Goal: Task Accomplishment & Management: Complete application form

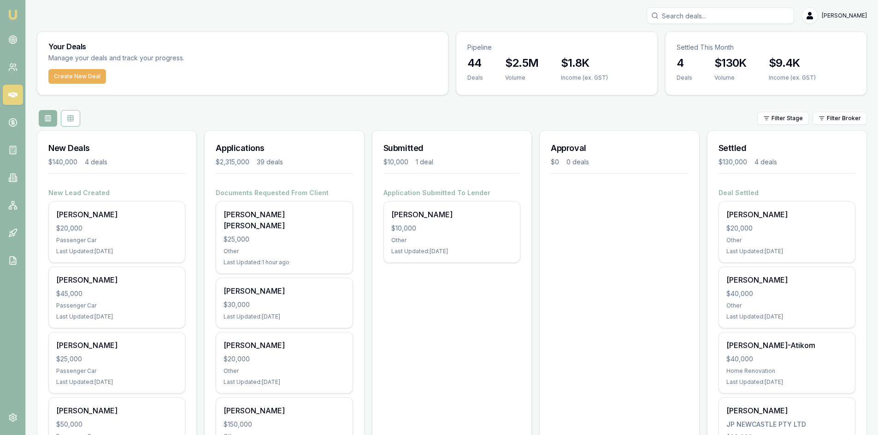
click at [690, 17] on input "Search deals" at bounding box center [719, 15] width 147 height 17
paste input "D-TMNB9H5VC7"
type input "D-TMNB9H5VC7"
click at [692, 42] on p "Katelyn Scanlan" at bounding box center [719, 39] width 139 height 9
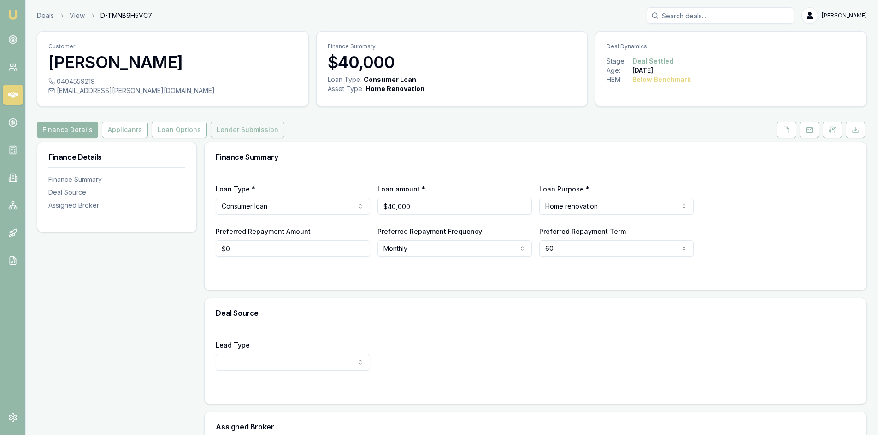
click at [230, 132] on button "Lender Submission" at bounding box center [248, 130] width 74 height 17
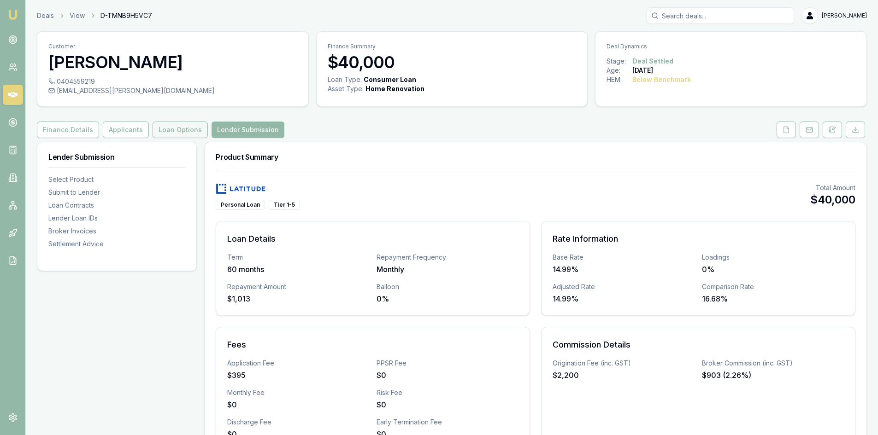
click at [179, 135] on button "Loan Options" at bounding box center [179, 130] width 55 height 17
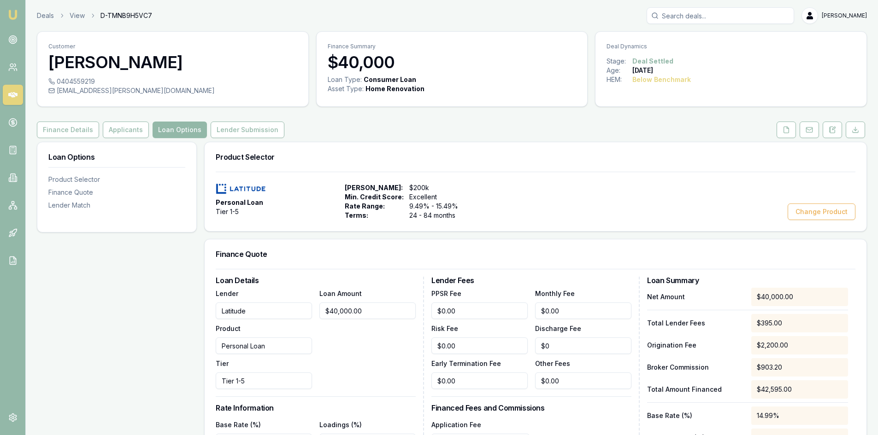
click at [738, 20] on input "Search deals" at bounding box center [719, 15] width 147 height 17
paste input "D-O1S9EPD97X"
type input "D-O1S9EPD97X"
click at [708, 46] on p "0403617889" at bounding box center [719, 49] width 139 height 9
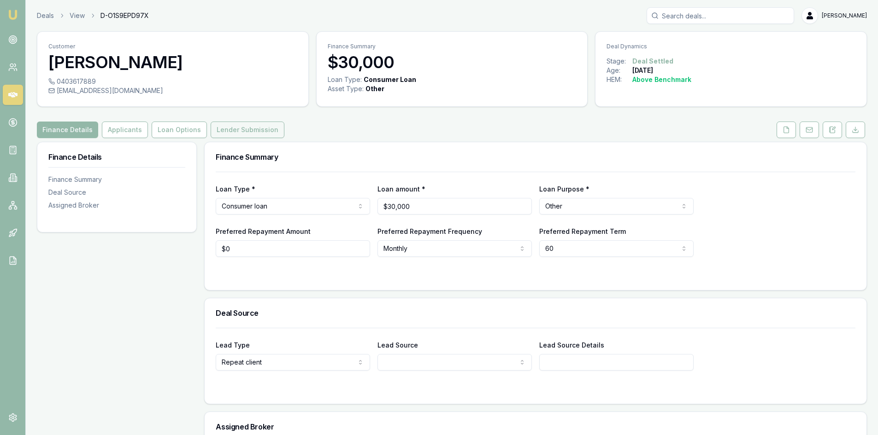
click at [223, 132] on button "Lender Submission" at bounding box center [248, 130] width 74 height 17
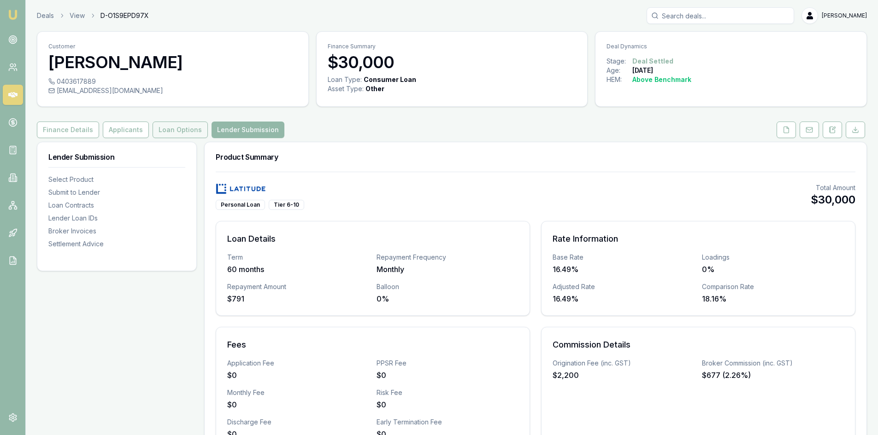
click at [162, 134] on button "Loan Options" at bounding box center [179, 130] width 55 height 17
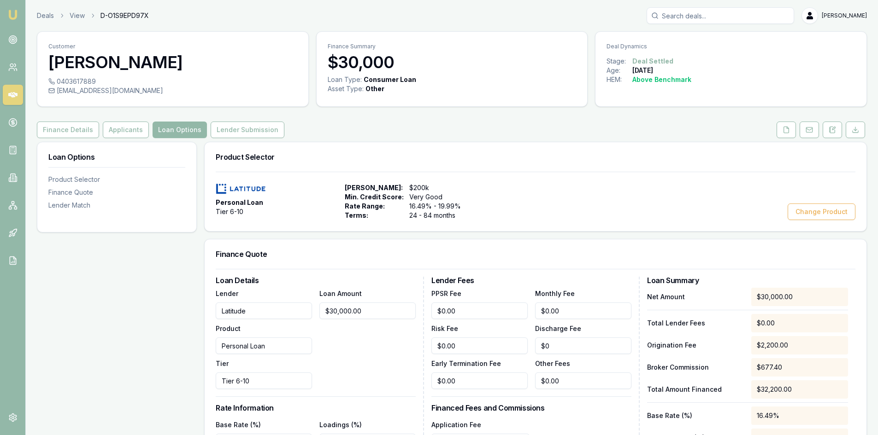
click at [11, 96] on icon at bounding box center [12, 95] width 9 height 6
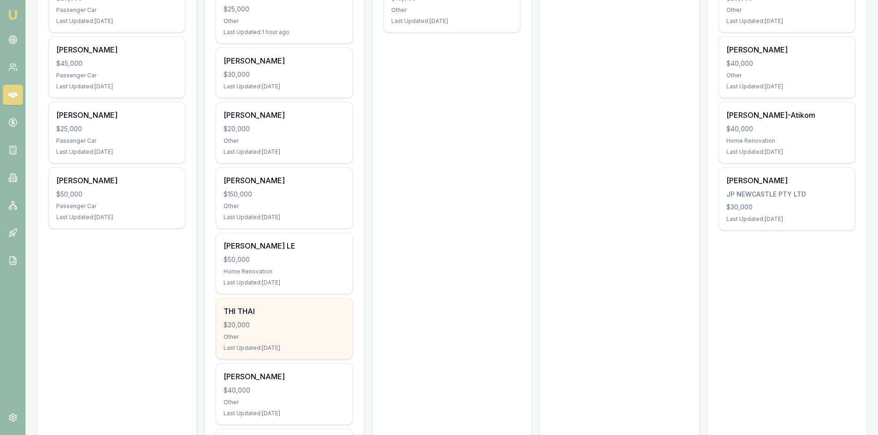
scroll to position [322, 0]
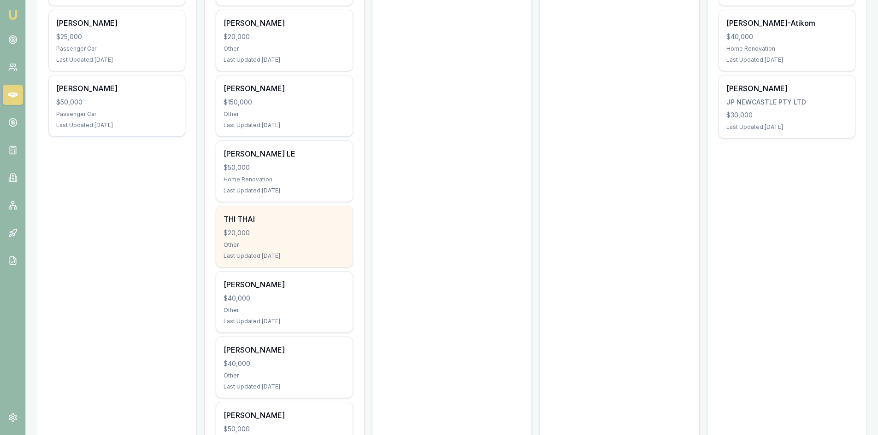
click at [275, 228] on div "$20,000" at bounding box center [283, 232] width 121 height 9
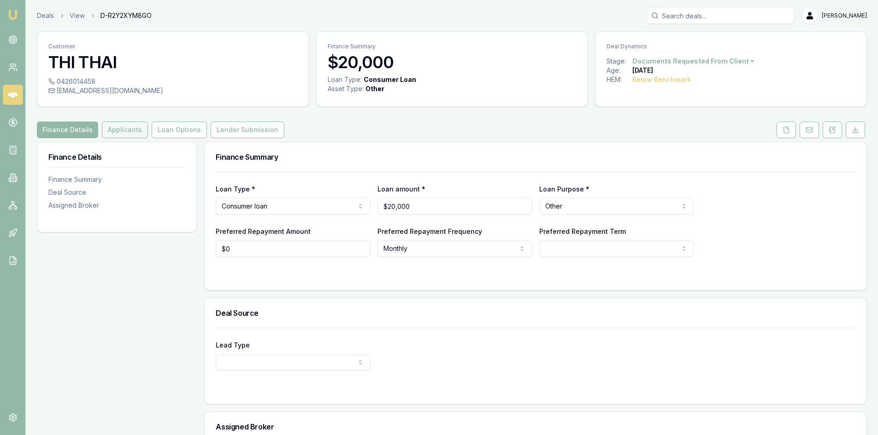
click at [119, 131] on button "Applicants" at bounding box center [125, 130] width 46 height 17
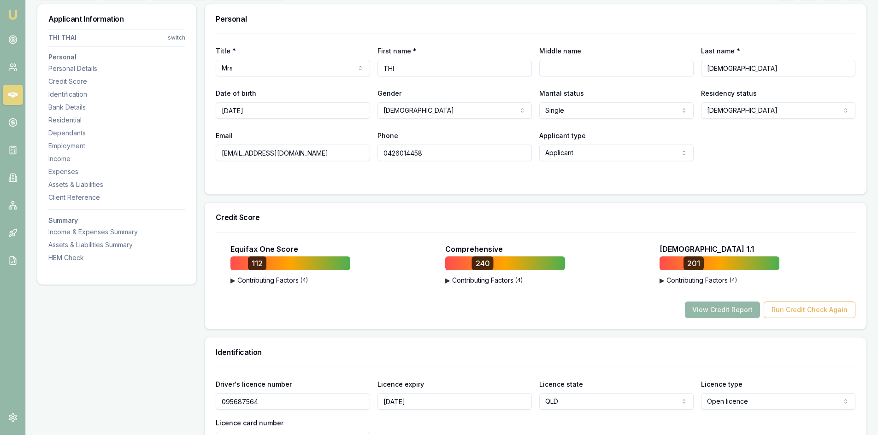
scroll to position [46, 0]
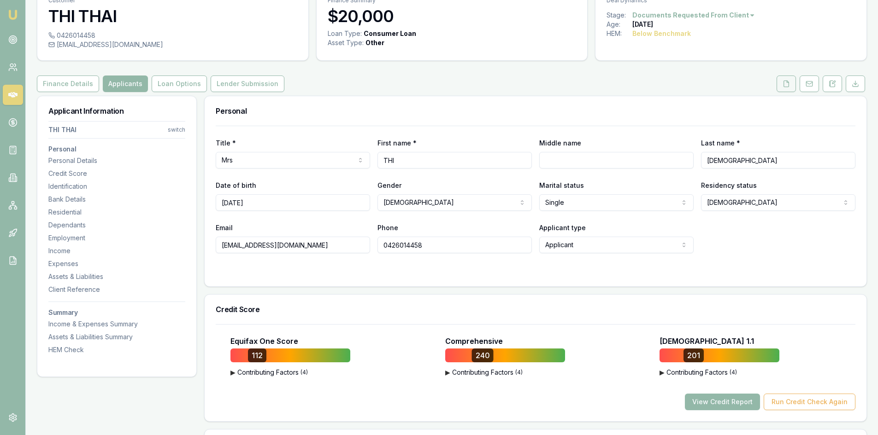
click at [789, 86] on icon at bounding box center [785, 83] width 7 height 7
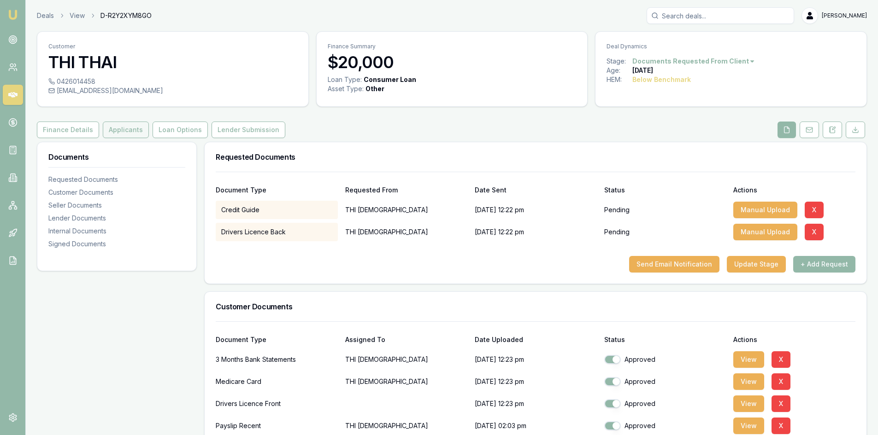
click at [113, 135] on button "Applicants" at bounding box center [126, 130] width 46 height 17
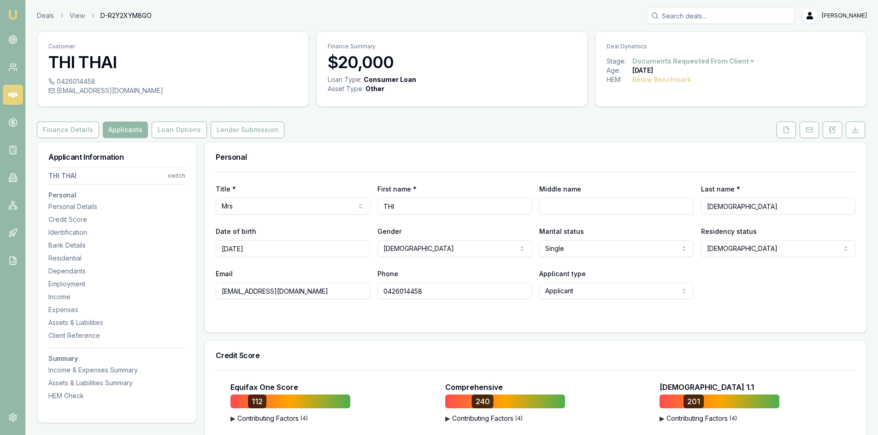
scroll to position [138, 0]
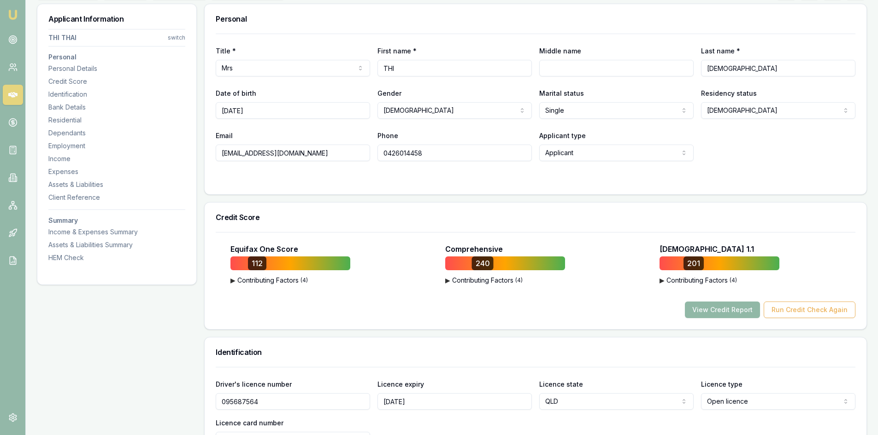
click at [712, 314] on button "View Credit Report" at bounding box center [722, 310] width 75 height 17
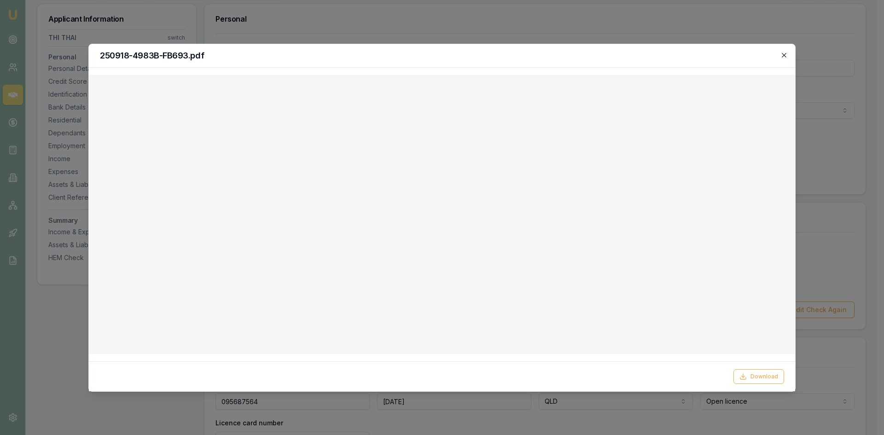
click at [784, 57] on icon "button" at bounding box center [784, 55] width 7 height 7
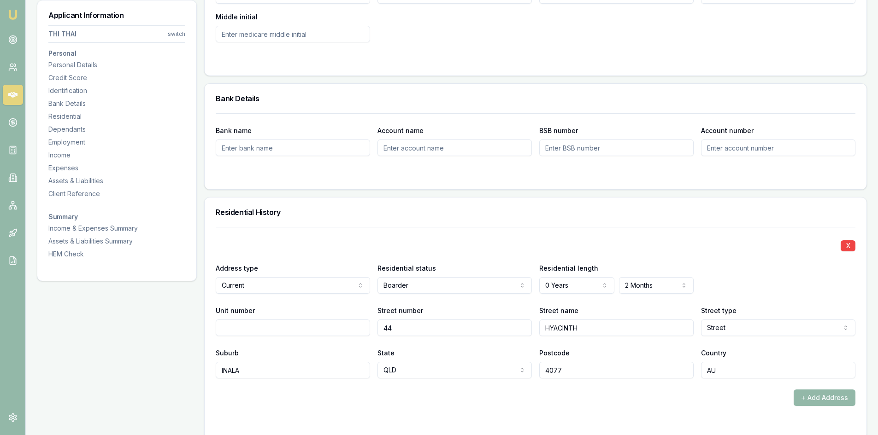
scroll to position [829, 0]
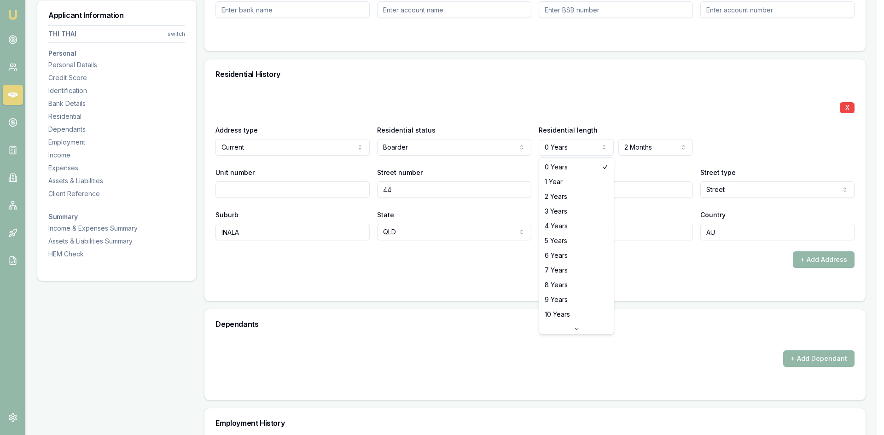
select select "4"
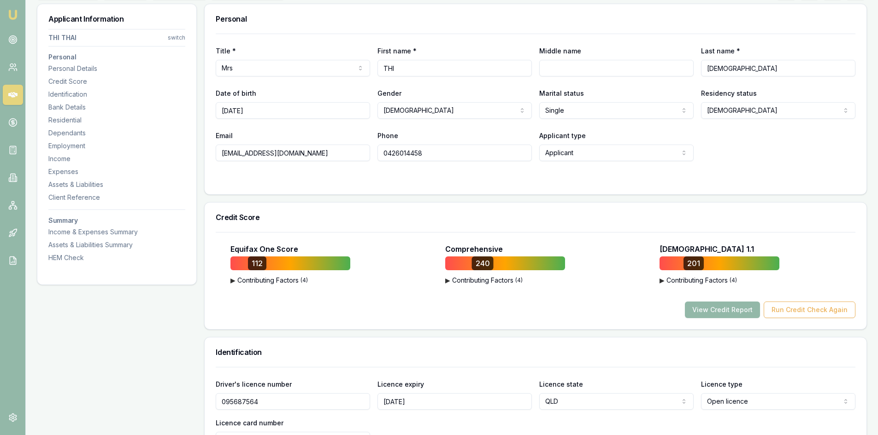
scroll to position [0, 0]
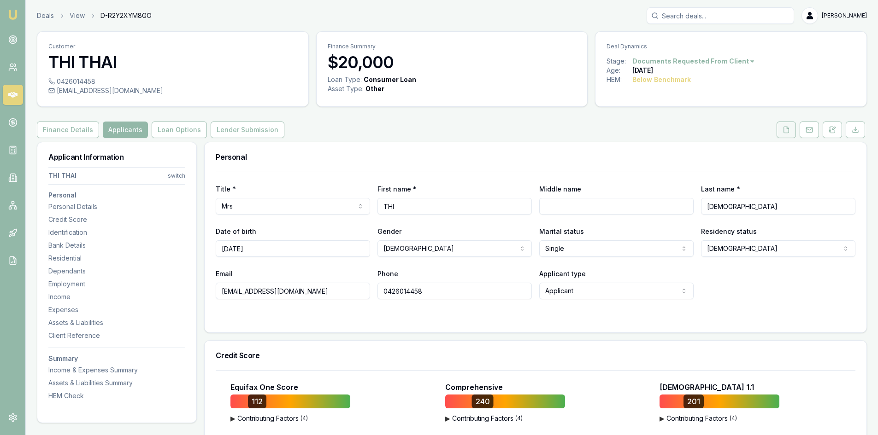
click at [784, 130] on icon at bounding box center [786, 130] width 5 height 6
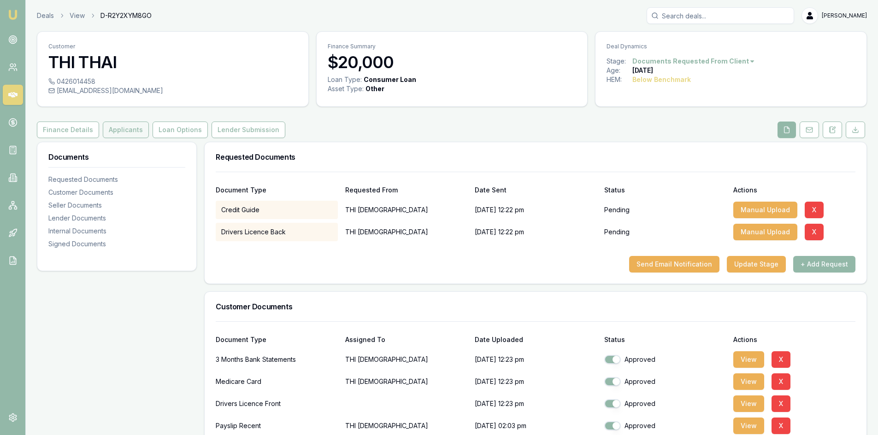
click at [116, 135] on button "Applicants" at bounding box center [126, 130] width 46 height 17
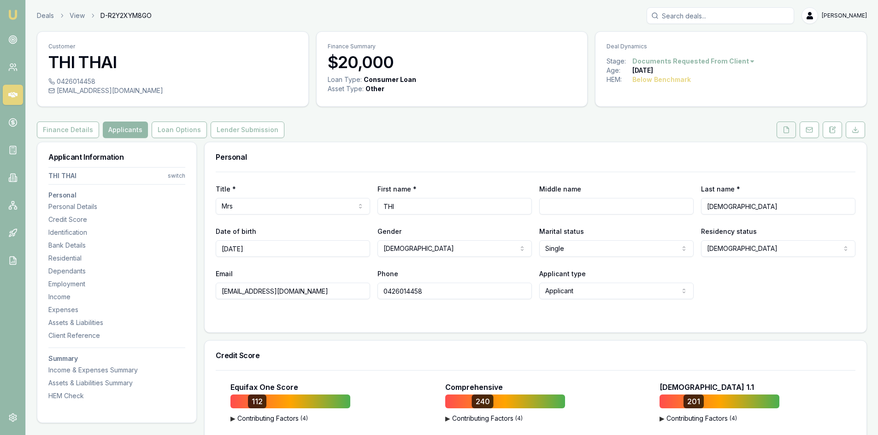
click at [790, 129] on button at bounding box center [785, 130] width 19 height 17
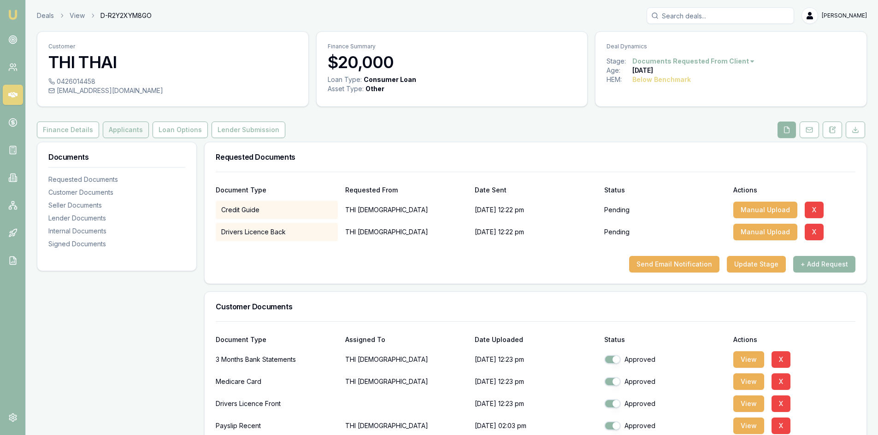
click at [115, 134] on button "Applicants" at bounding box center [126, 130] width 46 height 17
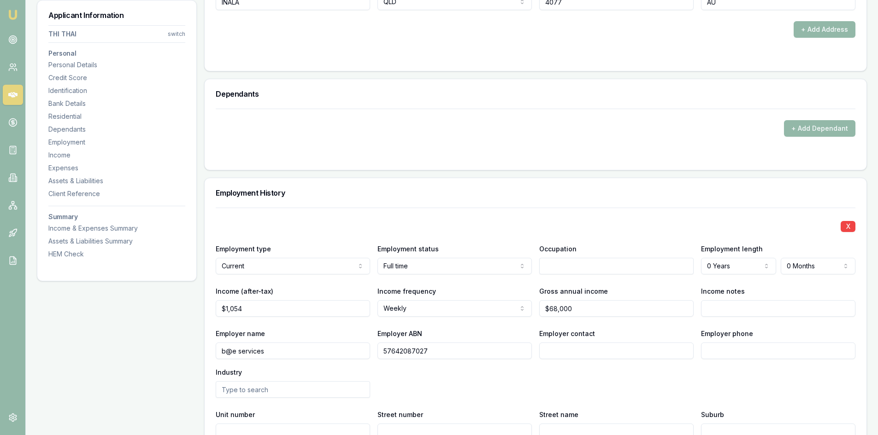
scroll to position [1198, 0]
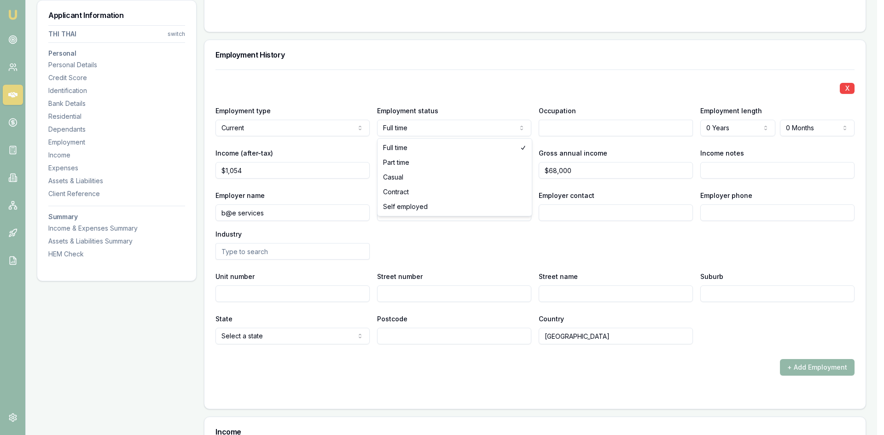
select select "PART_TIME"
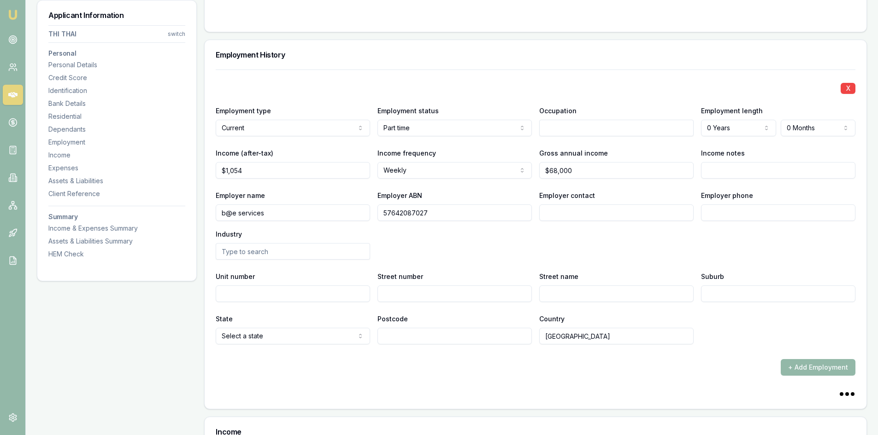
click at [716, 191] on div "Employer phone" at bounding box center [778, 205] width 154 height 31
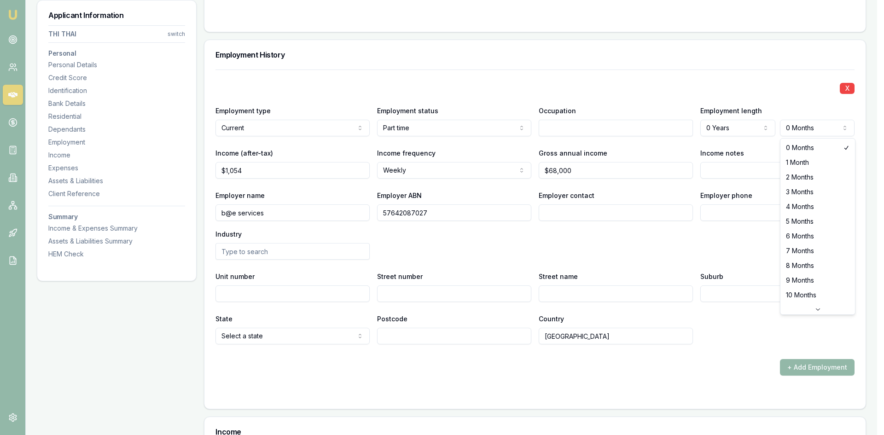
select select "2"
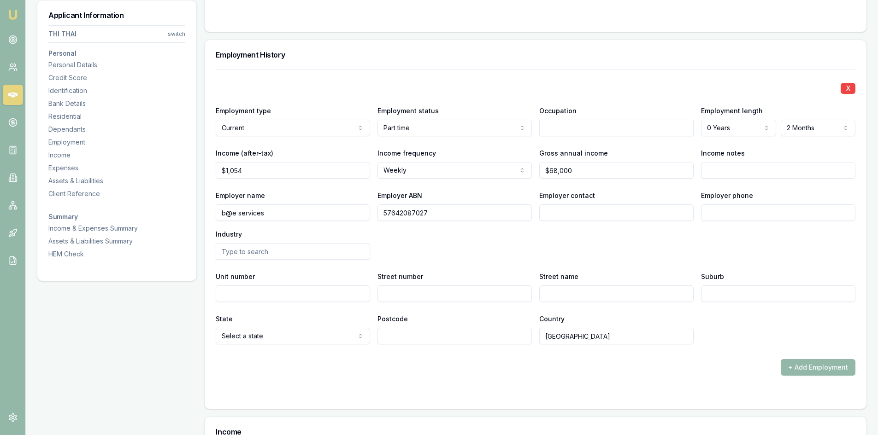
click at [719, 194] on label "Employer phone" at bounding box center [727, 196] width 52 height 8
click at [719, 205] on input "Employer phone" at bounding box center [778, 213] width 154 height 17
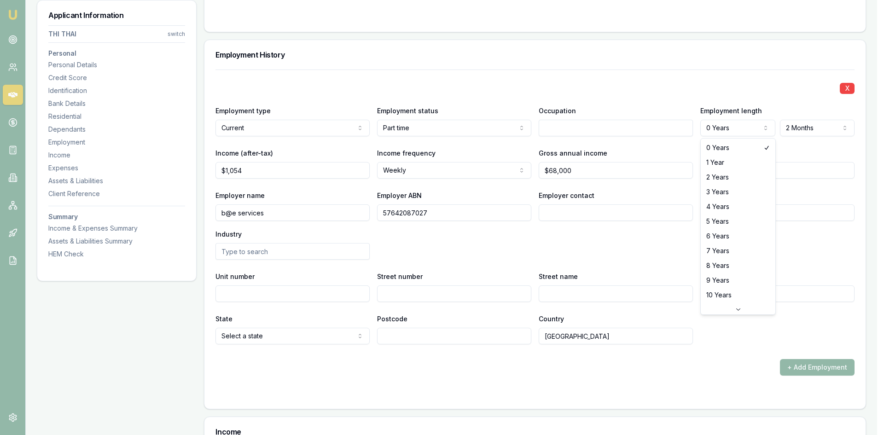
select select "3"
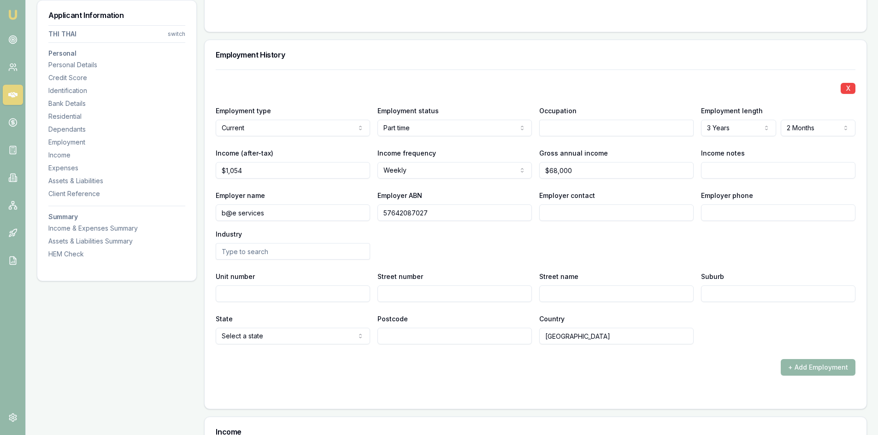
click at [562, 124] on input "text" at bounding box center [616, 128] width 154 height 17
type input "retail staff"
click at [304, 192] on div "Employer name b@e services" at bounding box center [293, 205] width 154 height 31
click at [577, 216] on input "Employer contact" at bounding box center [616, 213] width 154 height 17
click at [569, 210] on input "Employer contact" at bounding box center [616, 213] width 154 height 17
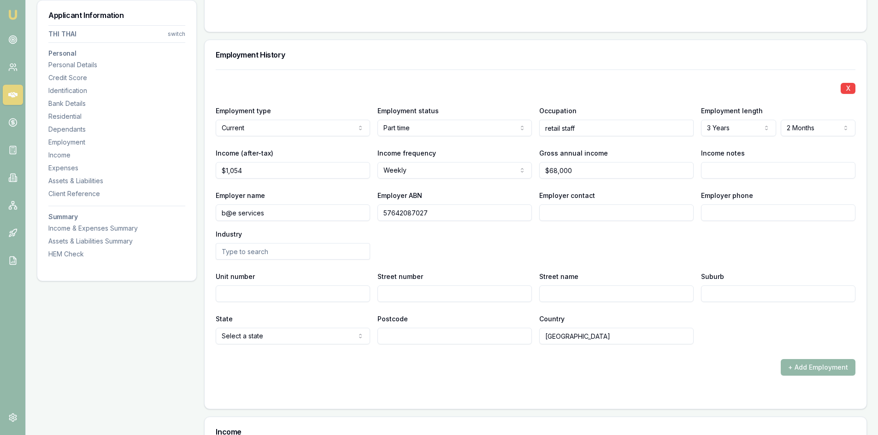
click at [733, 213] on input "Employer phone" at bounding box center [778, 213] width 154 height 17
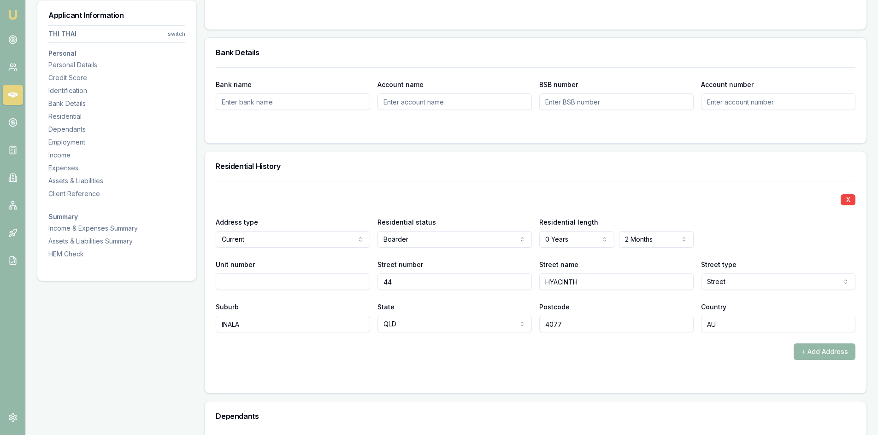
scroll to position [875, 0]
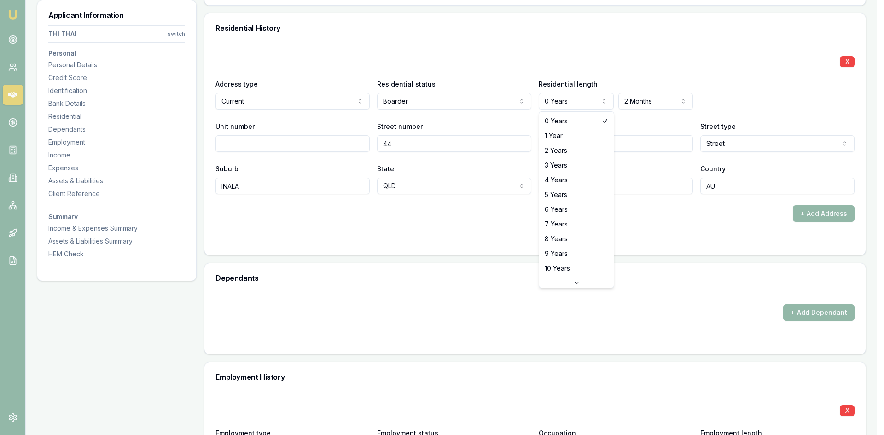
select select "3"
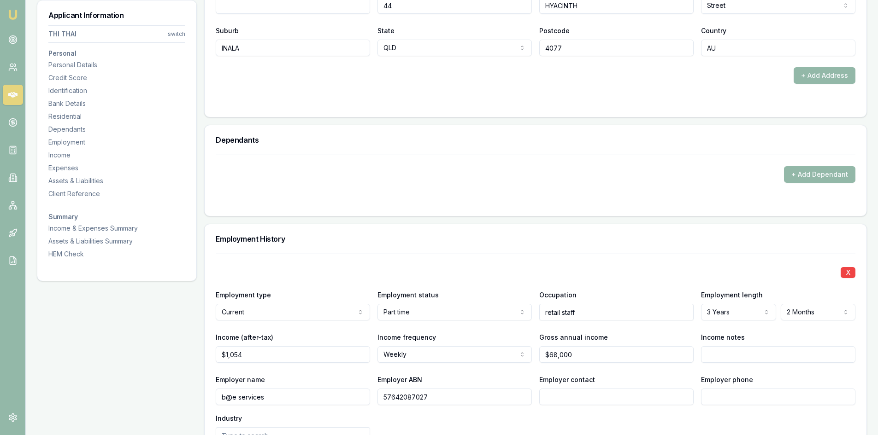
scroll to position [1106, 0]
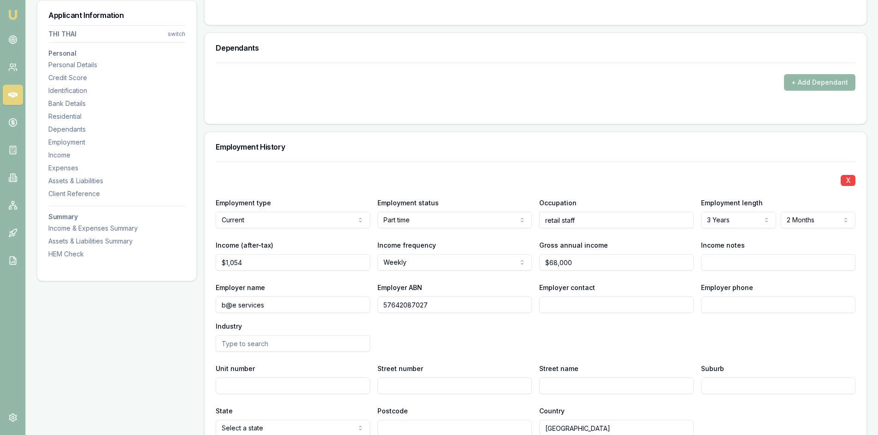
drag, startPoint x: 589, startPoint y: 223, endPoint x: 509, endPoint y: 232, distance: 80.7
click at [509, 232] on div "X Employment type Current Current Previous Employment status Part time Full tim…" at bounding box center [535, 299] width 639 height 275
click at [584, 222] on input "retail staff" at bounding box center [616, 220] width 154 height 17
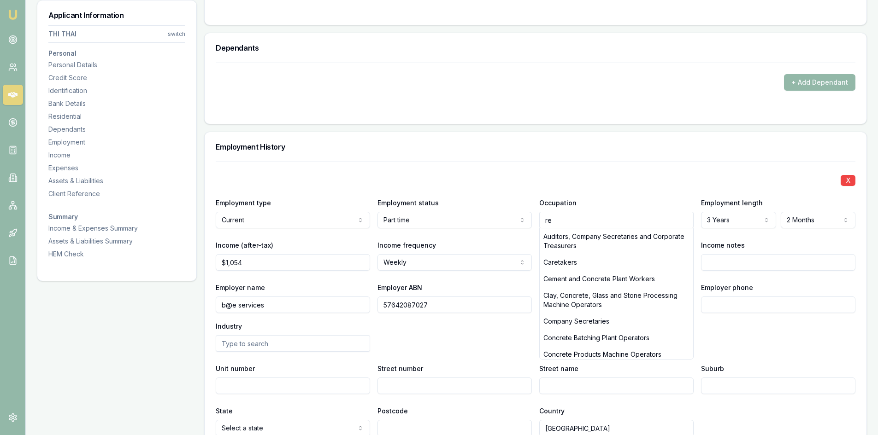
type input "r"
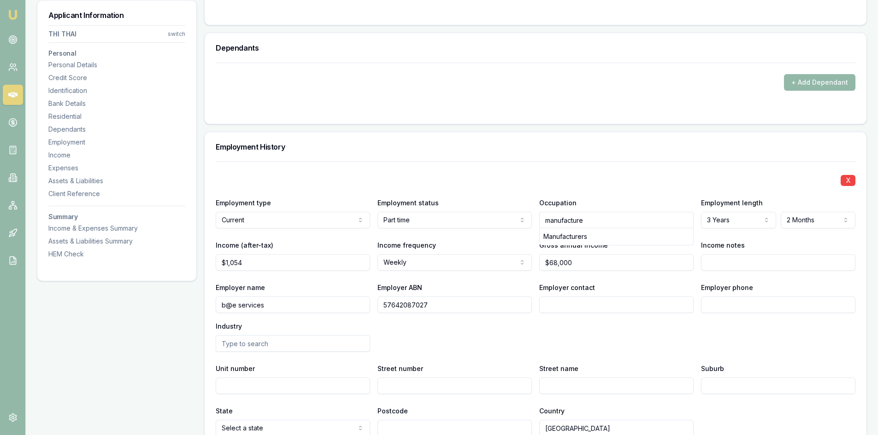
type input "manufacture"
click at [653, 349] on div "Employer name b@e services Employer ABN 57642087027 Employer contact Employer p…" at bounding box center [535, 317] width 639 height 70
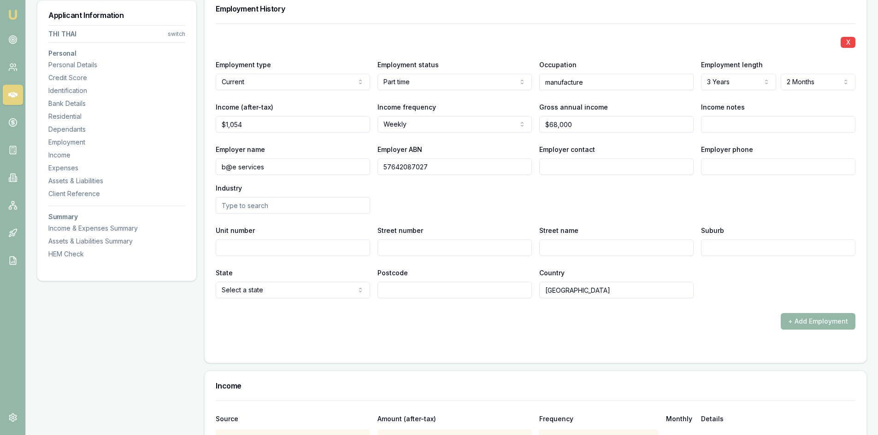
click at [410, 250] on input "Street number" at bounding box center [454, 248] width 154 height 17
paste input "94 Burnside Rd, Ormeau QLD 4208"
type input "94 Burnside Rd, Ormeau QLD 4208"
click at [578, 243] on input "Street name" at bounding box center [616, 248] width 154 height 17
click at [717, 124] on input "Income notes" at bounding box center [778, 124] width 154 height 17
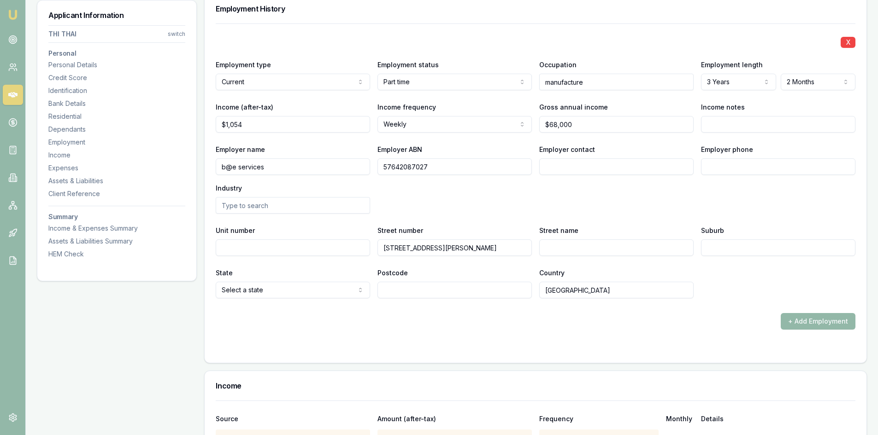
click at [715, 163] on input "Employer phone" at bounding box center [778, 166] width 154 height 17
paste input "0733 861 818"
type input "0733 861 818"
click at [572, 166] on input "Employer contact" at bounding box center [616, 166] width 154 height 17
type input "hr"
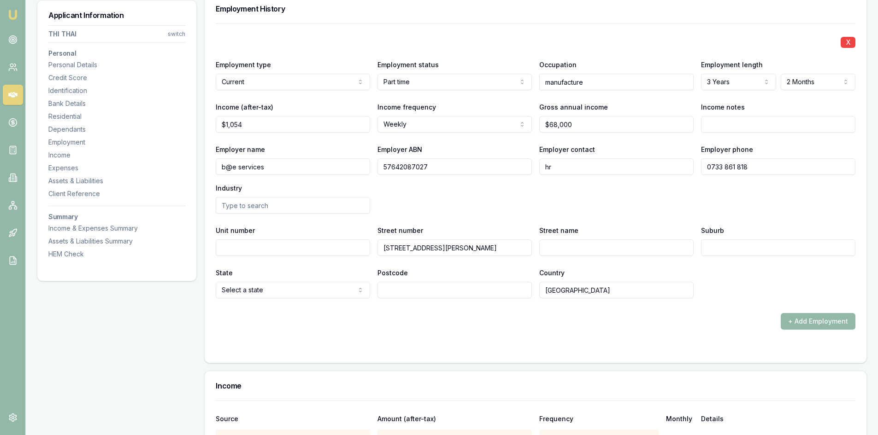
drag, startPoint x: 426, startPoint y: 214, endPoint x: 459, endPoint y: 215, distance: 32.7
click at [428, 215] on div "X Employment type Current Current Previous Employment status Part time Full tim…" at bounding box center [535, 160] width 639 height 275
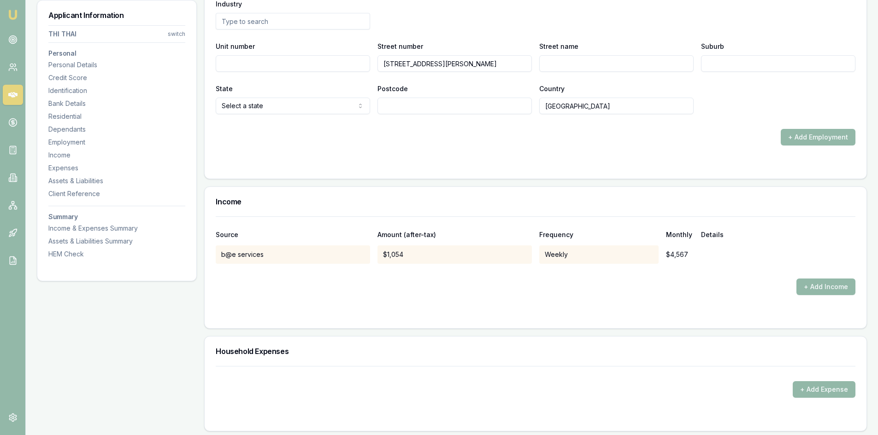
scroll to position [1336, 0]
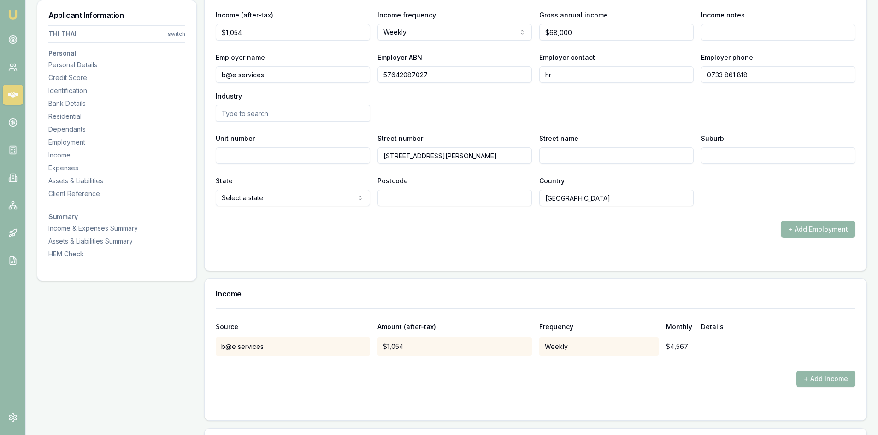
click at [581, 155] on input "Street name" at bounding box center [616, 155] width 154 height 17
type input "BURNSIDE"
type input "RD"
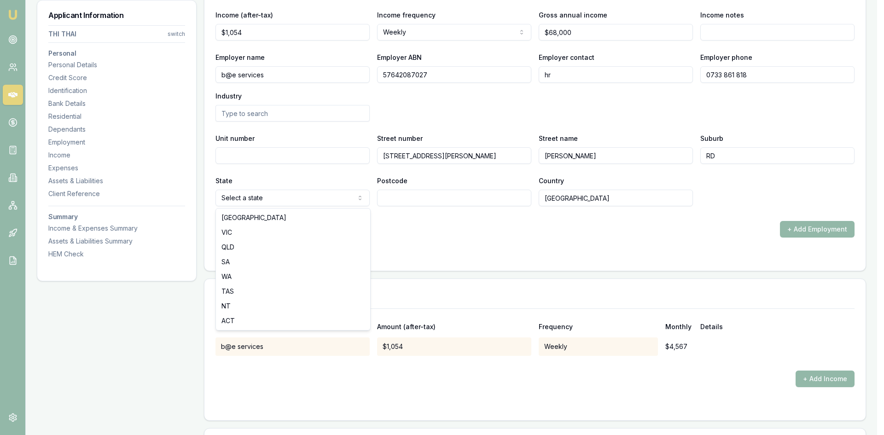
select select "QLD"
drag, startPoint x: 227, startPoint y: 248, endPoint x: 287, endPoint y: 220, distance: 67.0
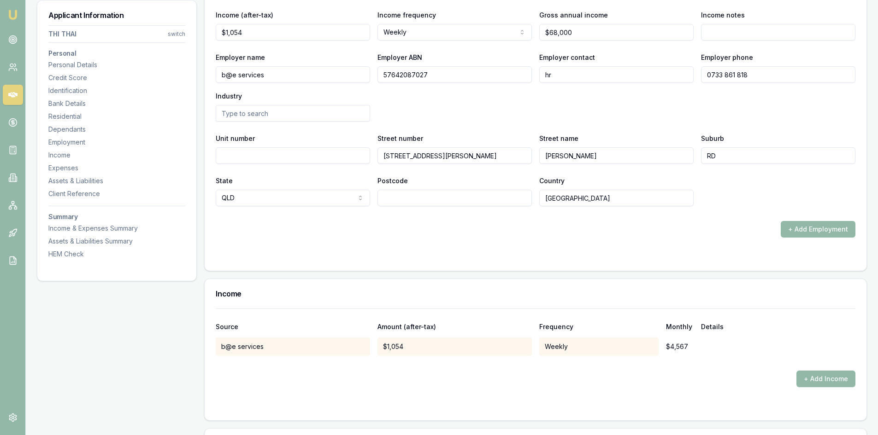
click at [416, 198] on input "Postcode" at bounding box center [454, 198] width 154 height 17
type input "4208"
click at [488, 232] on div "+ Add Employment" at bounding box center [535, 229] width 639 height 17
drag, startPoint x: 394, startPoint y: 155, endPoint x: 522, endPoint y: 155, distance: 127.6
click at [522, 155] on input "94 Burnside Rd, Ormeau QLD 4208" at bounding box center [454, 155] width 154 height 17
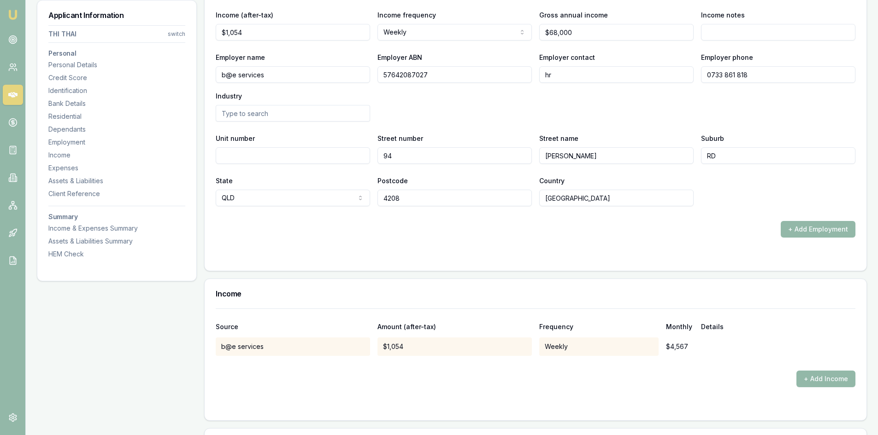
type input "94"
click at [342, 225] on div "+ Add Employment" at bounding box center [535, 229] width 639 height 17
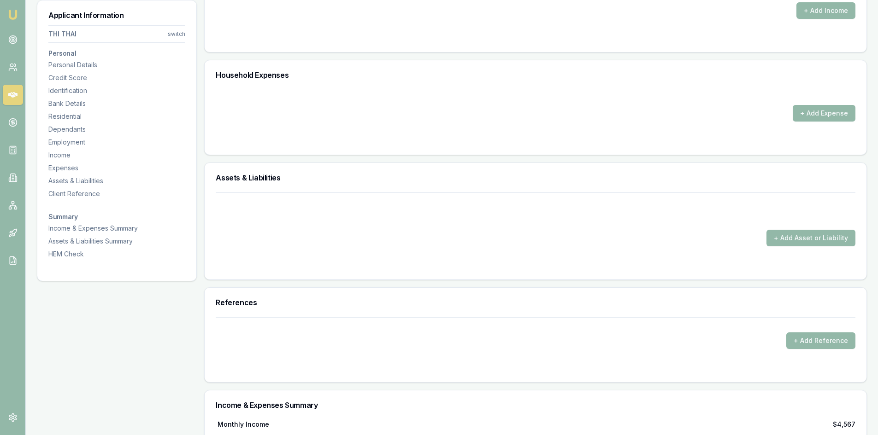
scroll to position [1612, 0]
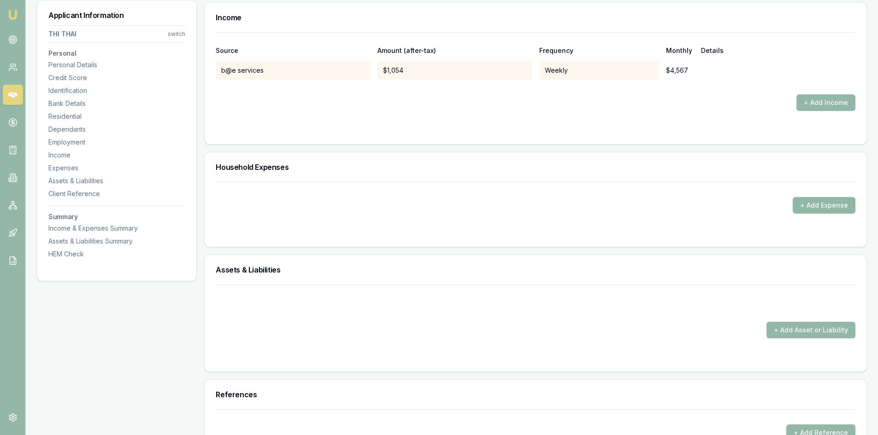
click at [825, 205] on button "+ Add Expense" at bounding box center [823, 205] width 63 height 17
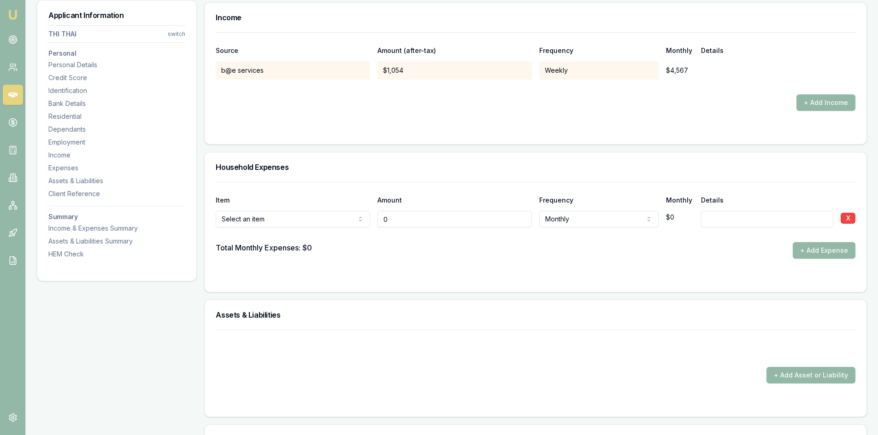
click at [409, 225] on input "0" at bounding box center [454, 219] width 154 height 17
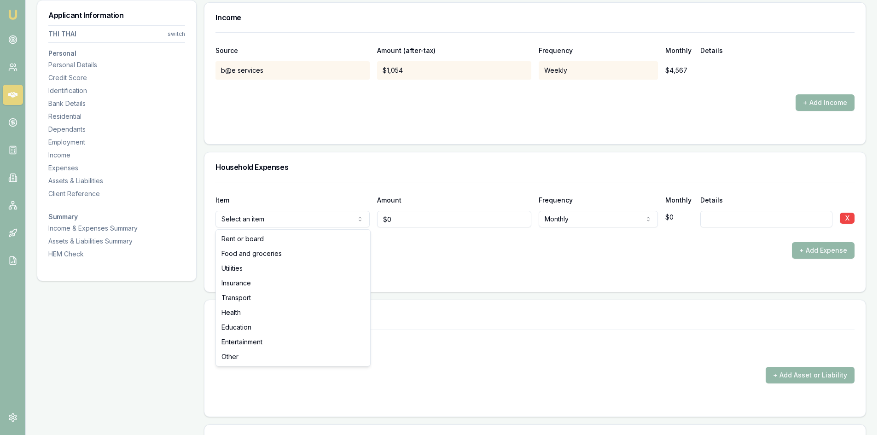
drag, startPoint x: 248, startPoint y: 243, endPoint x: 345, endPoint y: 228, distance: 98.4
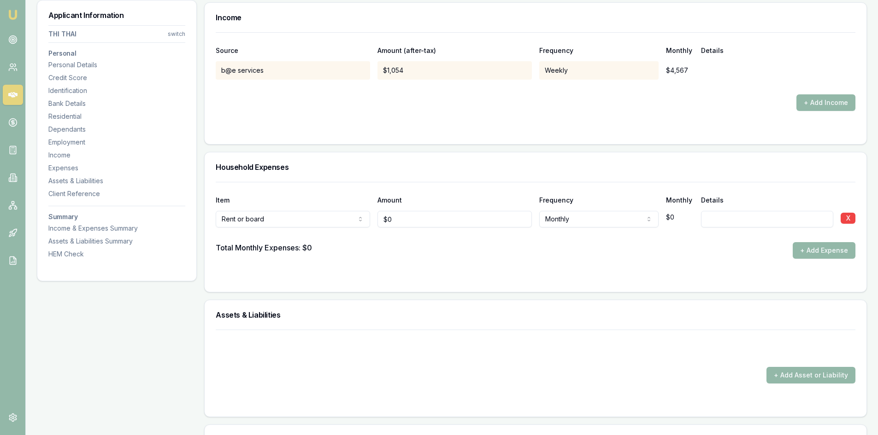
type input "0"
click at [398, 225] on input "0" at bounding box center [454, 219] width 154 height 17
type input "$550"
drag, startPoint x: 461, startPoint y: 261, endPoint x: 727, endPoint y: 225, distance: 269.2
click at [465, 262] on form "Item Amount Frequency Monthly Details Rent or board Rent or board Food and groc…" at bounding box center [535, 231] width 639 height 99
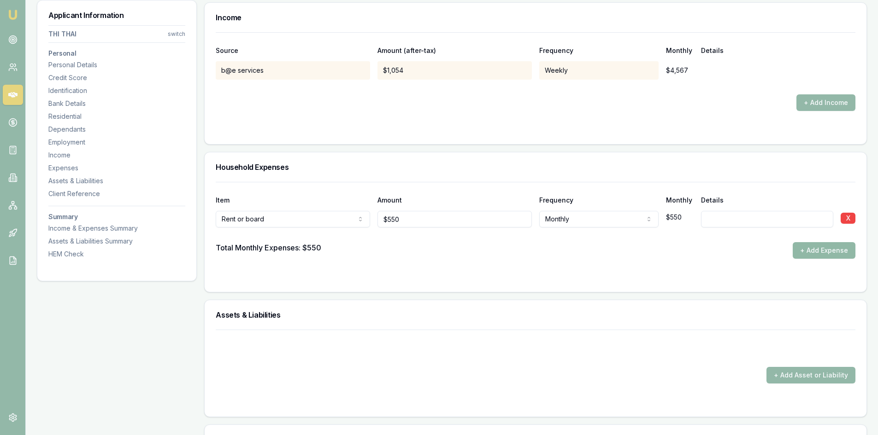
click at [806, 255] on button "+ Add Expense" at bounding box center [823, 250] width 63 height 17
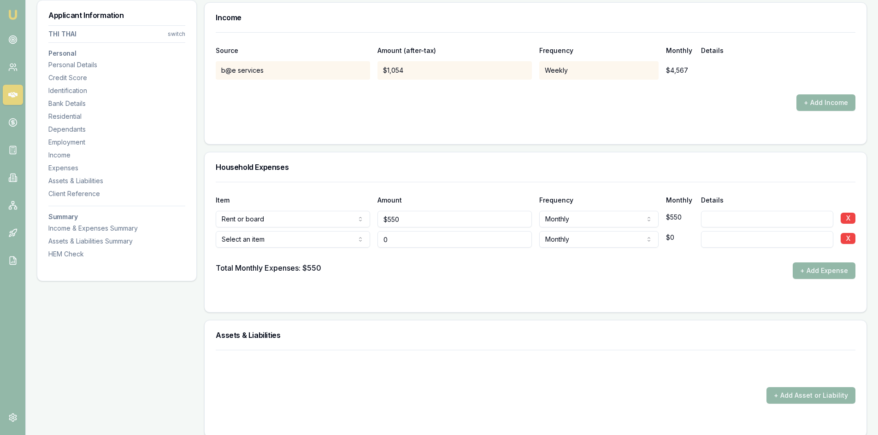
type input "$0"
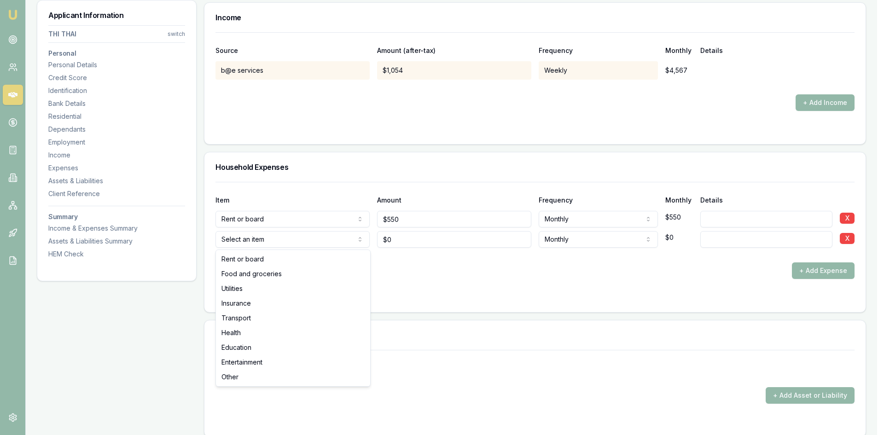
select select "FOOD_AND_GROCERIES"
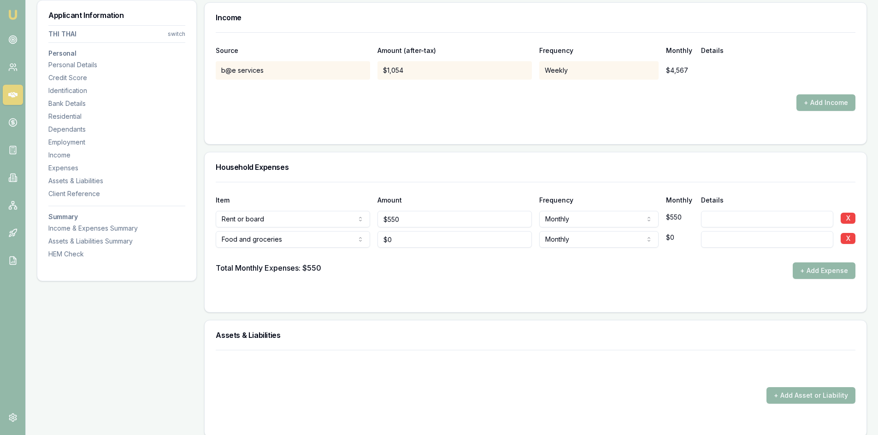
type input "0"
click at [406, 245] on input "0" at bounding box center [454, 239] width 154 height 17
type input "2"
type input "1"
type input "$900"
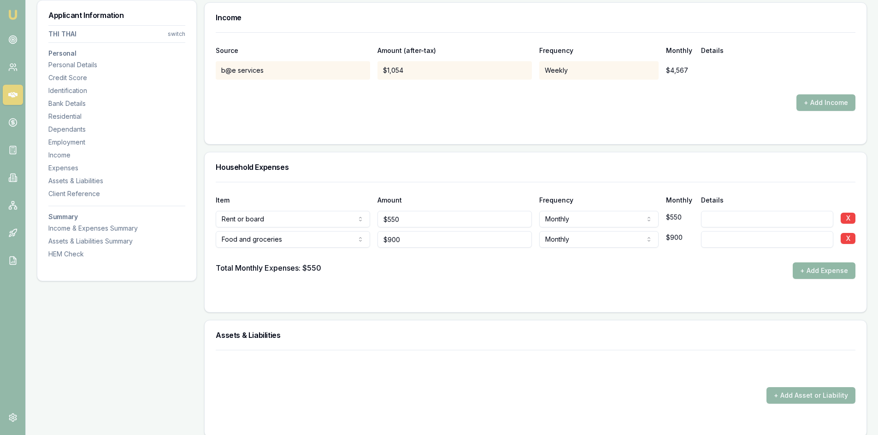
click at [817, 276] on button "+ Add Expense" at bounding box center [823, 271] width 63 height 17
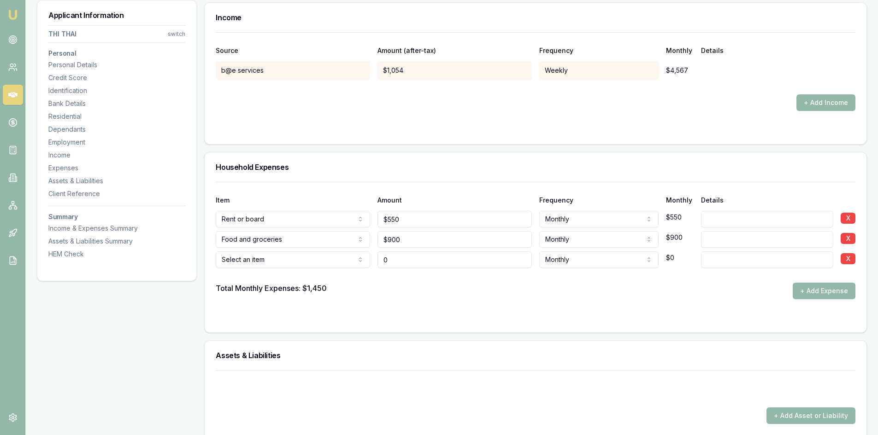
type input "$0"
click at [275, 268] on div at bounding box center [535, 275] width 639 height 15
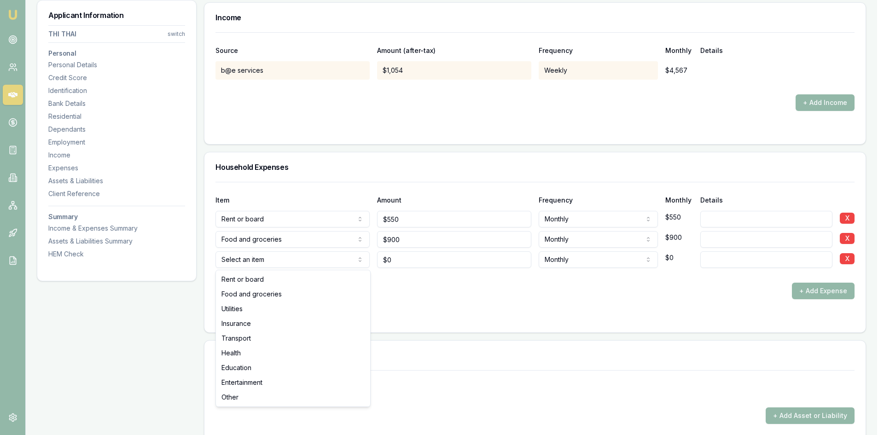
select select "TRANSPORT"
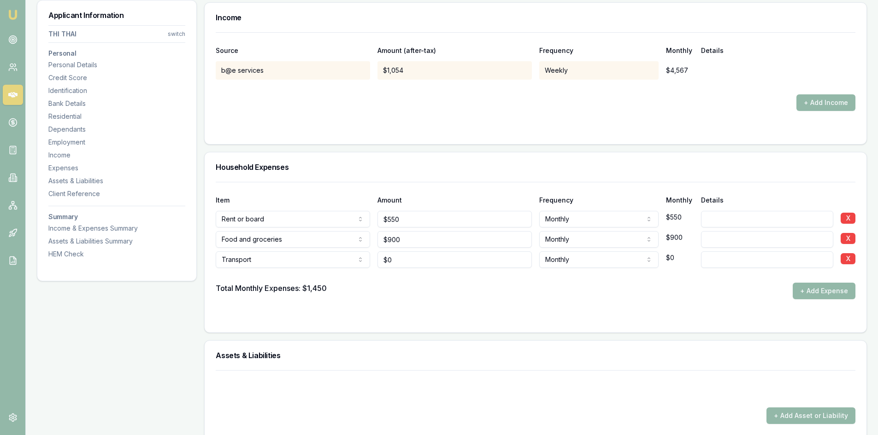
type input "0"
click at [395, 262] on input "0" at bounding box center [454, 260] width 154 height 17
type input "$350"
click at [505, 283] on div "Item Amount Frequency Monthly Details Rent or board Rent or board Food and groc…" at bounding box center [535, 240] width 639 height 117
click at [821, 292] on button "+ Add Expense" at bounding box center [823, 291] width 63 height 17
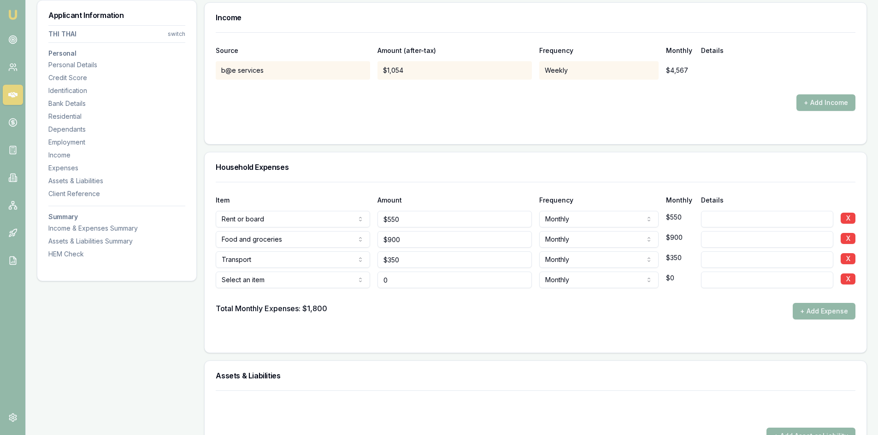
type input "$0"
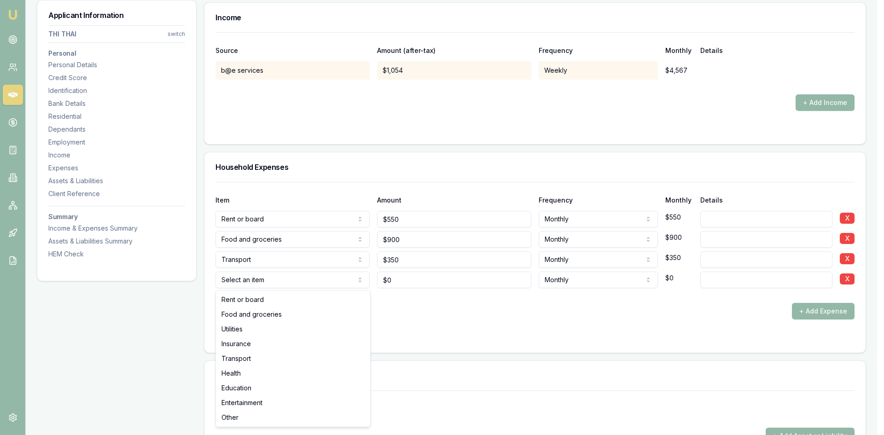
select select "INSURANCE"
drag, startPoint x: 234, startPoint y: 345, endPoint x: 340, endPoint y: 291, distance: 119.3
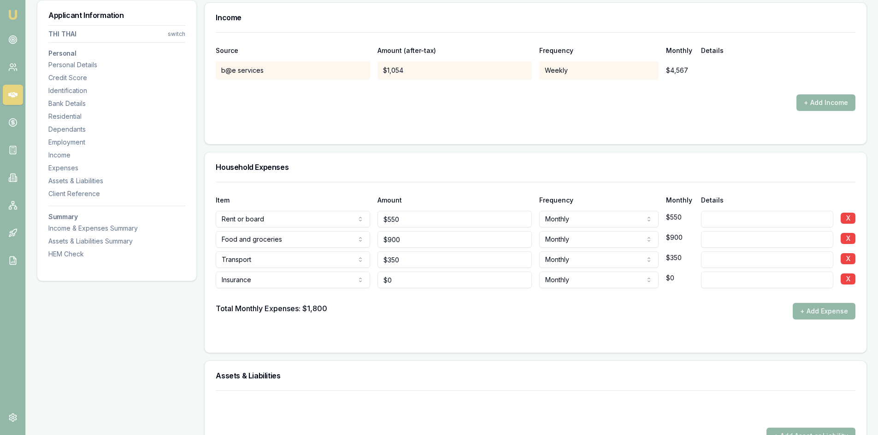
type input "0"
click at [392, 284] on input "0" at bounding box center [454, 280] width 154 height 17
type input "$150"
click at [432, 306] on div "Total Monthly Expenses: $1,800 + Add Expense" at bounding box center [535, 311] width 639 height 17
click at [807, 312] on button "+ Add Expense" at bounding box center [823, 311] width 63 height 17
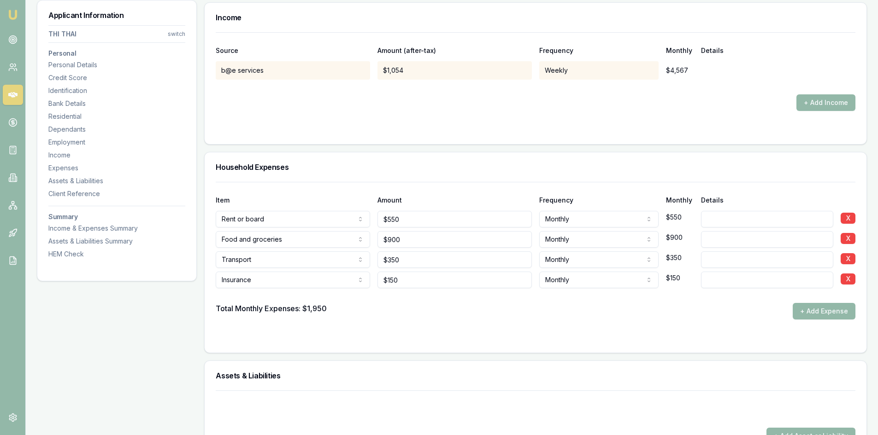
click at [281, 304] on div "Total Monthly Expenses: $1,950" at bounding box center [271, 311] width 111 height 17
click at [809, 310] on button "+ Add Expense" at bounding box center [823, 311] width 63 height 17
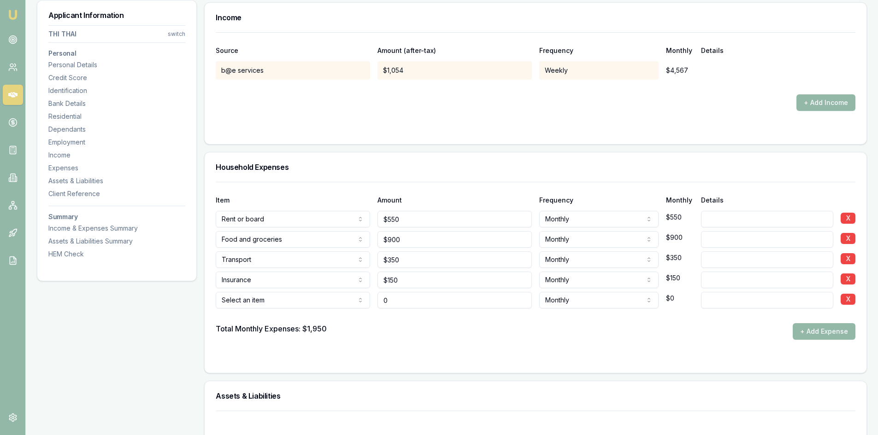
type input "$0"
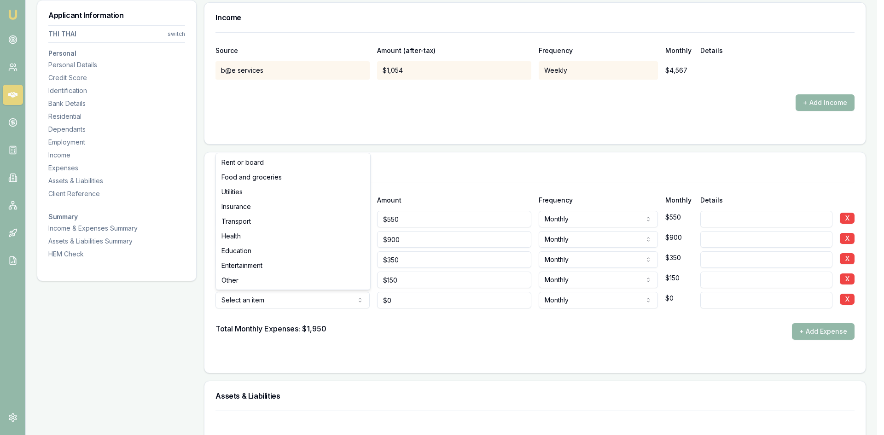
select select "ENTERTAINMENT"
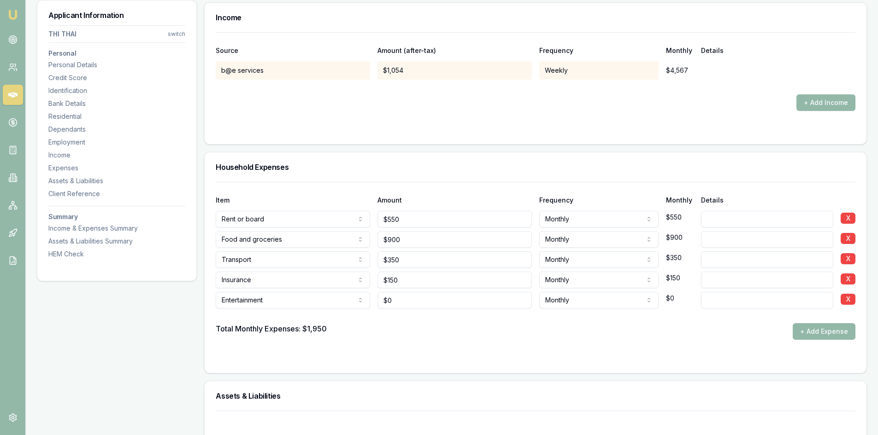
type input "0"
click at [402, 307] on input "0" at bounding box center [454, 300] width 154 height 17
type input "$200"
click at [509, 340] on form "Item Amount Frequency Monthly Details Rent or board Rent or board Food and groc…" at bounding box center [535, 272] width 639 height 180
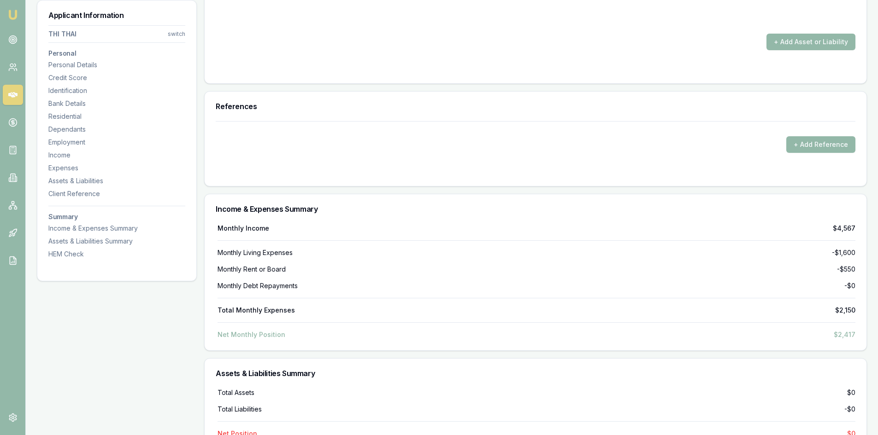
scroll to position [1935, 0]
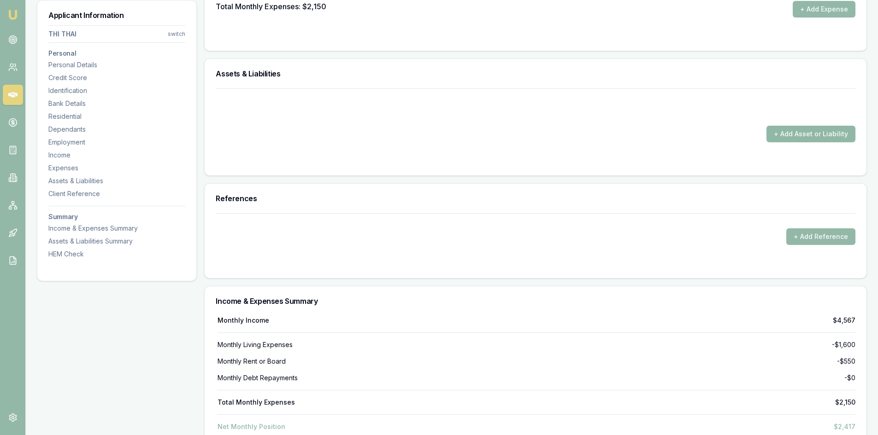
click at [793, 134] on button "+ Add Asset or Liability" at bounding box center [810, 134] width 89 height 17
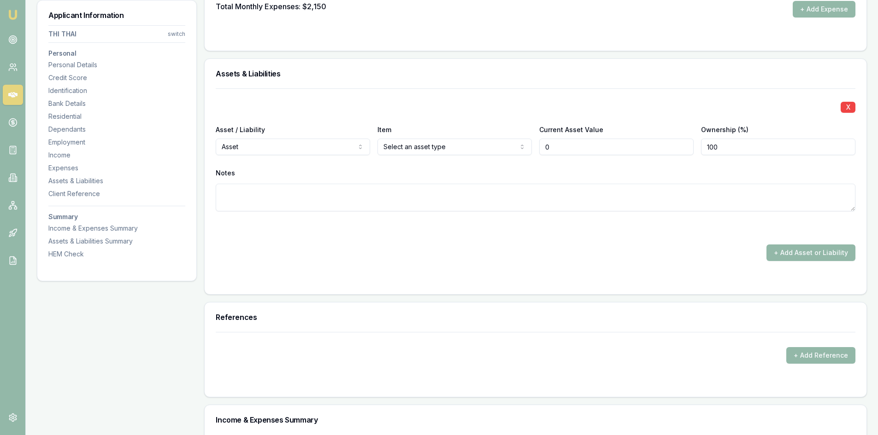
type input "$0"
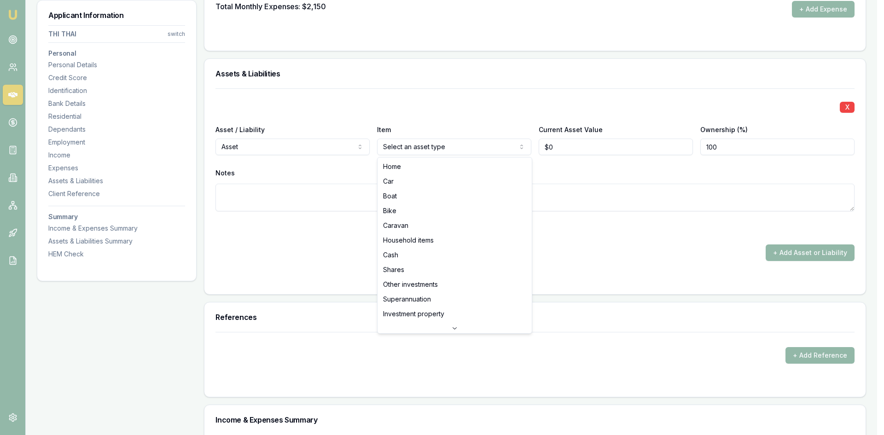
select select "CAR"
drag, startPoint x: 416, startPoint y: 169, endPoint x: 408, endPoint y: 188, distance: 20.9
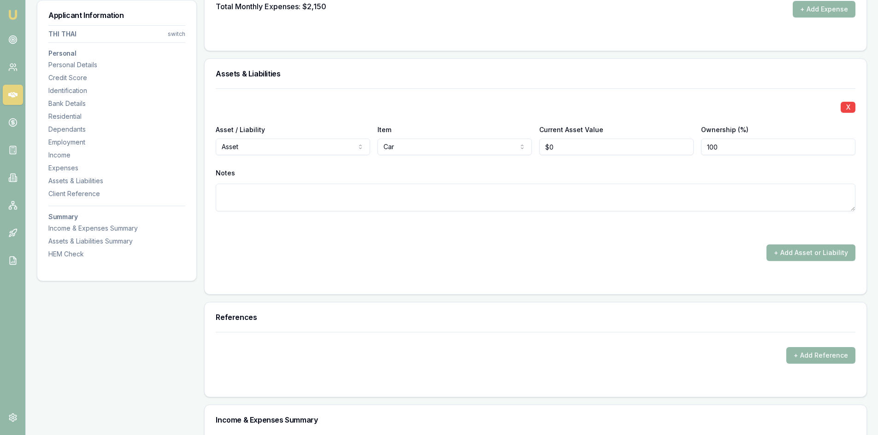
type input "0"
click at [566, 150] on input "0" at bounding box center [616, 147] width 154 height 17
type input "$25,000"
click at [541, 181] on div "Notes" at bounding box center [535, 188] width 639 height 45
click at [809, 255] on button "+ Add Asset or Liability" at bounding box center [810, 253] width 89 height 17
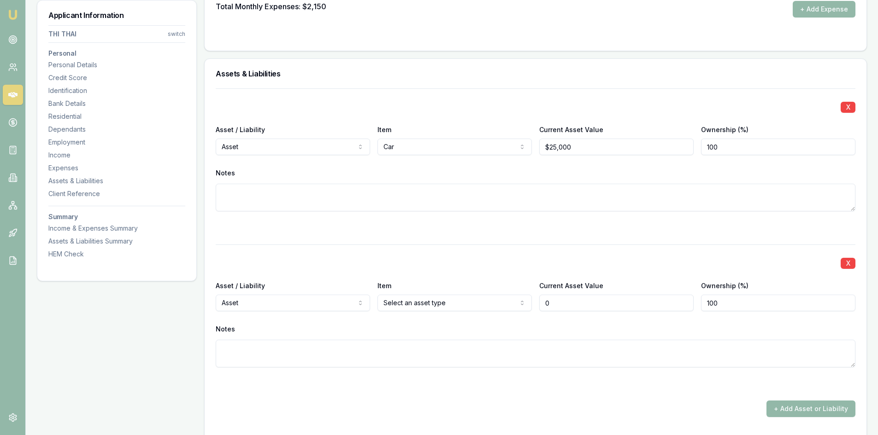
type input "$0"
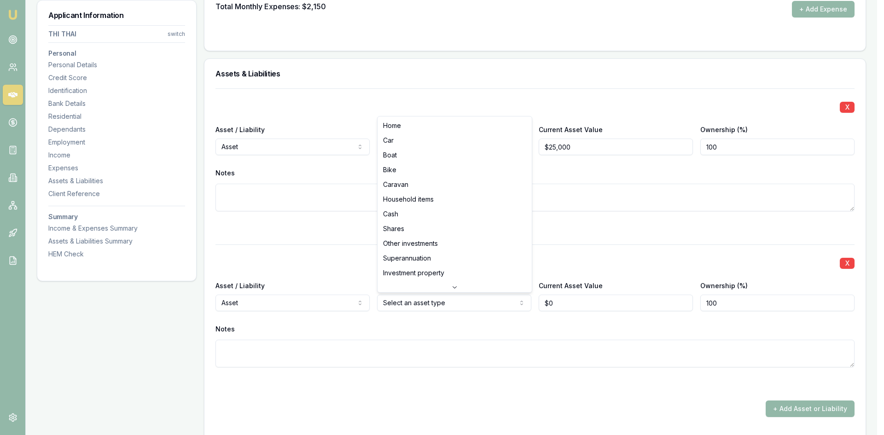
select select "HOUSEHOLD_ITEMS"
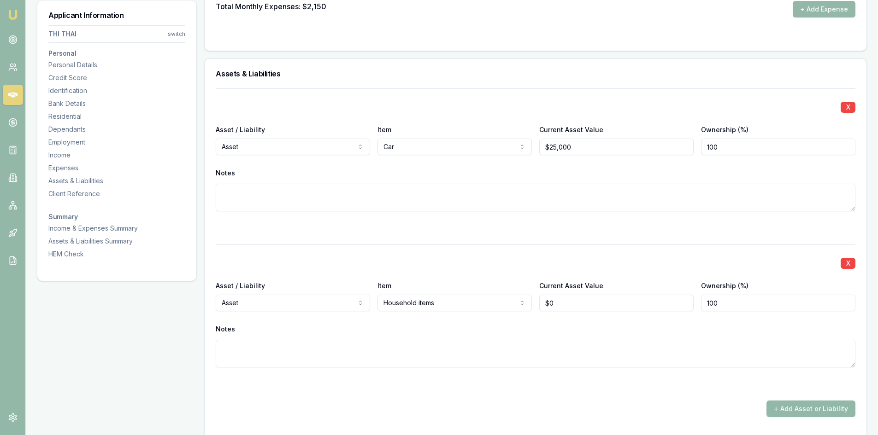
type input "0"
click at [556, 301] on input "0" at bounding box center [616, 303] width 154 height 17
type input "$20,000"
click at [550, 331] on div "Notes" at bounding box center [535, 329] width 639 height 14
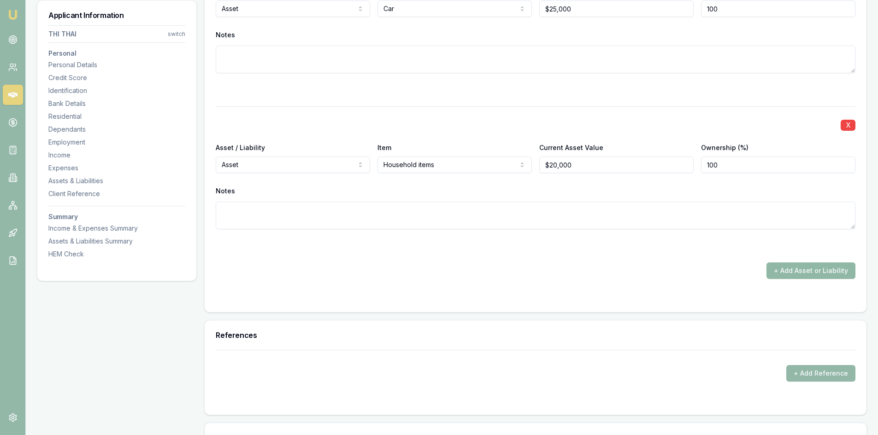
click at [782, 277] on button "+ Add Asset or Liability" at bounding box center [810, 271] width 89 height 17
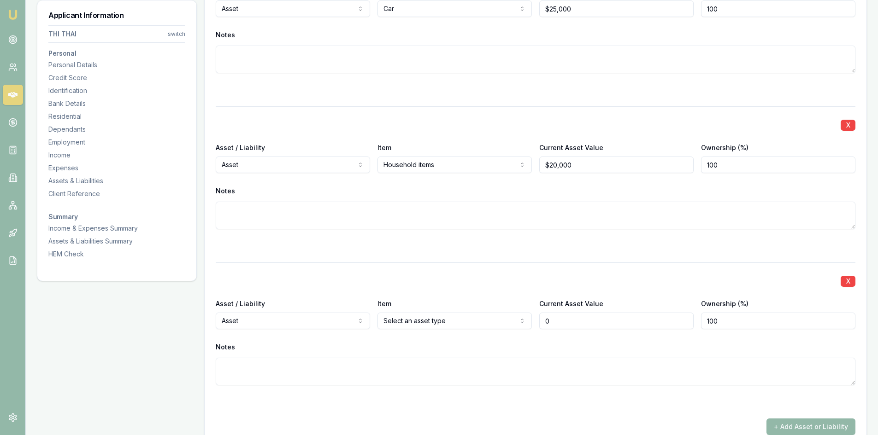
type input "$0"
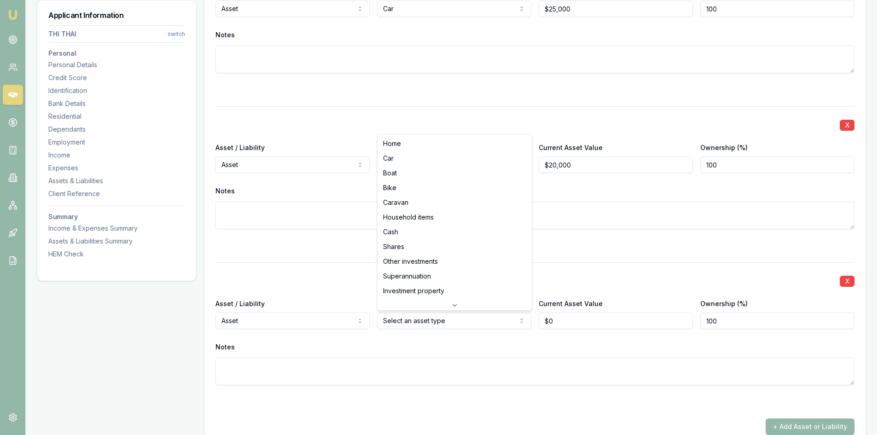
select select "SUPERANNUATION"
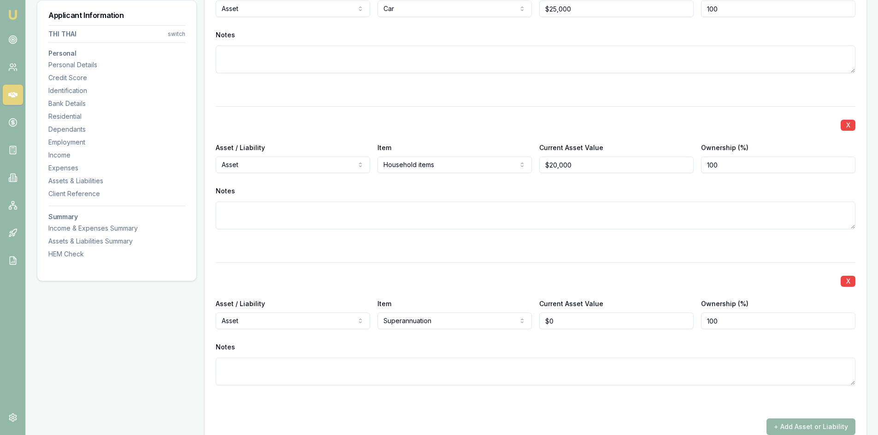
type input "0"
click at [589, 323] on input "0" at bounding box center [616, 321] width 154 height 17
type input "$30,000"
click at [541, 368] on textarea at bounding box center [535, 372] width 639 height 28
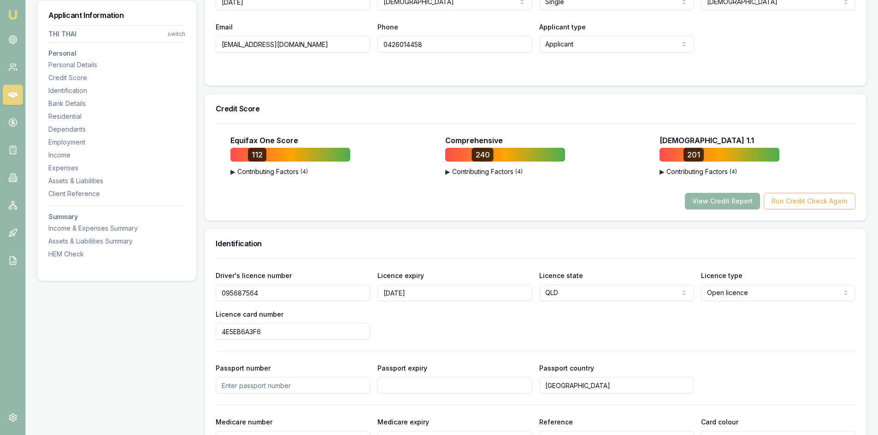
scroll to position [63, 0]
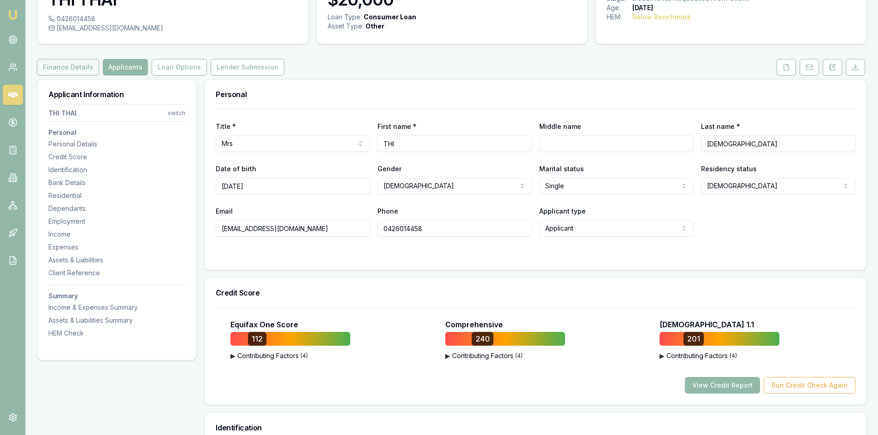
click at [76, 71] on button "Finance Details" at bounding box center [68, 67] width 62 height 17
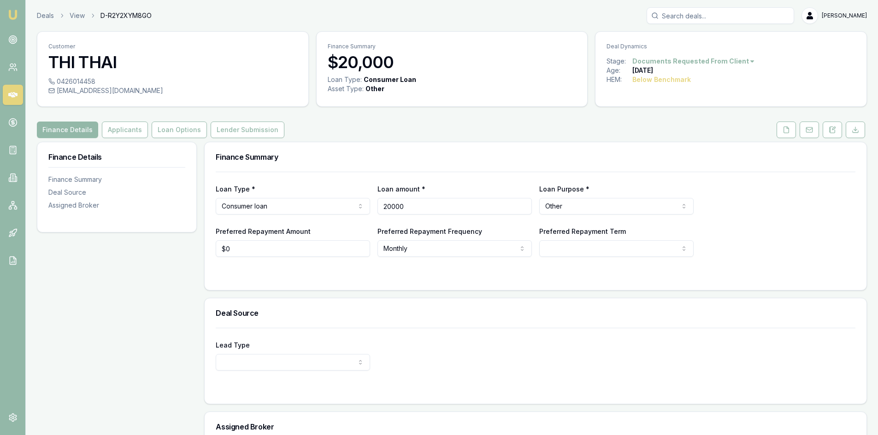
drag, startPoint x: 432, startPoint y: 207, endPoint x: 262, endPoint y: 233, distance: 171.5
click at [262, 233] on div "Loan Type * Consumer loan Consumer loan Consumer asset Commercial loan Commerci…" at bounding box center [535, 214] width 639 height 85
type input "$10,000"
click at [356, 315] on h3 "Deal Source" at bounding box center [535, 313] width 639 height 7
select select "60"
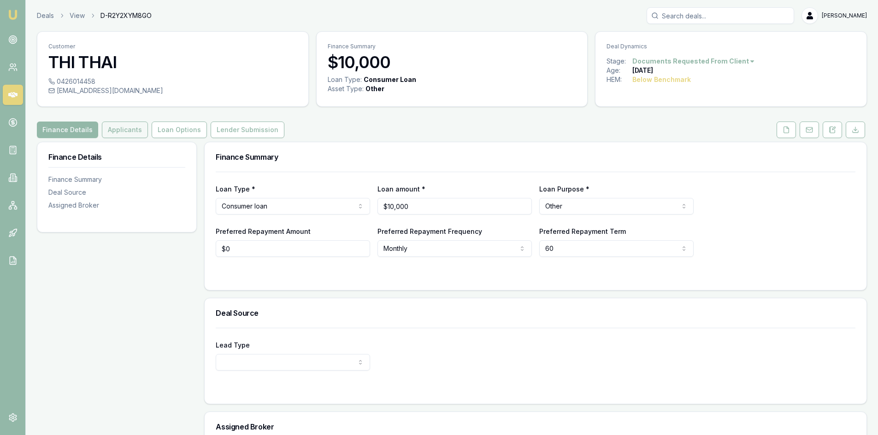
click at [121, 125] on button "Applicants" at bounding box center [125, 130] width 46 height 17
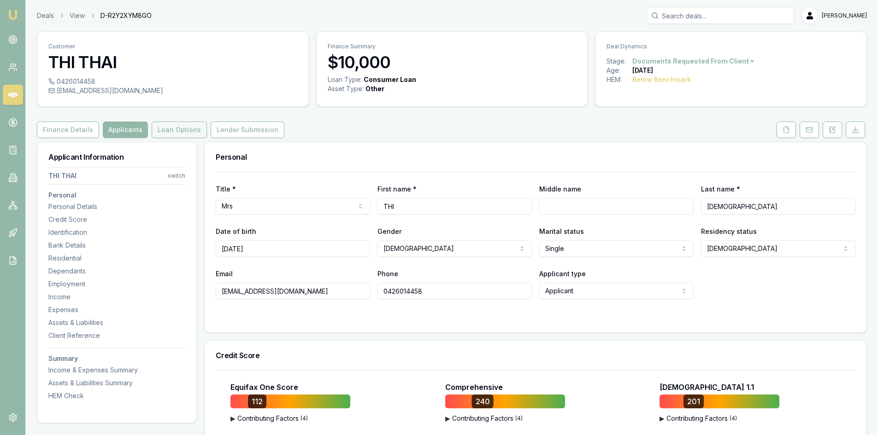
click at [161, 128] on button "Loan Options" at bounding box center [179, 130] width 55 height 17
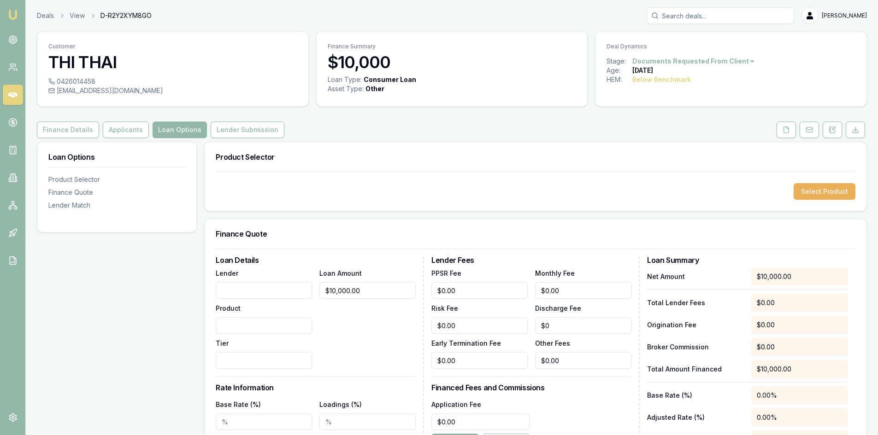
click at [254, 295] on input "Lender" at bounding box center [264, 290] width 96 height 17
click at [814, 195] on button "Select Product" at bounding box center [824, 191] width 62 height 17
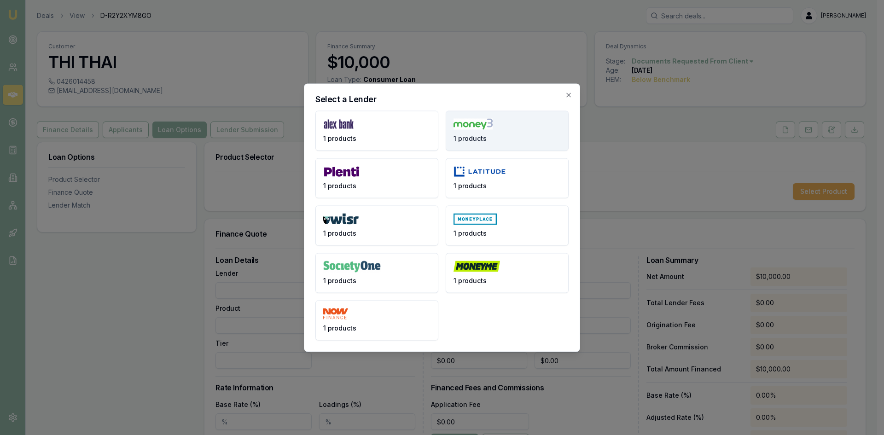
click at [512, 136] on button "1 products" at bounding box center [507, 131] width 123 height 40
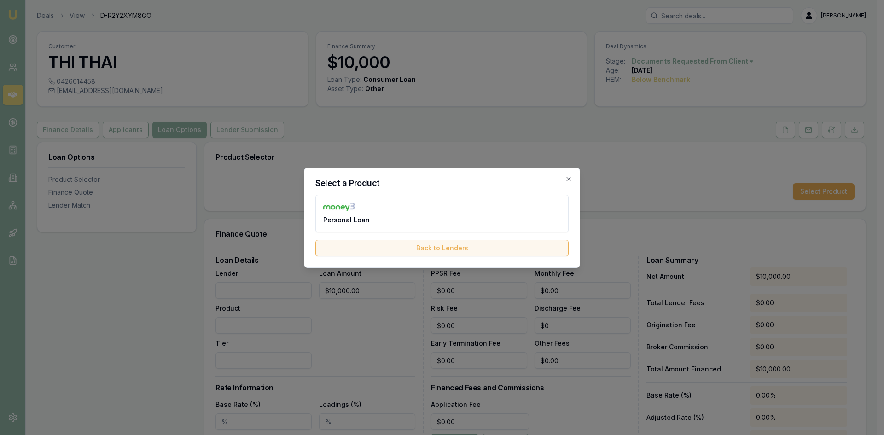
click at [447, 248] on button "Back to Lenders" at bounding box center [442, 248] width 253 height 17
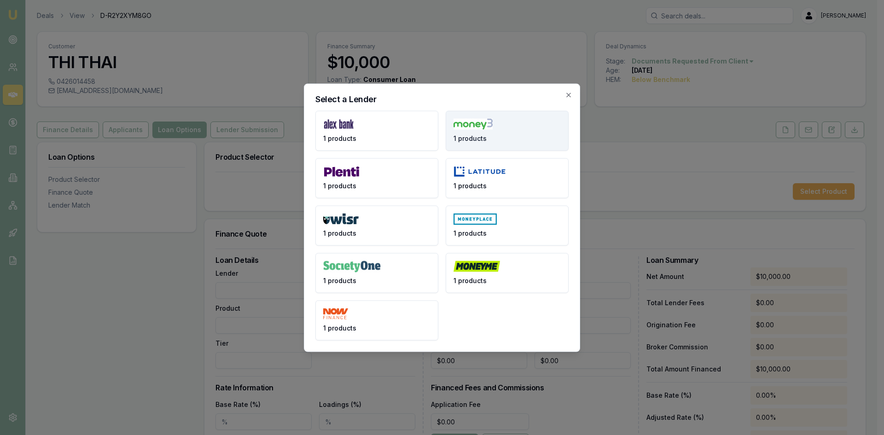
click at [472, 139] on span "1 products" at bounding box center [470, 138] width 33 height 9
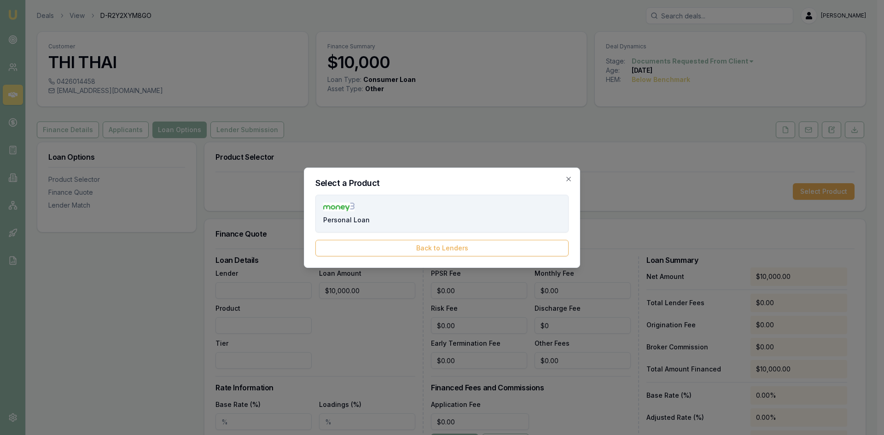
click at [440, 215] on button "Personal Loan" at bounding box center [442, 214] width 253 height 38
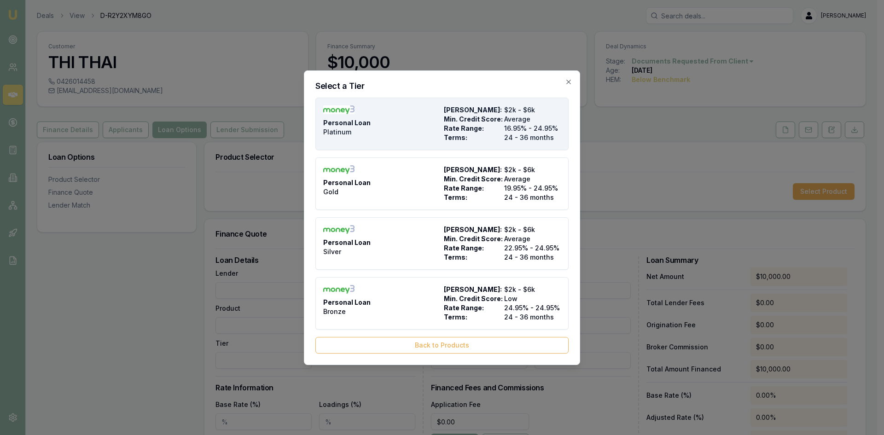
click at [515, 128] on span "16.95% - 24.95%" at bounding box center [532, 128] width 57 height 9
type input "Money3"
type input "Personal Loan"
type input "Platinum"
type input "16.95"
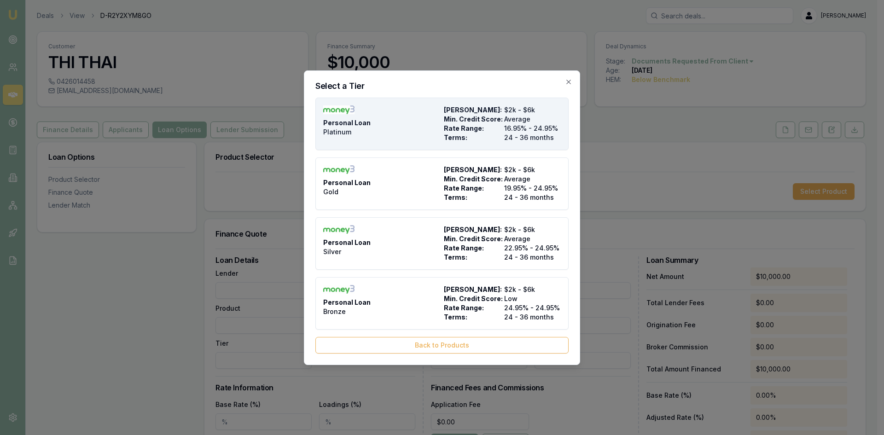
type input "24"
type input "$28.00"
type input "$995.00"
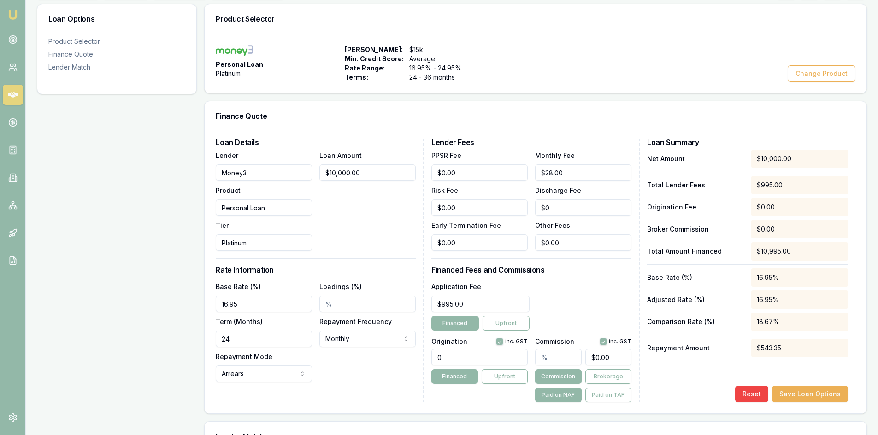
scroll to position [230, 0]
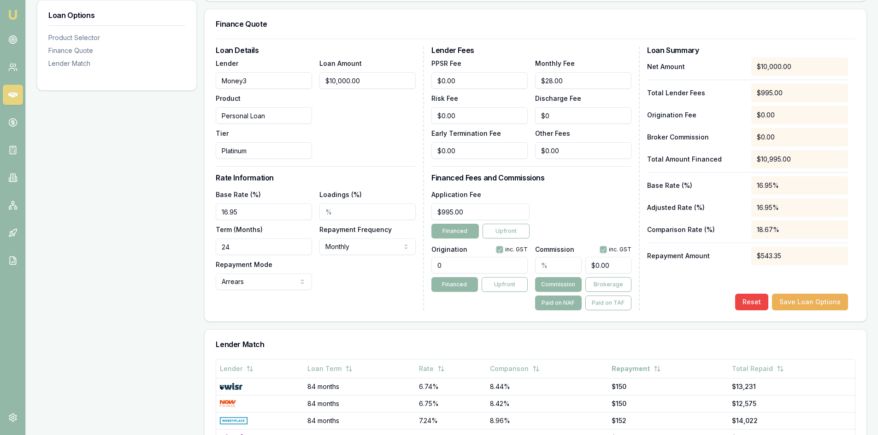
click at [287, 245] on input "24" at bounding box center [264, 247] width 96 height 17
click at [270, 253] on input "24" at bounding box center [264, 247] width 96 height 17
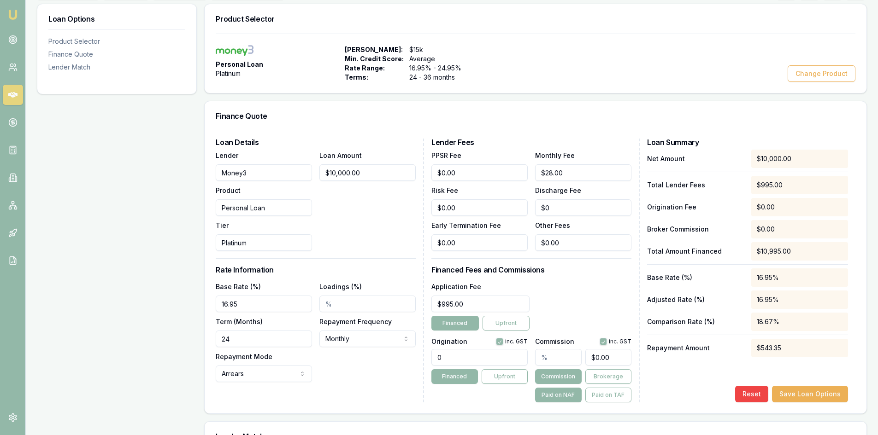
scroll to position [46, 0]
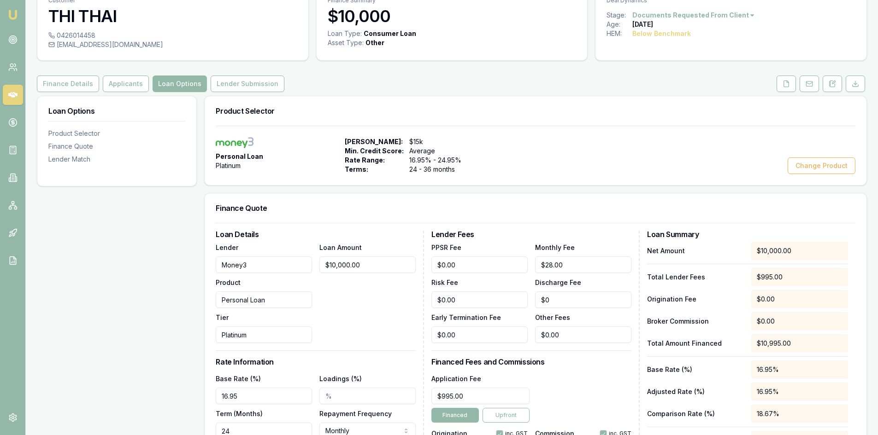
click at [254, 170] on div "Personal Loan Platinum" at bounding box center [278, 155] width 125 height 37
click at [819, 166] on button "Change Product" at bounding box center [821, 166] width 68 height 17
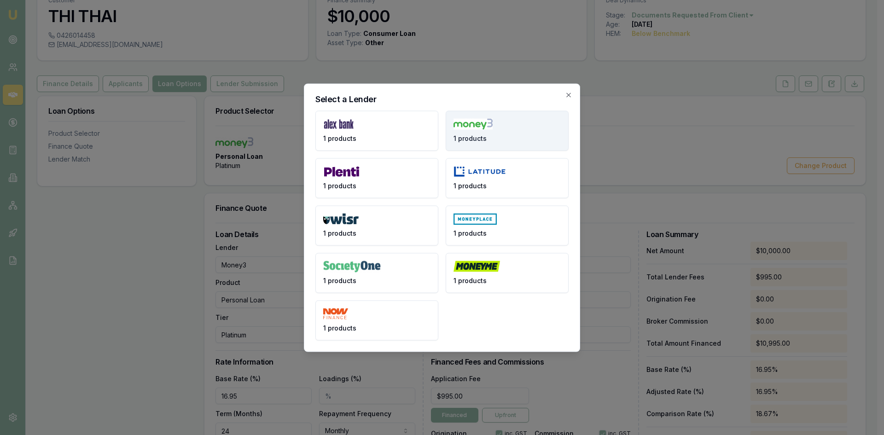
click at [525, 140] on button "1 products" at bounding box center [507, 131] width 123 height 40
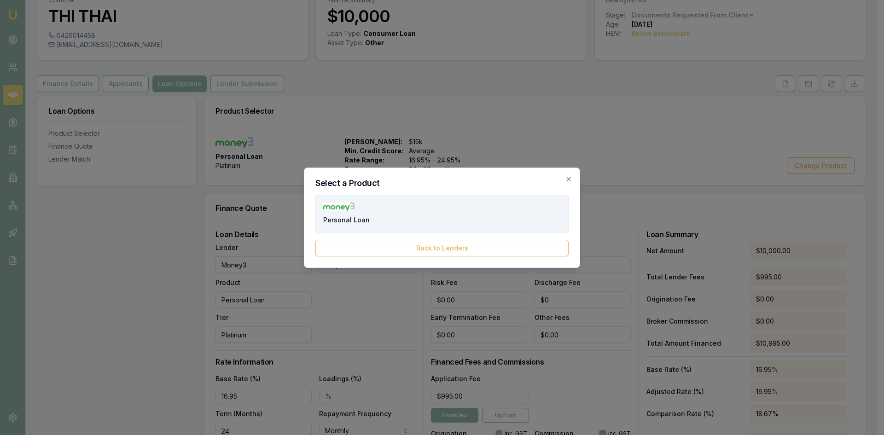
click at [436, 224] on button "Personal Loan" at bounding box center [442, 214] width 253 height 38
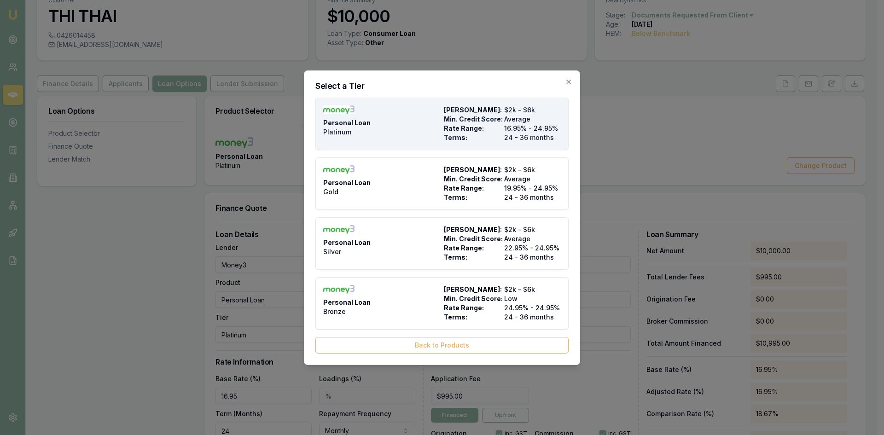
click at [484, 123] on span "Min. Credit Score:" at bounding box center [472, 119] width 57 height 9
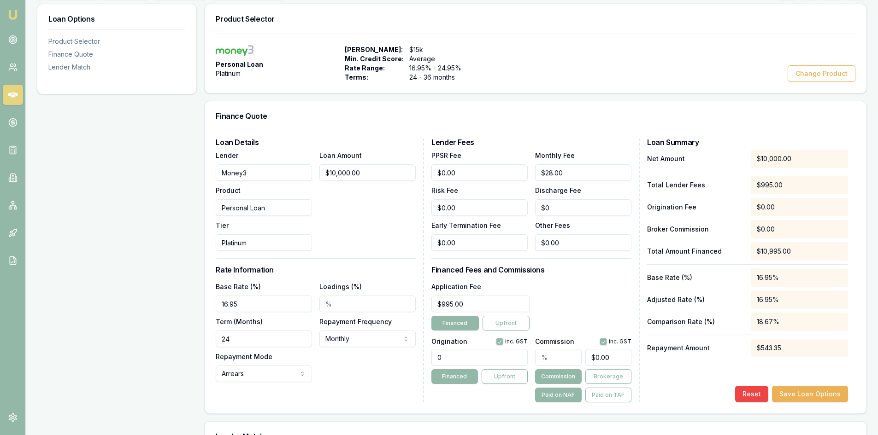
scroll to position [184, 0]
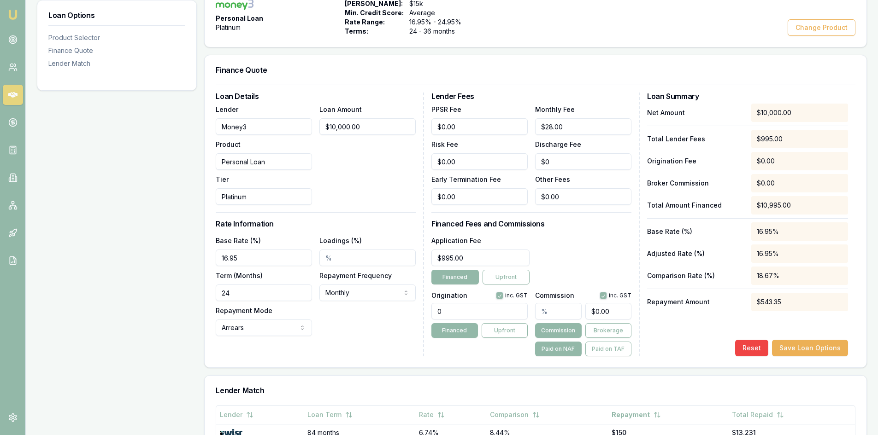
click at [272, 295] on input "24" at bounding box center [264, 293] width 96 height 17
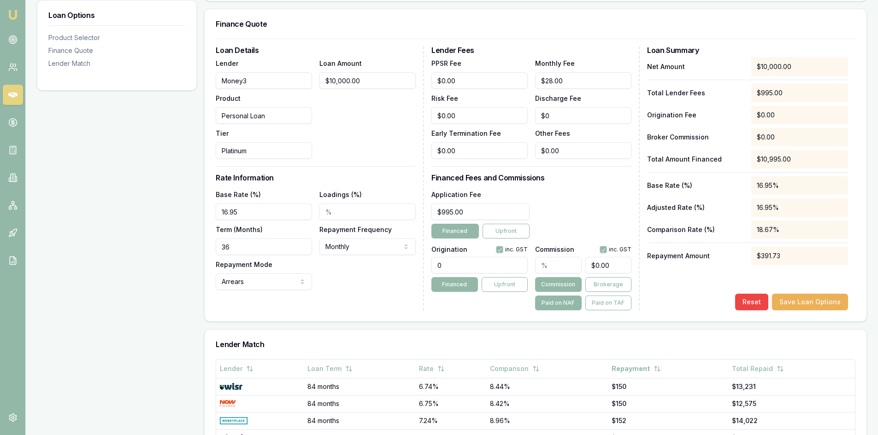
type input "36"
click at [376, 287] on div "Base Rate (%) 16.95 Loadings (%) Term (Months) 36 Repayment Frequency Monthly W…" at bounding box center [316, 239] width 200 height 101
click at [444, 263] on input "0" at bounding box center [479, 265] width 96 height 17
type input "990.00"
click at [416, 289] on div "Base Rate (%) 16.95 Loadings (%) Term (Months) 36 Repayment Frequency Monthly W…" at bounding box center [316, 239] width 200 height 101
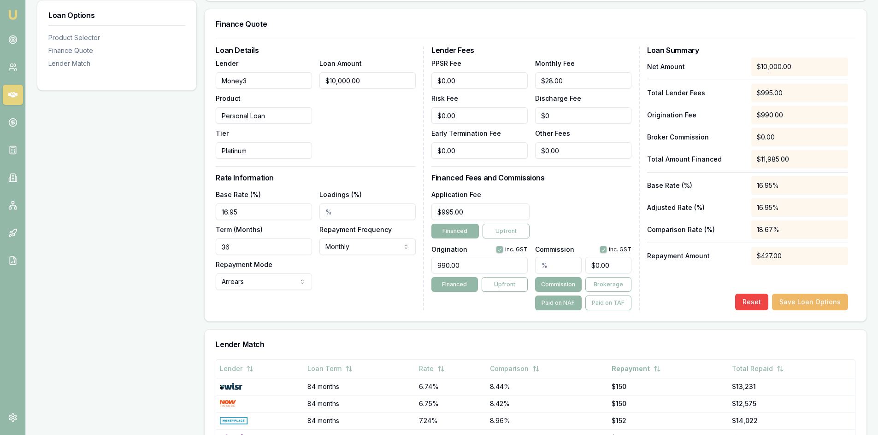
click at [798, 307] on button "Save Loan Options" at bounding box center [810, 302] width 76 height 17
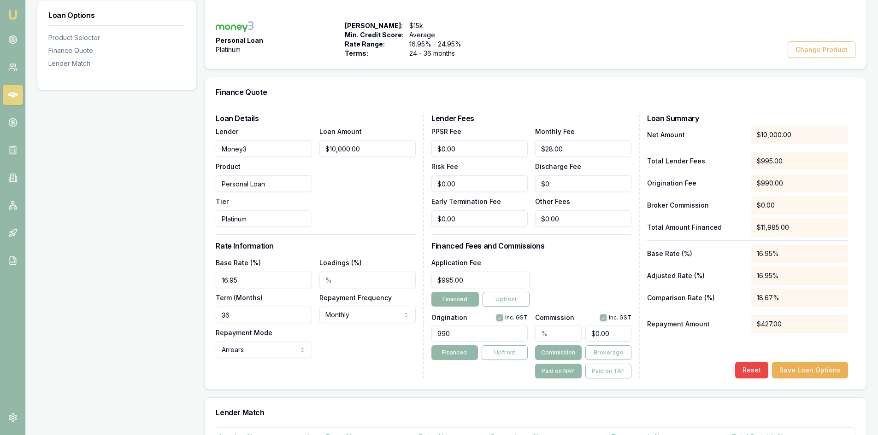
scroll to position [0, 0]
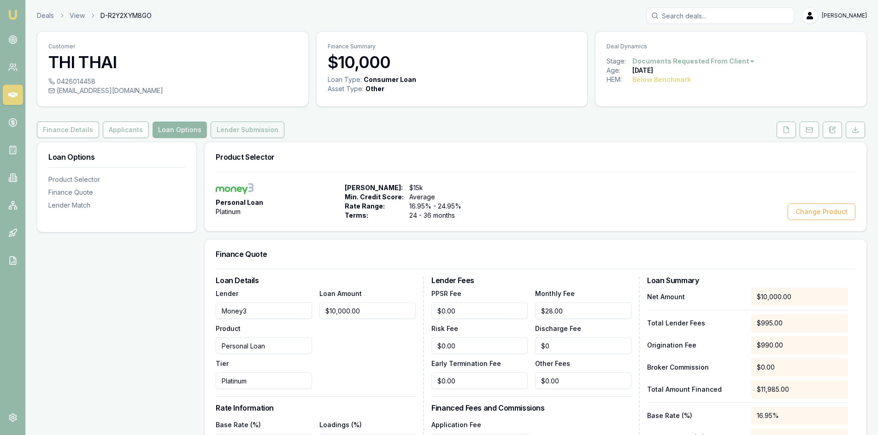
click at [223, 133] on button "Lender Submission" at bounding box center [248, 130] width 74 height 17
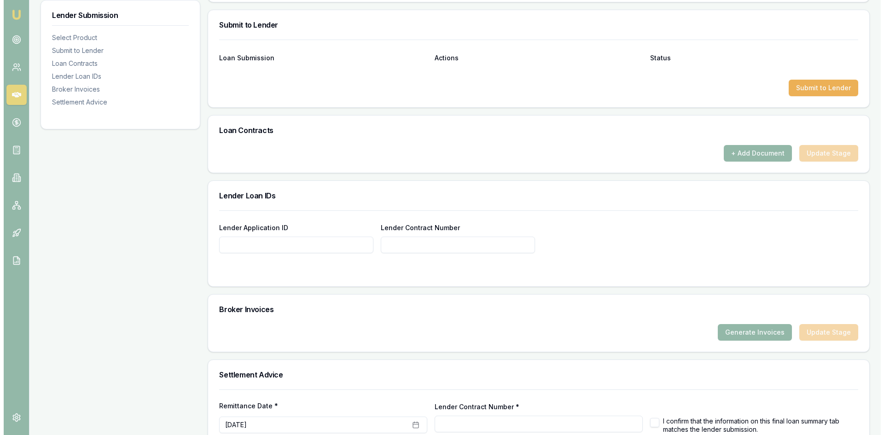
scroll to position [369, 0]
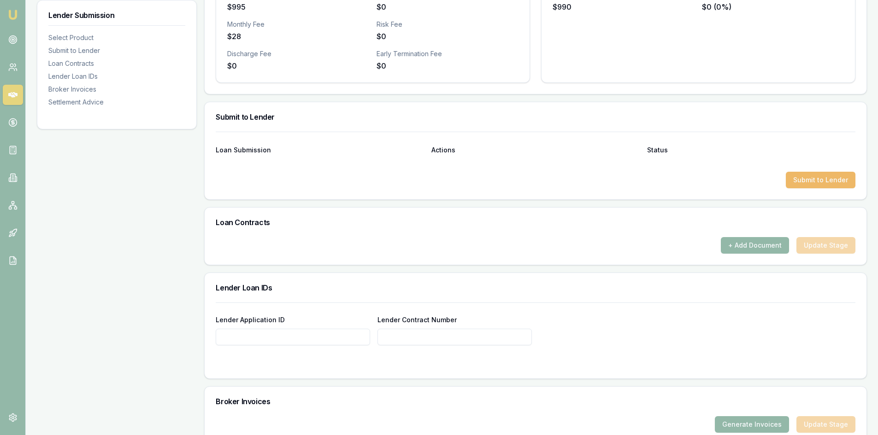
click at [828, 176] on button "Submit to Lender" at bounding box center [820, 180] width 70 height 17
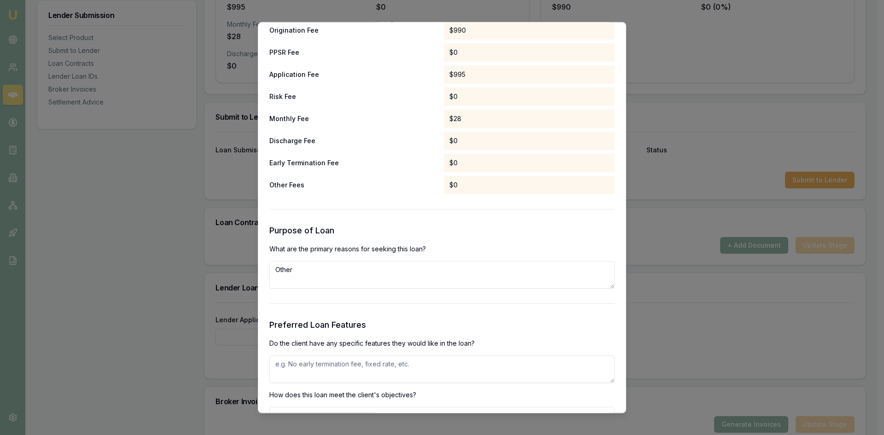
scroll to position [875, 0]
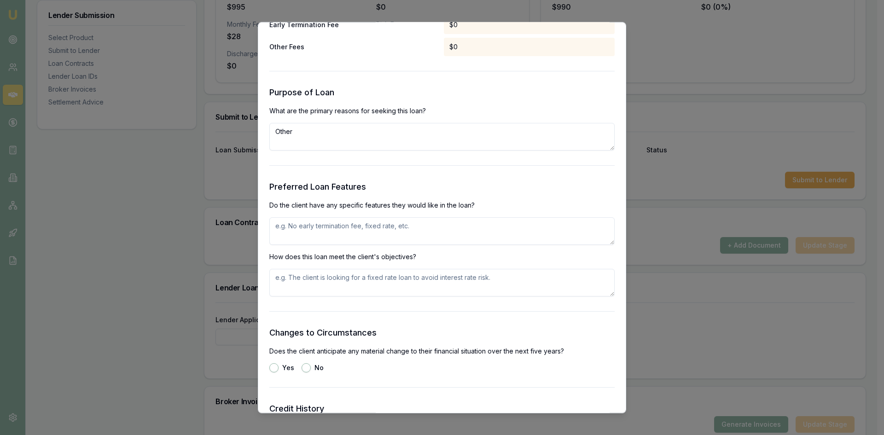
click at [331, 134] on textarea "Other" at bounding box center [441, 137] width 345 height 28
type textarea "O"
type textarea "P"
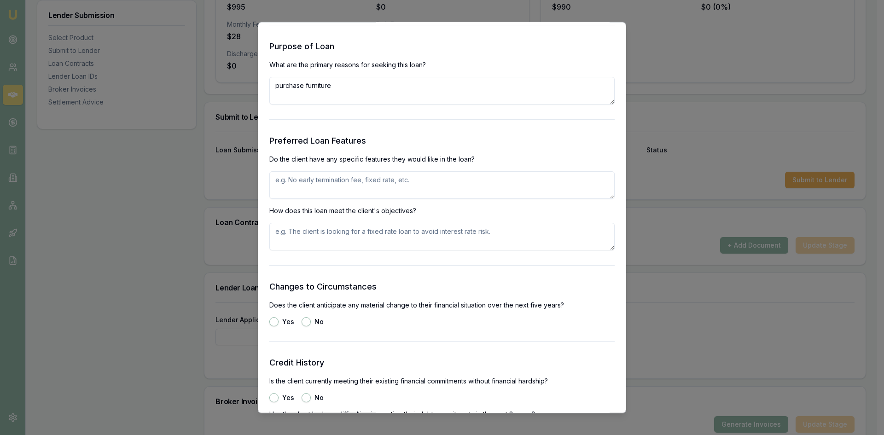
type textarea "purchase furniture"
click at [340, 177] on textarea at bounding box center [441, 185] width 345 height 28
type textarea "no"
click at [338, 239] on textarea at bounding box center [441, 236] width 345 height 28
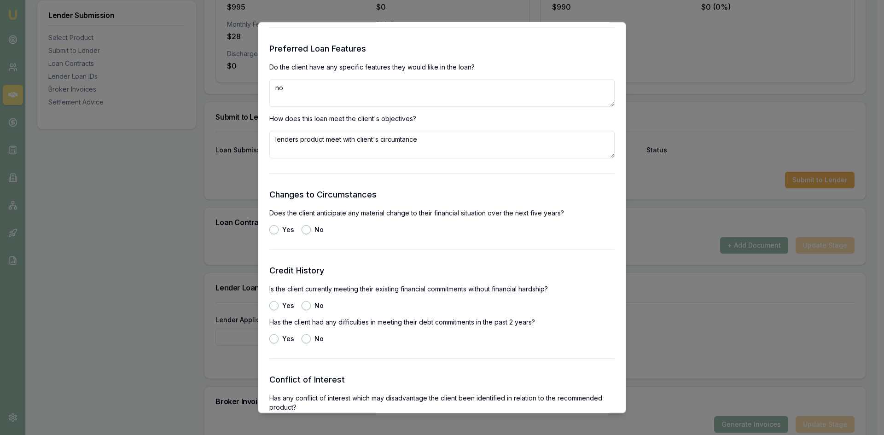
type textarea "lenders product meet with client's circumtance"
click at [306, 229] on button "No" at bounding box center [306, 229] width 9 height 9
radio input "true"
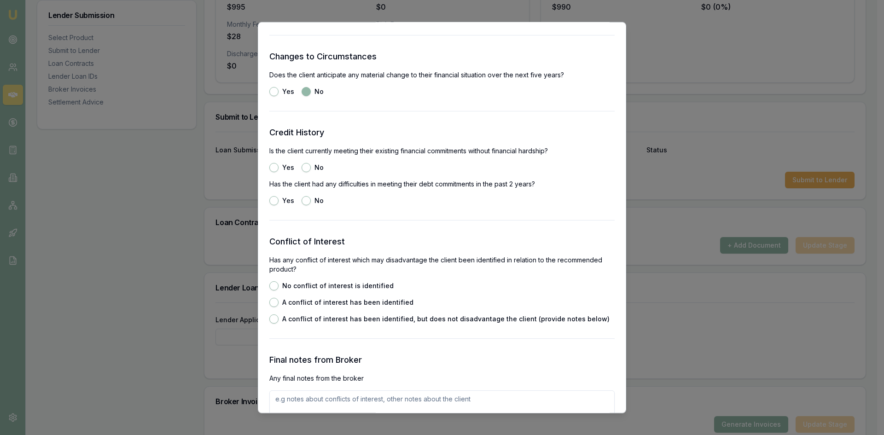
click at [271, 170] on button "Yes" at bounding box center [273, 167] width 9 height 9
radio input "true"
click at [308, 202] on button "No" at bounding box center [306, 200] width 9 height 9
radio input "true"
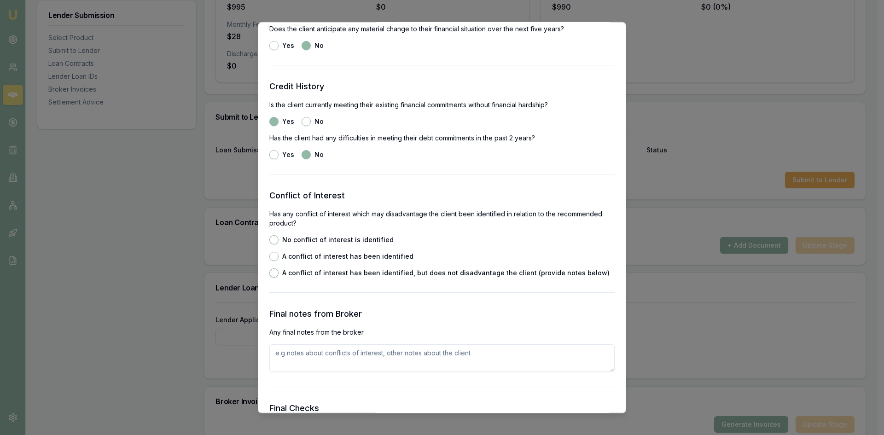
click at [274, 240] on button "No conflict of interest is identified" at bounding box center [273, 239] width 9 height 9
radio input "true"
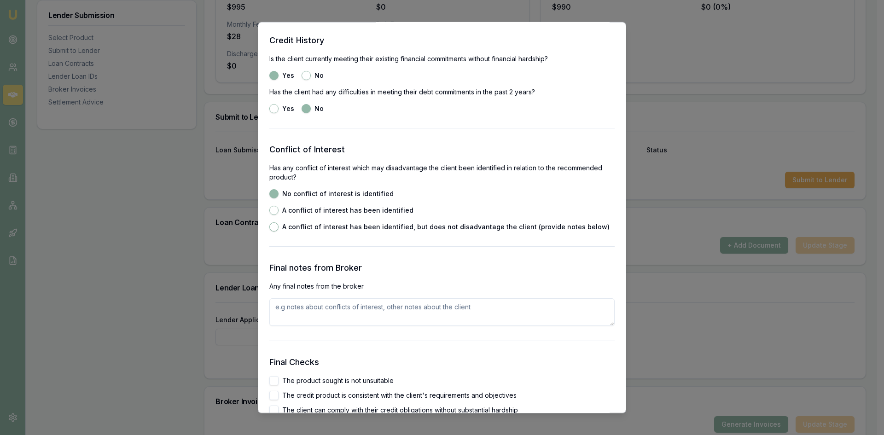
scroll to position [1290, 0]
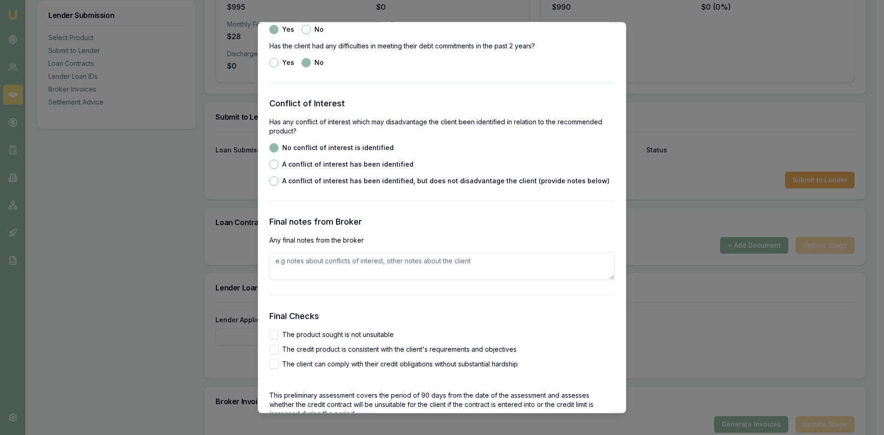
click at [305, 267] on textarea at bounding box center [441, 266] width 345 height 28
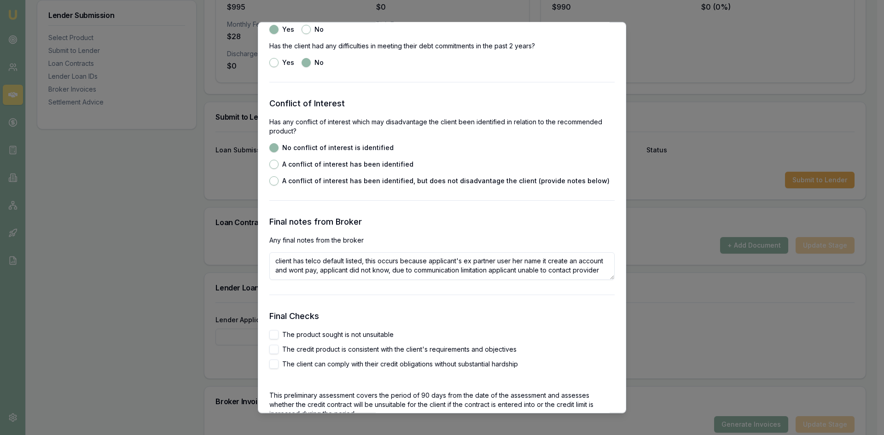
scroll to position [1474, 0]
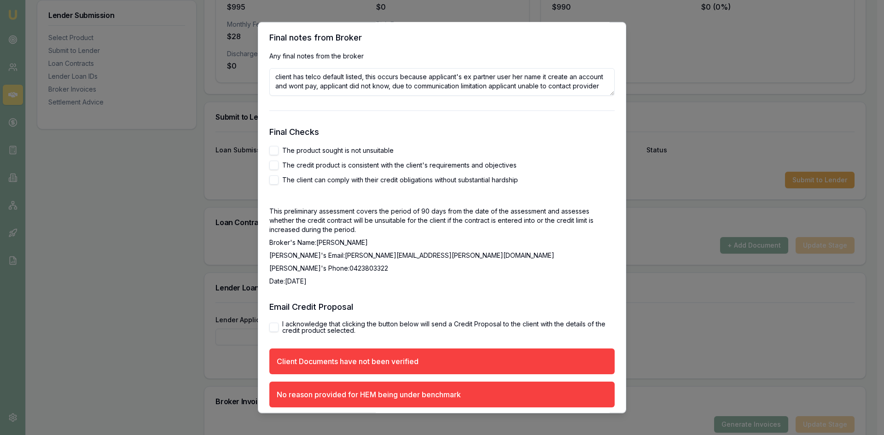
type textarea "client has telco default listed, this occurs because applicant's ex partner use…"
click at [276, 154] on button "The product sought is not unsuitable" at bounding box center [273, 150] width 9 height 9
checkbox input "true"
click at [273, 328] on button "I acknowledge that clicking the button below will send a Credit Proposal to the…" at bounding box center [273, 326] width 9 height 9
checkbox input "true"
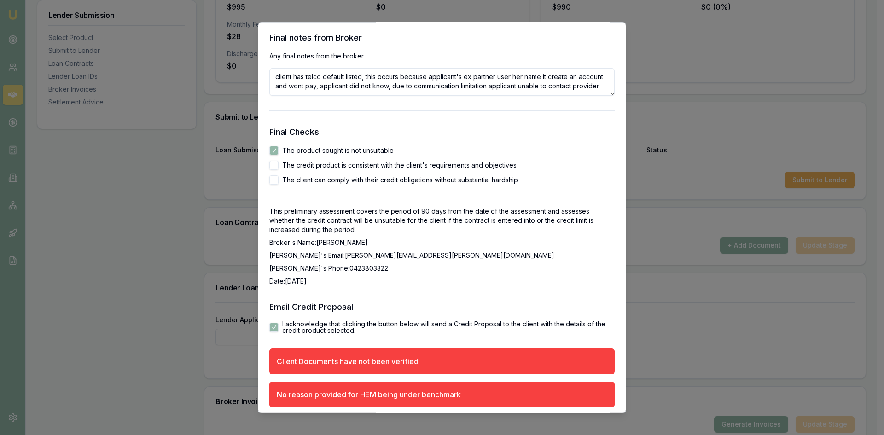
click at [275, 165] on button "The credit product is consistent with the client's requirements and objectives" at bounding box center [273, 164] width 9 height 9
checkbox input "true"
click at [272, 179] on button "The client can comply with their credit obligations without substantial hardship" at bounding box center [273, 179] width 9 height 9
checkbox input "true"
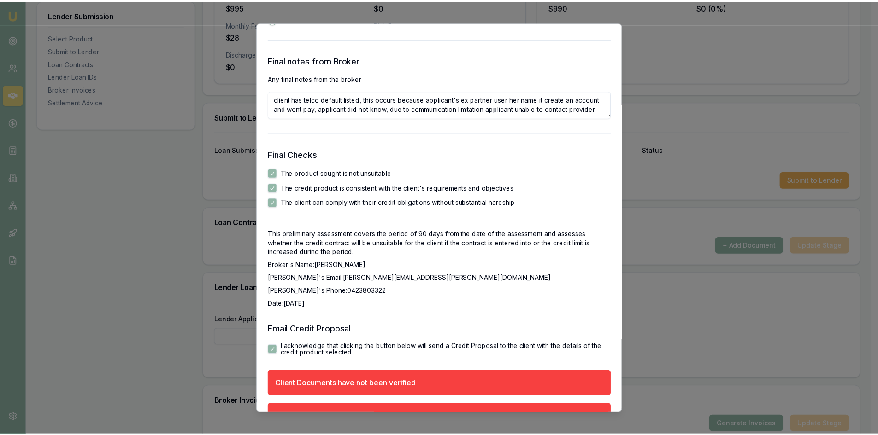
scroll to position [1313, 0]
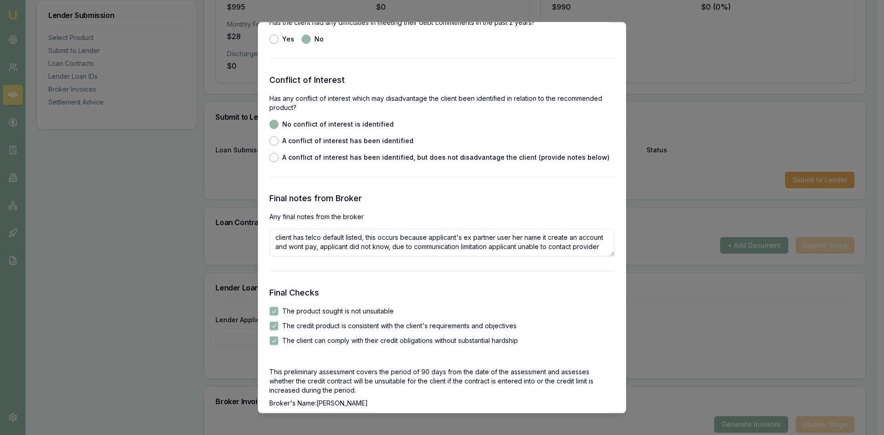
drag, startPoint x: 695, startPoint y: 76, endPoint x: 701, endPoint y: 82, distance: 8.1
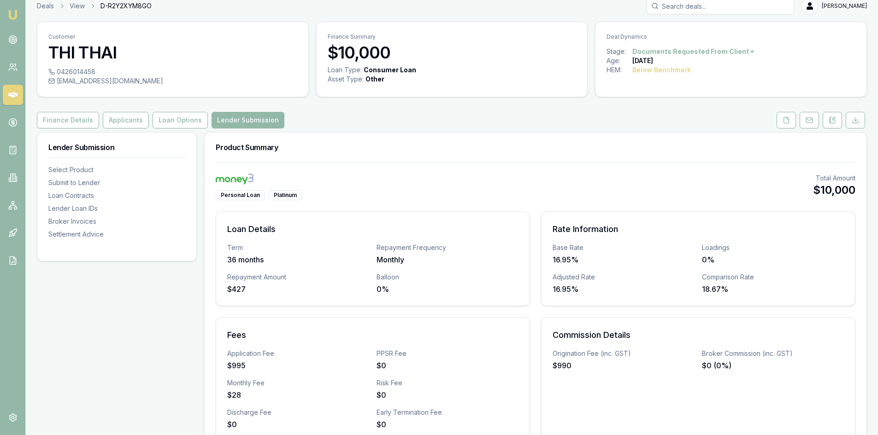
scroll to position [0, 0]
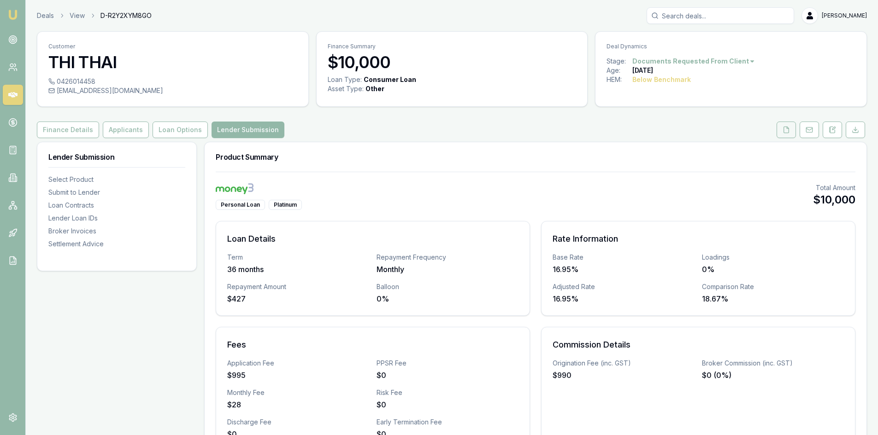
click at [786, 135] on button at bounding box center [785, 130] width 19 height 17
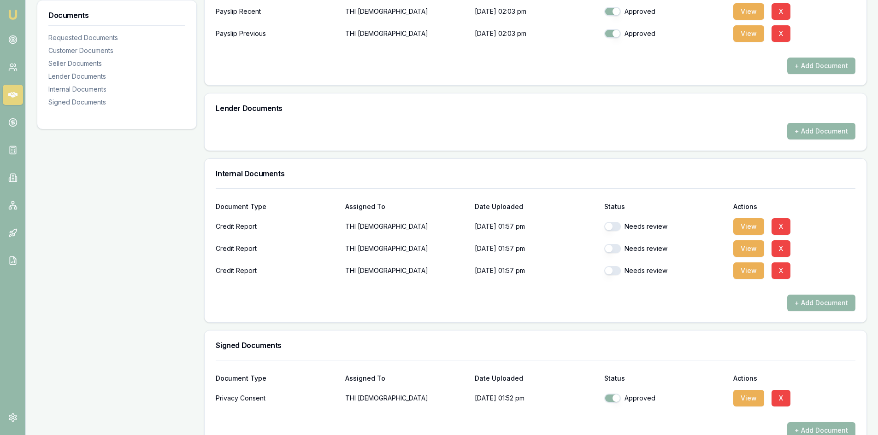
scroll to position [437, 0]
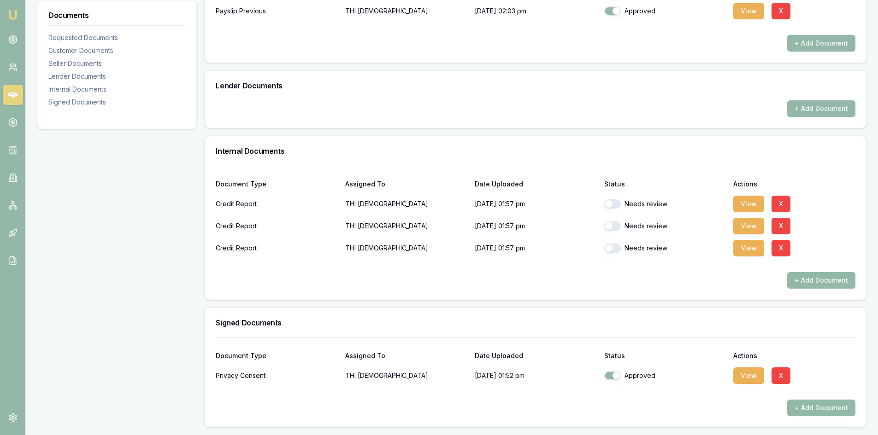
click at [613, 247] on button "button" at bounding box center [612, 248] width 17 height 9
checkbox input "true"
click at [612, 228] on button "button" at bounding box center [612, 226] width 17 height 9
checkbox input "true"
click at [615, 213] on div "Credit Report THI THAI 18/09/2025, 01:57 pm Approved View X" at bounding box center [535, 224] width 639 height 22
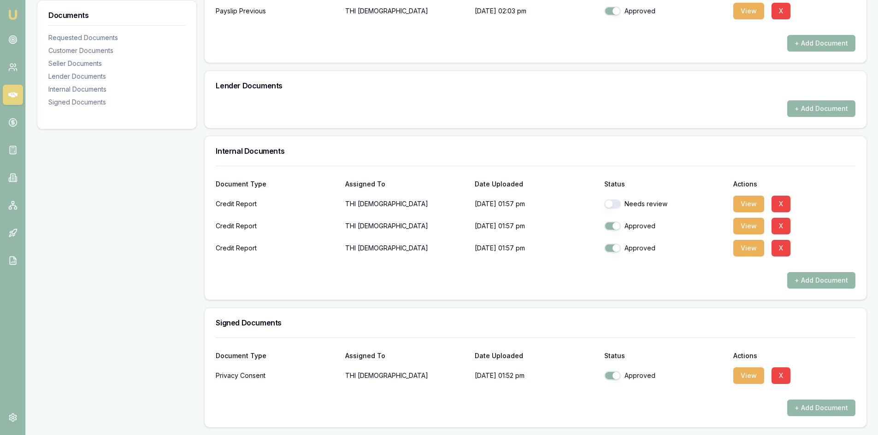
click at [615, 205] on button "button" at bounding box center [612, 203] width 17 height 9
checkbox input "true"
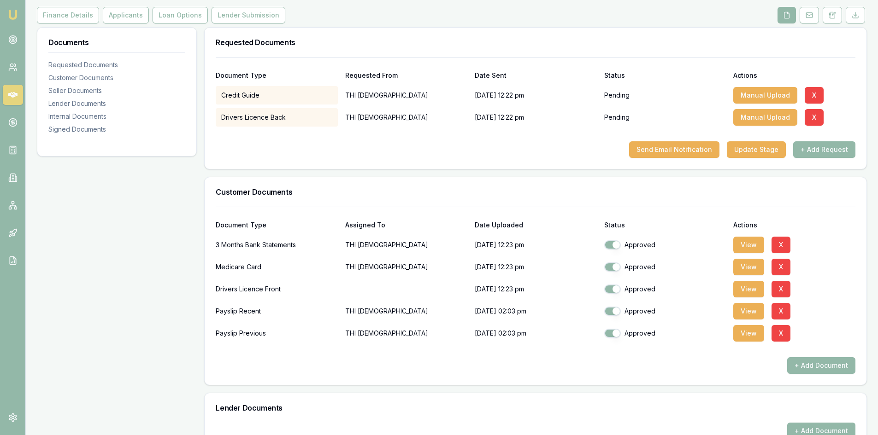
scroll to position [0, 0]
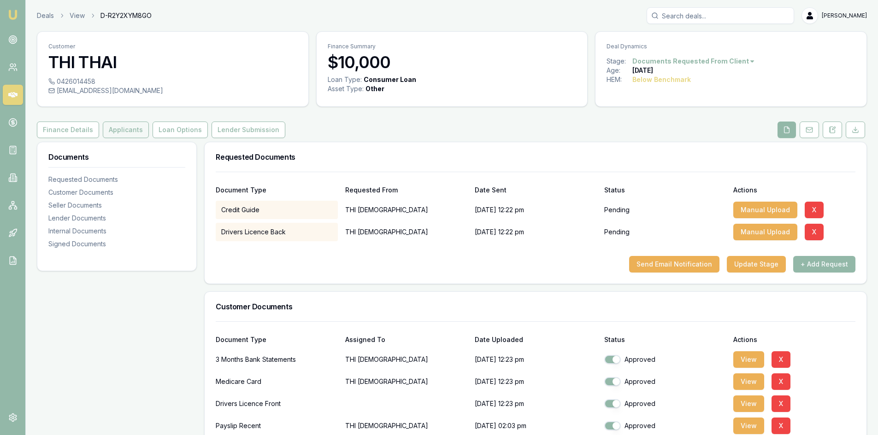
click at [123, 135] on button "Applicants" at bounding box center [126, 130] width 46 height 17
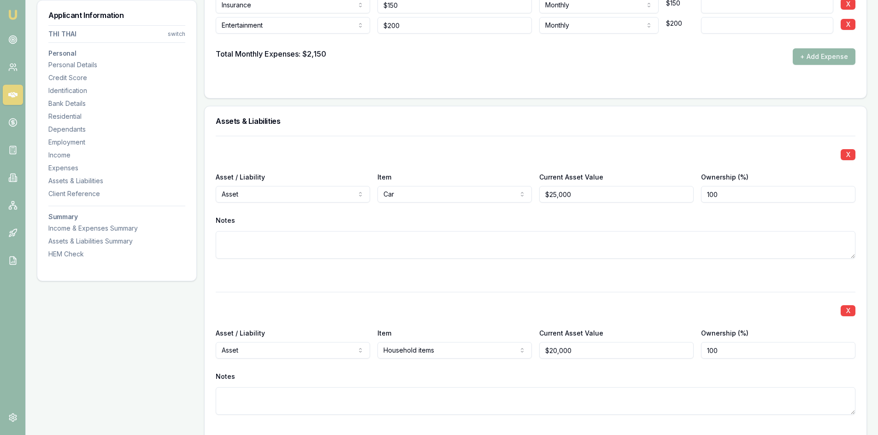
scroll to position [1749, 0]
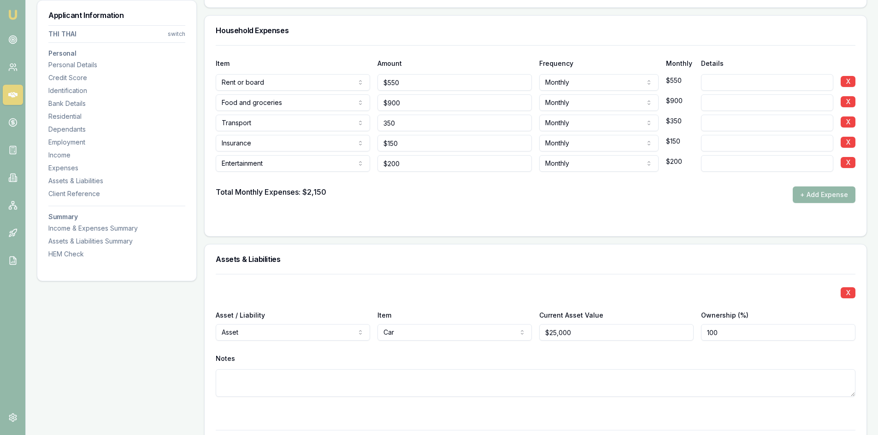
drag, startPoint x: 415, startPoint y: 123, endPoint x: 307, endPoint y: 137, distance: 108.7
click at [307, 137] on div "Item Amount Frequency Monthly Details Rent or board Rent or board Food and groc…" at bounding box center [535, 124] width 639 height 158
type input "$450"
click at [412, 208] on form "Item Amount Frequency Monthly Details Rent or board Rent or board Food and groc…" at bounding box center [535, 135] width 639 height 180
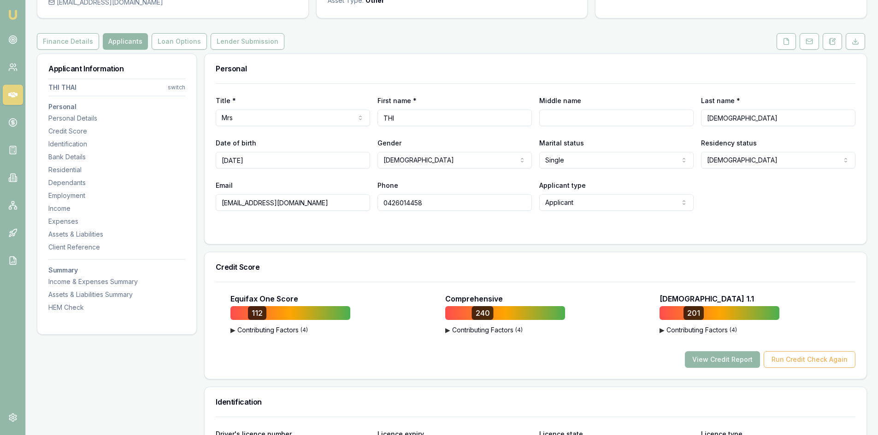
scroll to position [0, 0]
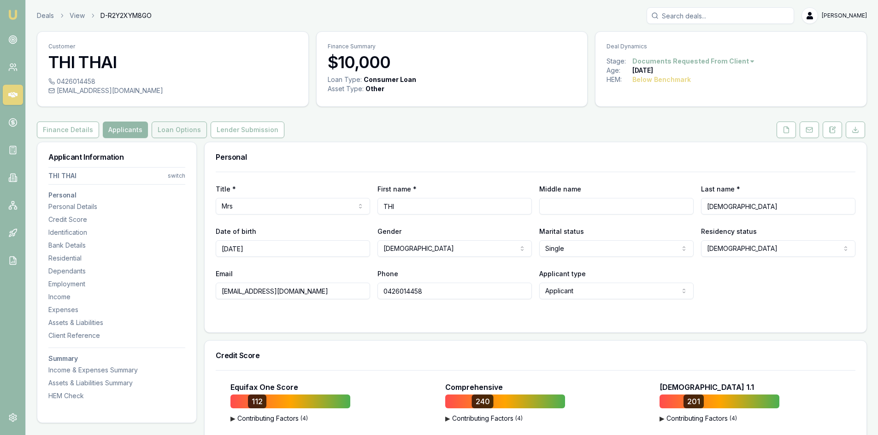
click at [181, 132] on button "Loan Options" at bounding box center [179, 130] width 55 height 17
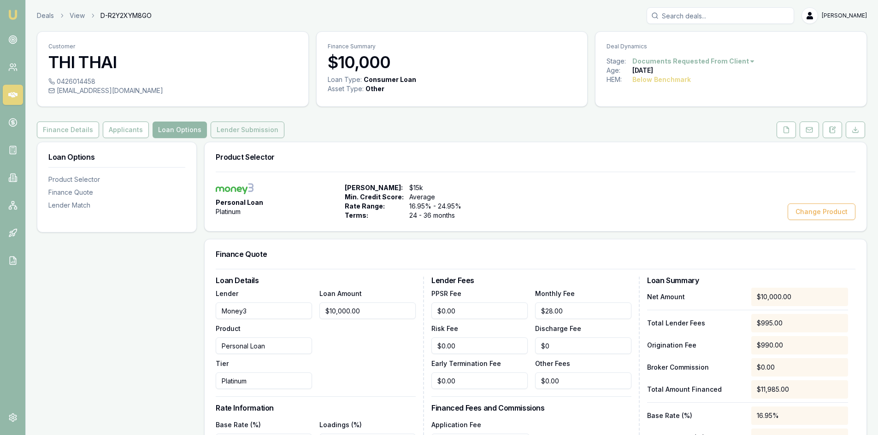
click at [247, 131] on button "Lender Submission" at bounding box center [248, 130] width 74 height 17
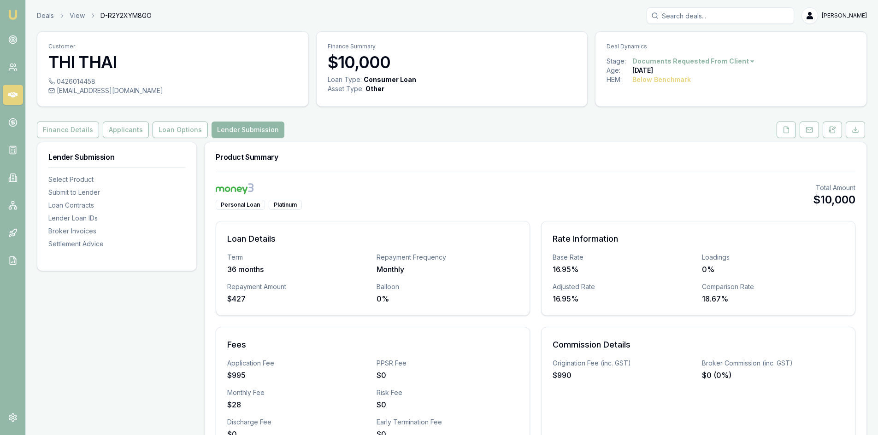
click at [241, 131] on button "Lender Submission" at bounding box center [247, 130] width 73 height 17
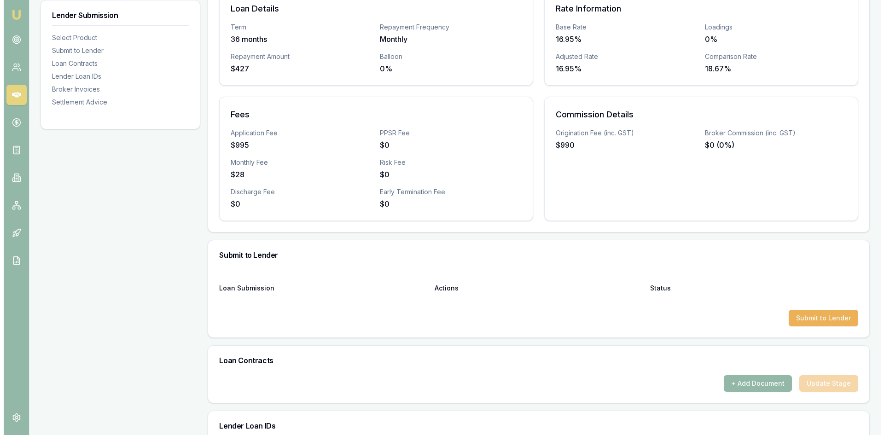
scroll to position [415, 0]
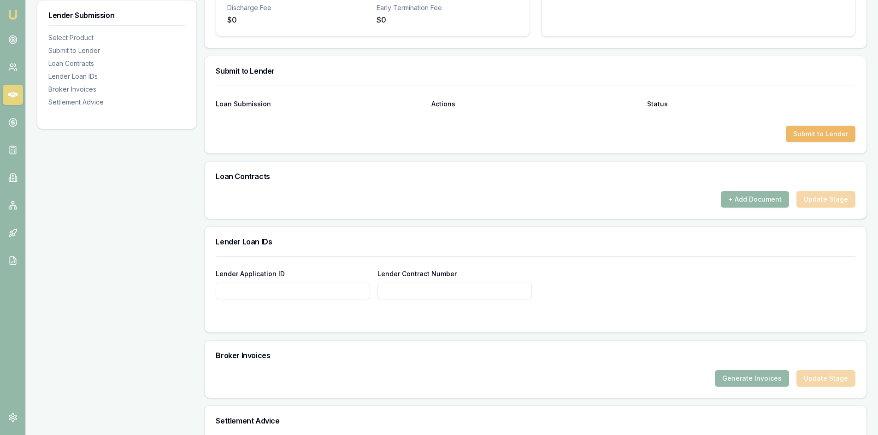
click at [811, 132] on button "Submit to Lender" at bounding box center [820, 134] width 70 height 17
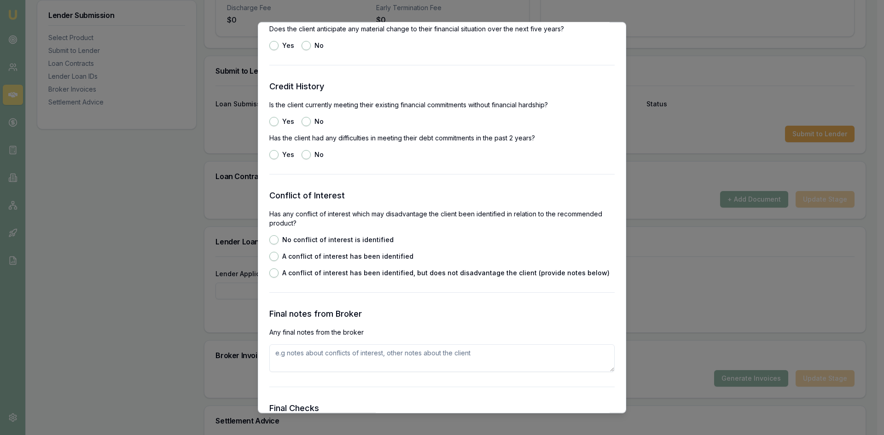
scroll to position [1013, 0]
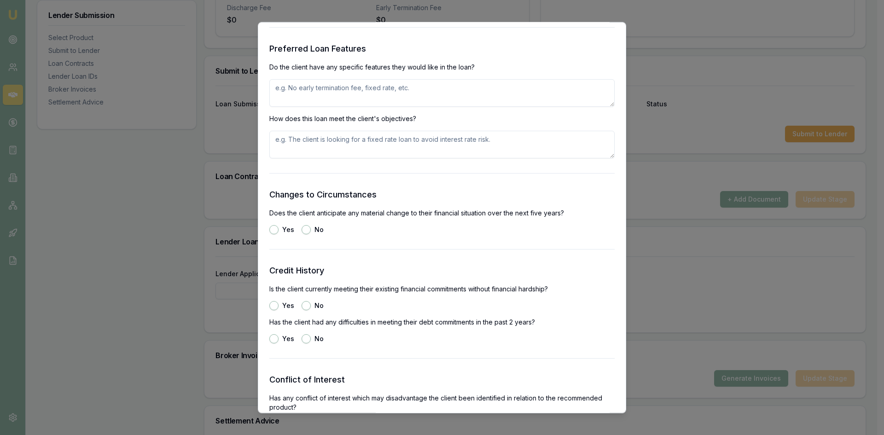
click at [307, 231] on button "No" at bounding box center [306, 229] width 9 height 9
radio input "true"
click at [273, 307] on button "Yes" at bounding box center [273, 305] width 9 height 9
radio input "true"
click at [309, 340] on button "No" at bounding box center [306, 338] width 9 height 9
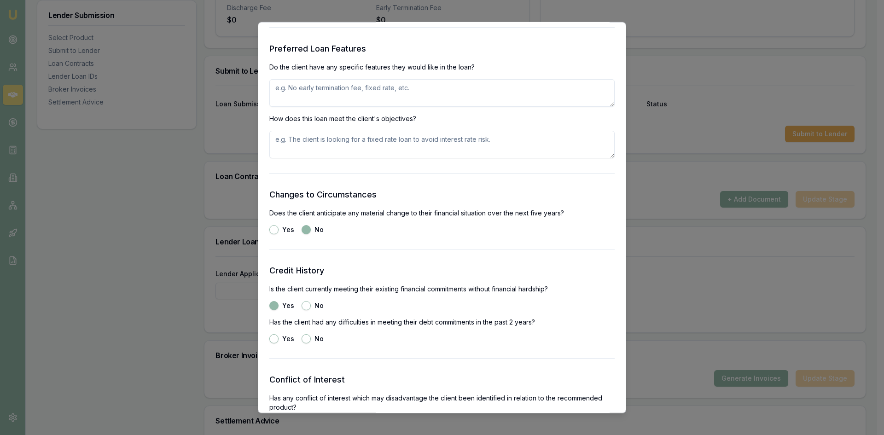
radio input "true"
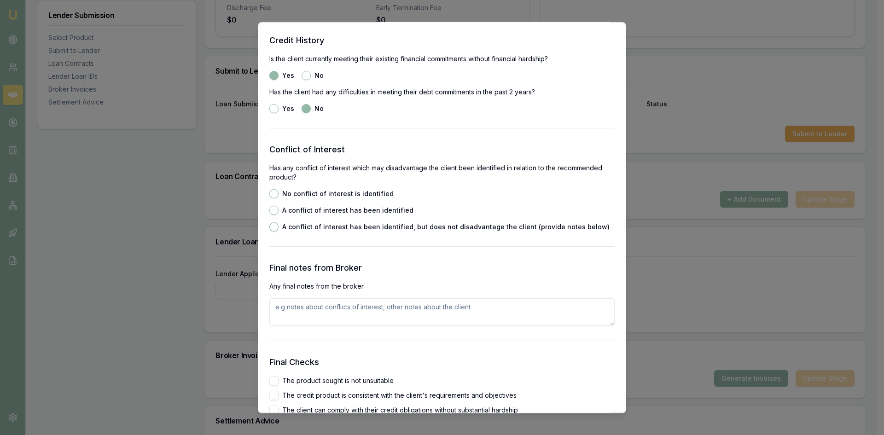
click at [275, 199] on div "No conflict of interest is identified A conflict of interest has been identifie…" at bounding box center [441, 210] width 345 height 42
click at [269, 210] on div "Preliminary Assessment Please complete the following assessment to submit to th…" at bounding box center [442, 218] width 369 height 392
click at [275, 193] on button "No conflict of interest is identified" at bounding box center [273, 193] width 9 height 9
click at [277, 211] on button "A conflict of interest has been identified" at bounding box center [273, 209] width 9 height 9
radio input "false"
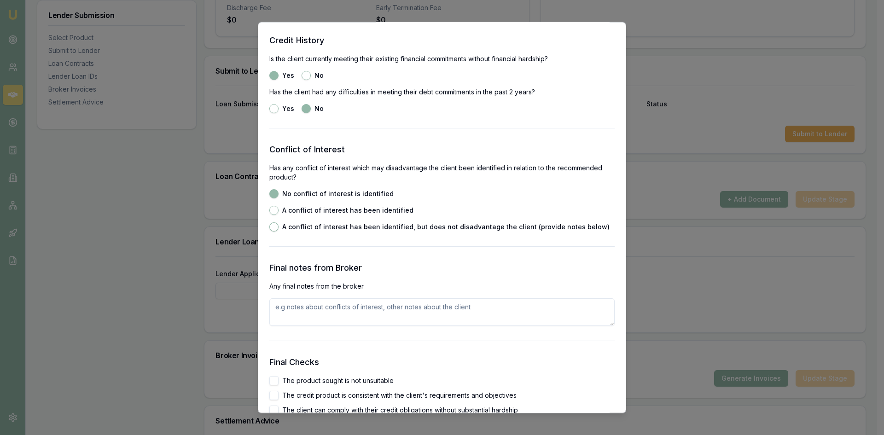
radio input "true"
click at [275, 191] on button "No conflict of interest is identified" at bounding box center [273, 193] width 9 height 9
radio input "true"
radio input "false"
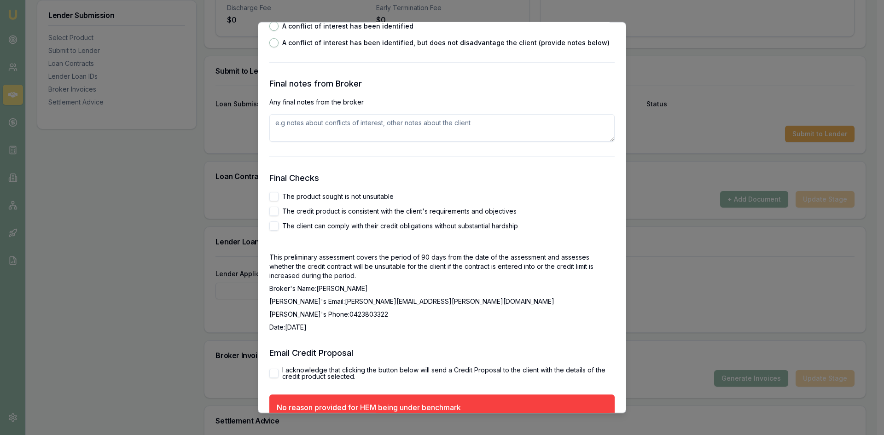
click at [271, 195] on button "The product sought is not unsuitable" at bounding box center [273, 196] width 9 height 9
checkbox input "true"
drag, startPoint x: 275, startPoint y: 210, endPoint x: 276, endPoint y: 230, distance: 19.9
click at [275, 212] on button "The credit product is consistent with the client's requirements and objectives" at bounding box center [273, 210] width 9 height 9
checkbox input "true"
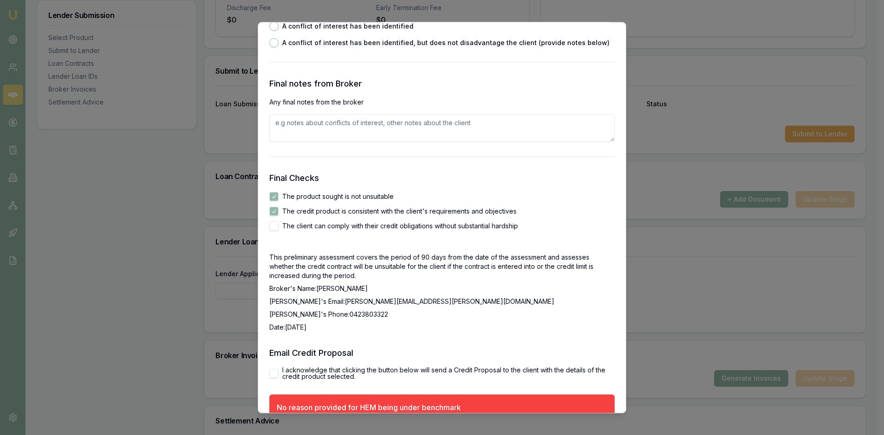
click at [276, 228] on button "The client can comply with their credit obligations without substantial hardship" at bounding box center [273, 225] width 9 height 9
checkbox input "true"
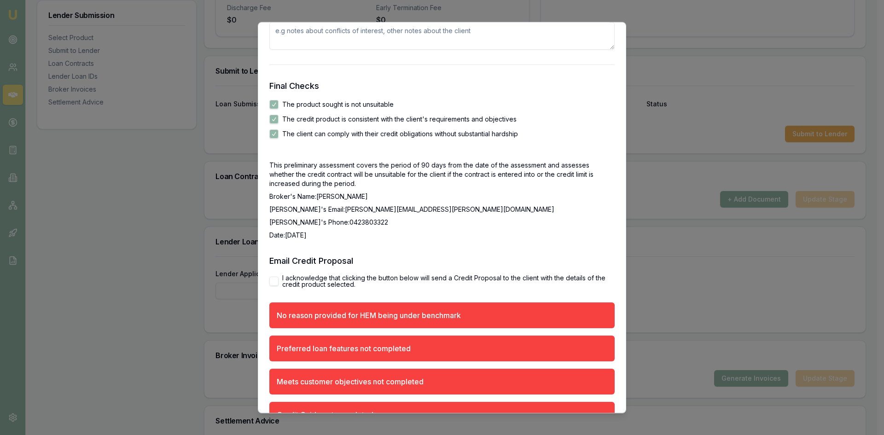
click at [275, 281] on button "I acknowledge that clicking the button below will send a Credit Proposal to the…" at bounding box center [273, 280] width 9 height 9
checkbox input "true"
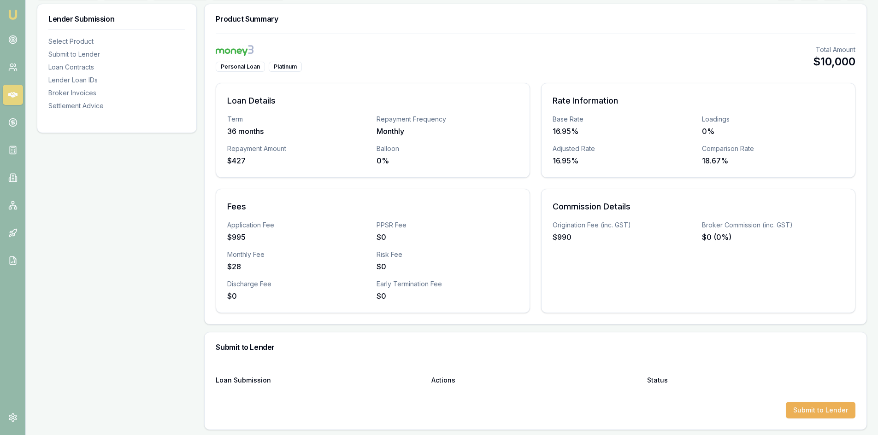
scroll to position [0, 0]
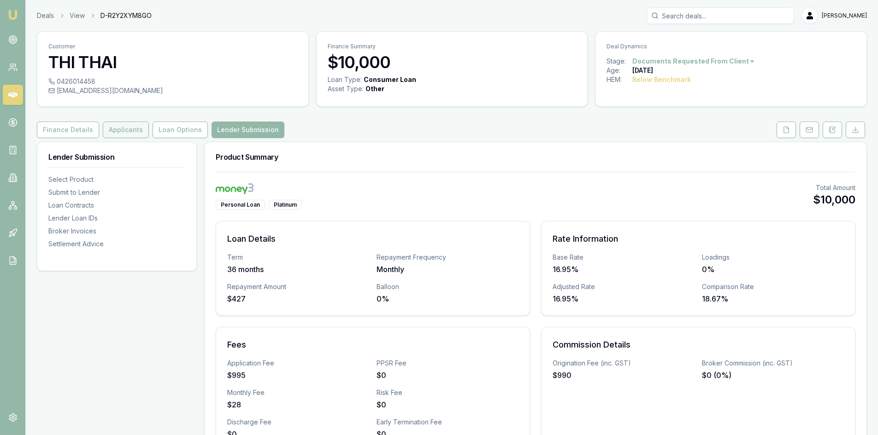
click at [124, 130] on button "Applicants" at bounding box center [126, 130] width 46 height 17
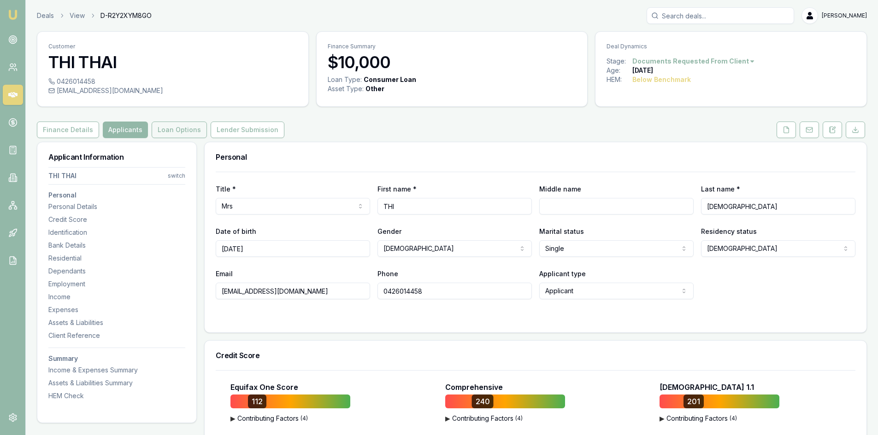
click at [187, 131] on button "Loan Options" at bounding box center [179, 130] width 55 height 17
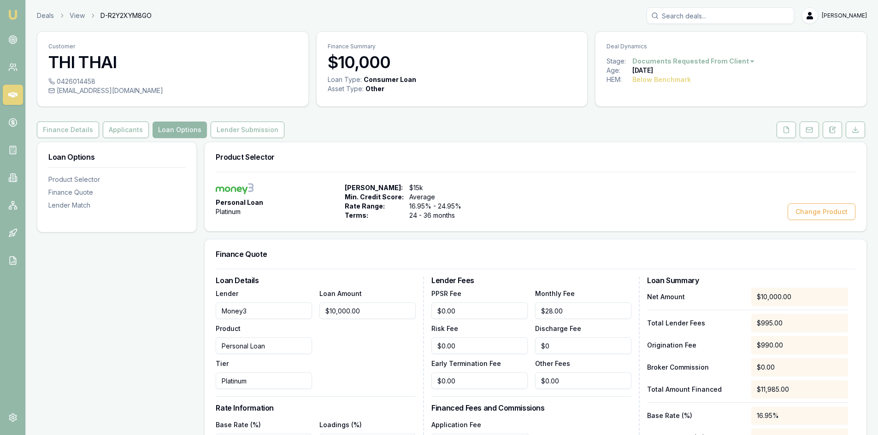
click at [251, 135] on button "Lender Submission" at bounding box center [248, 130] width 74 height 17
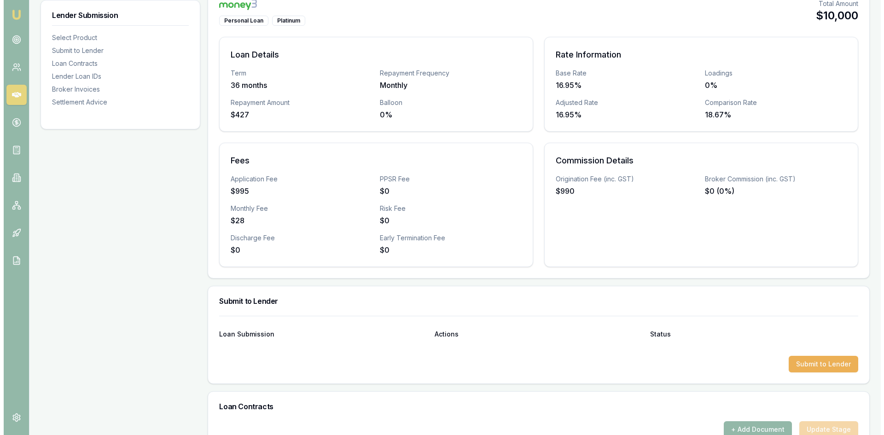
scroll to position [230, 0]
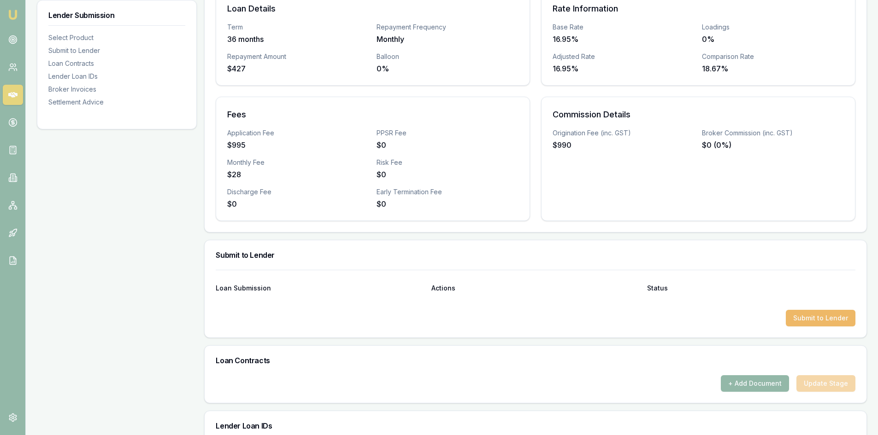
click at [820, 317] on button "Submit to Lender" at bounding box center [820, 318] width 70 height 17
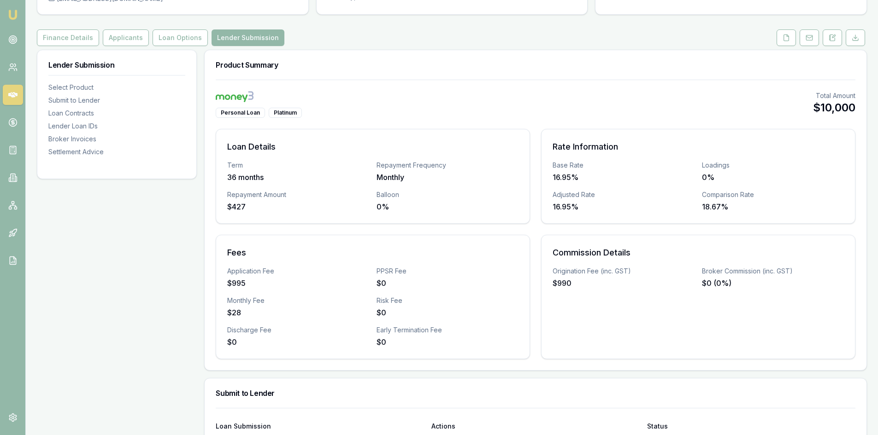
scroll to position [0, 0]
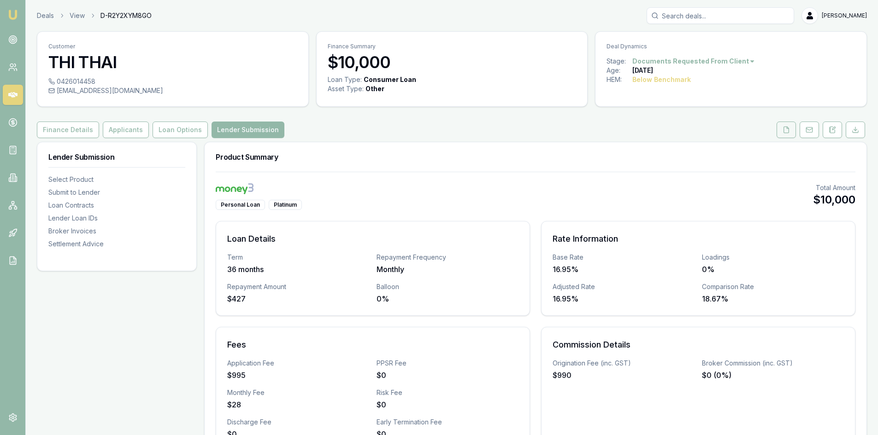
click at [781, 133] on button at bounding box center [785, 130] width 19 height 17
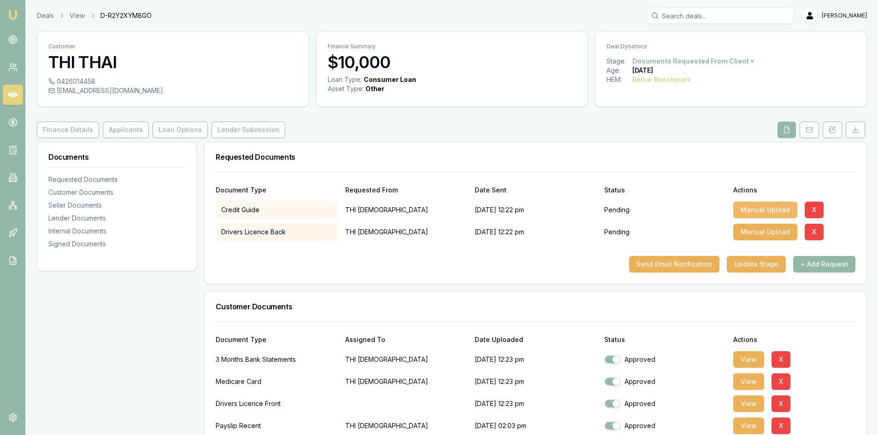
click at [762, 209] on button "Manual Upload" at bounding box center [765, 210] width 64 height 17
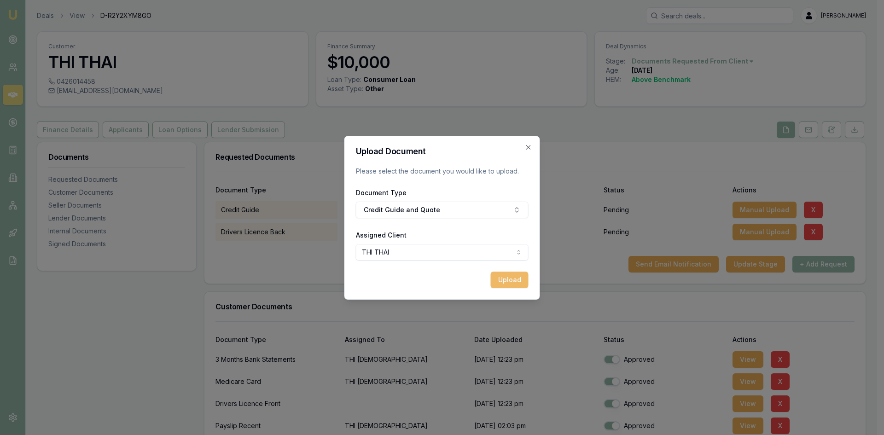
click at [510, 281] on button "Upload" at bounding box center [510, 280] width 38 height 17
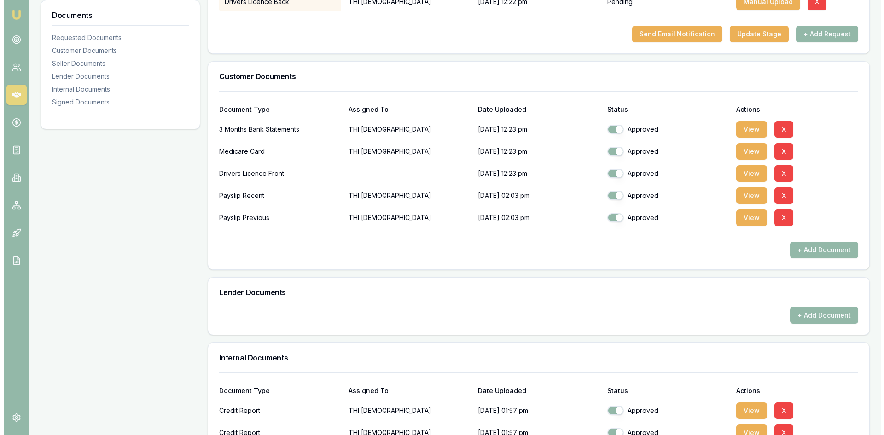
scroll to position [437, 0]
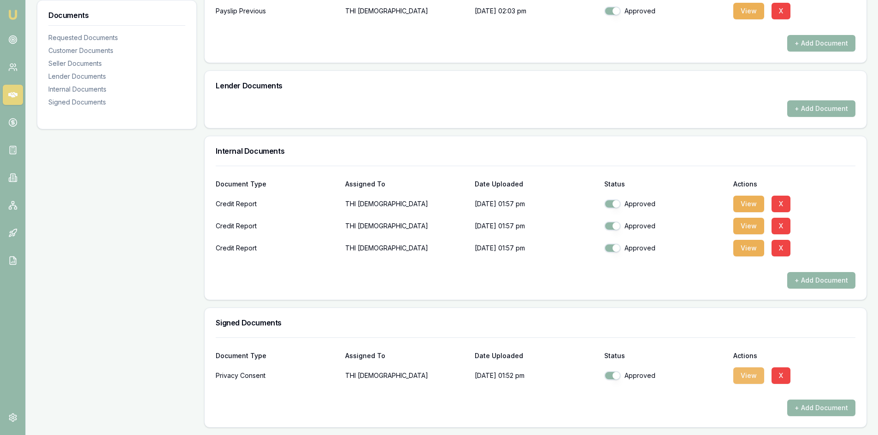
click at [751, 377] on button "View" at bounding box center [748, 376] width 31 height 17
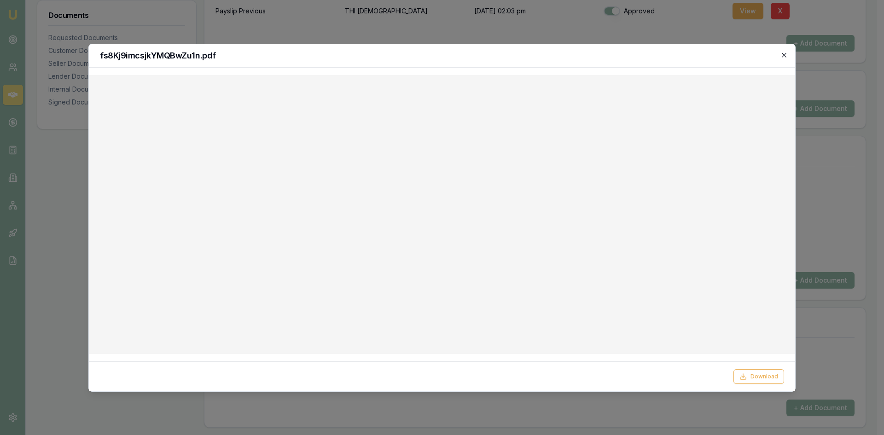
click at [782, 55] on icon "button" at bounding box center [784, 55] width 7 height 7
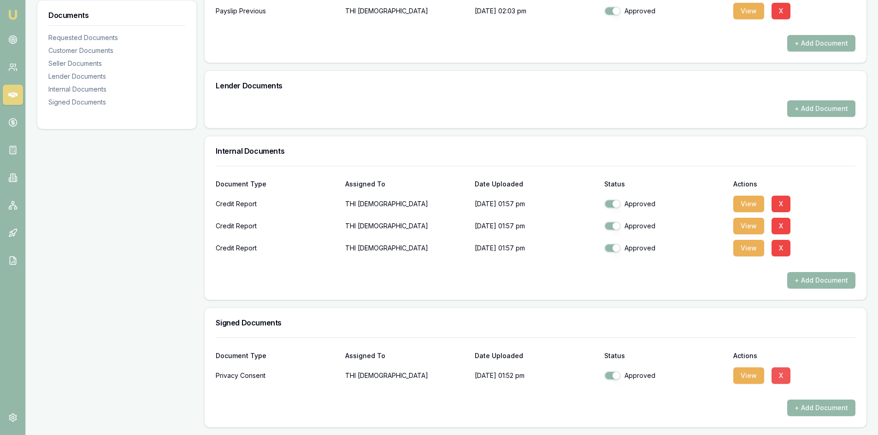
click at [784, 375] on button "X" at bounding box center [780, 376] width 19 height 17
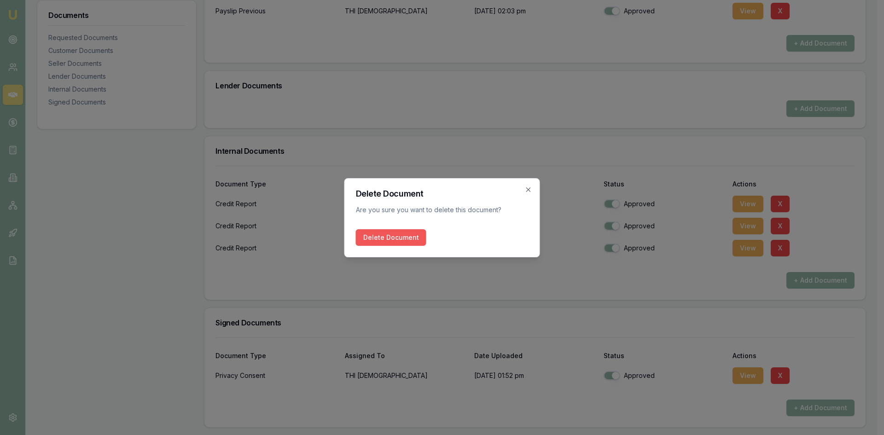
click at [380, 240] on button "Delete Document" at bounding box center [391, 237] width 70 height 17
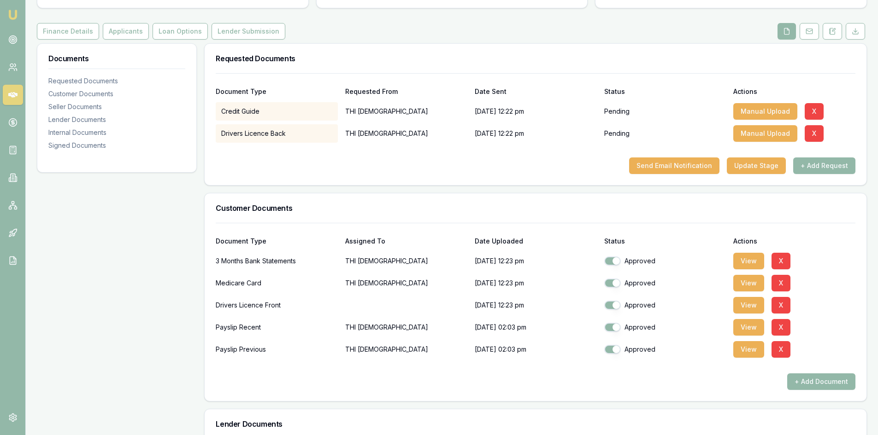
scroll to position [6, 0]
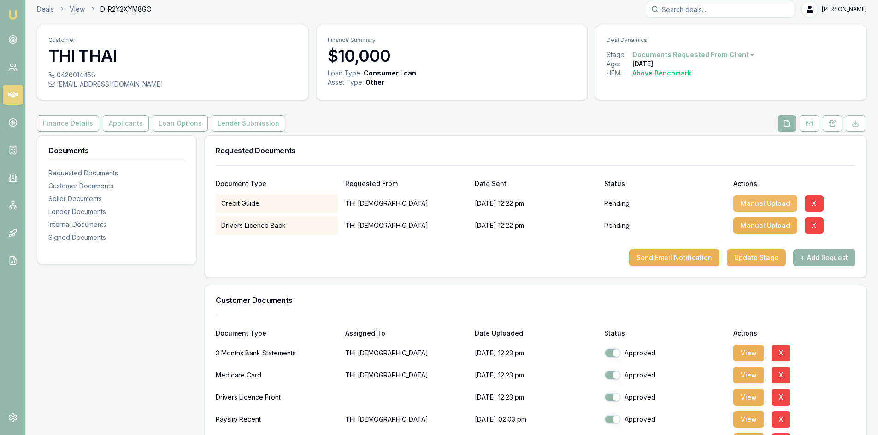
click at [750, 205] on button "Manual Upload" at bounding box center [765, 203] width 64 height 17
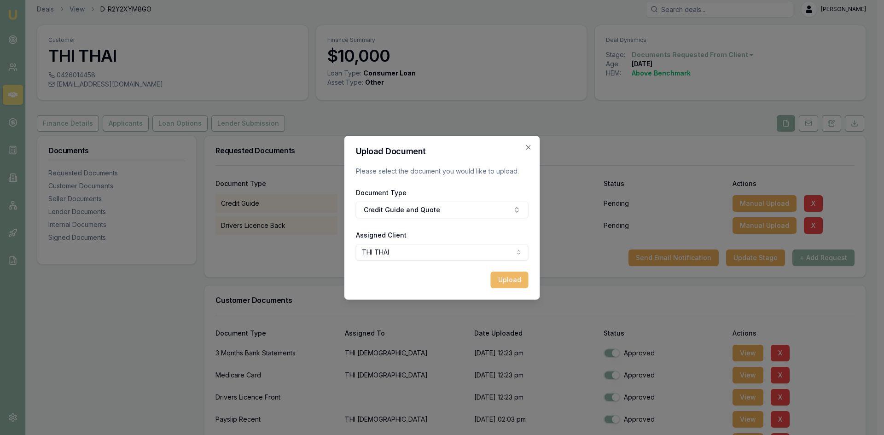
click at [509, 284] on button "Upload" at bounding box center [510, 280] width 38 height 17
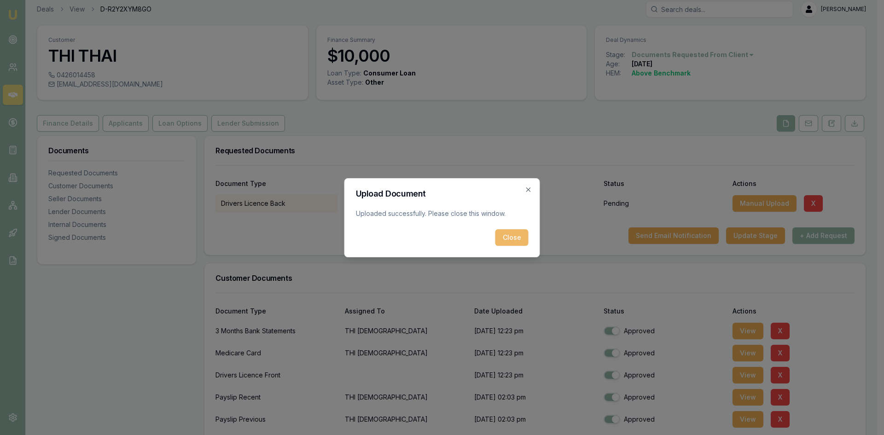
click at [521, 242] on button "Close" at bounding box center [512, 237] width 33 height 17
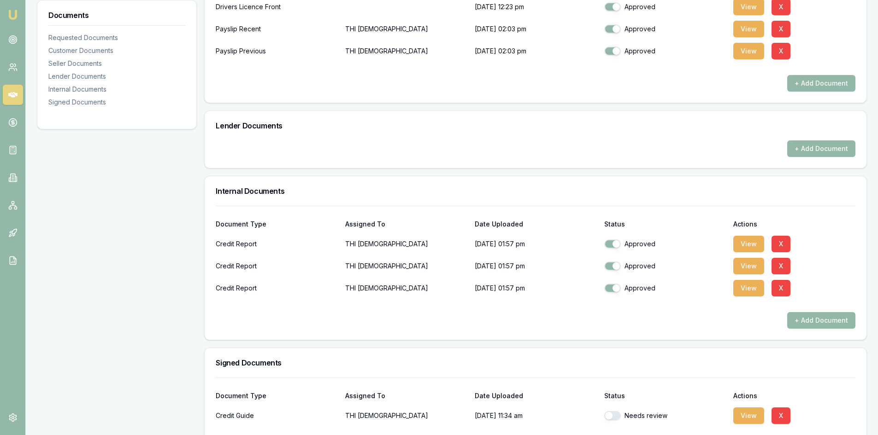
scroll to position [415, 0]
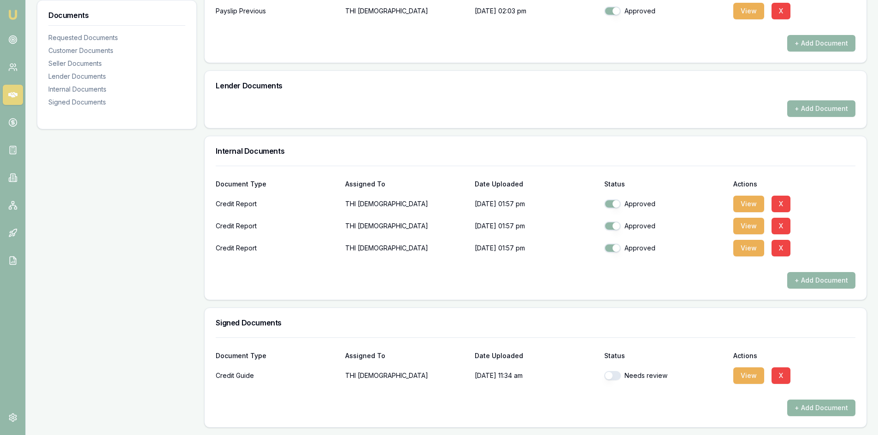
click at [809, 408] on button "+ Add Document" at bounding box center [821, 408] width 68 height 17
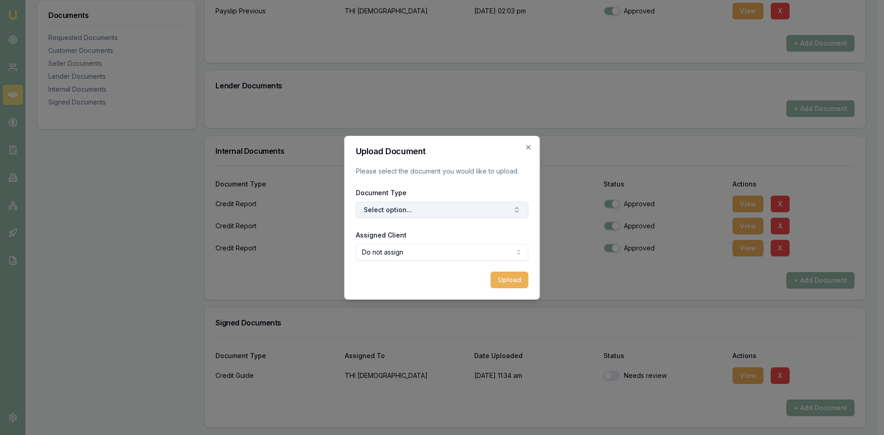
click at [401, 205] on button "Select option..." at bounding box center [442, 210] width 173 height 17
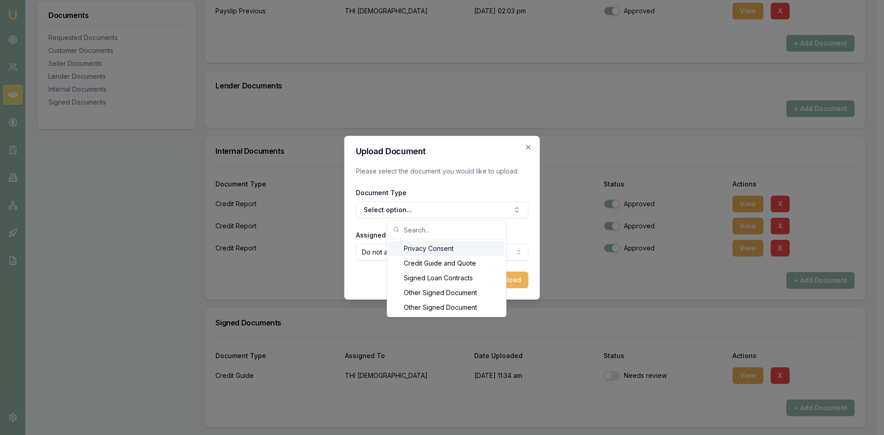
click at [432, 249] on div "Privacy Consent" at bounding box center [446, 248] width 115 height 15
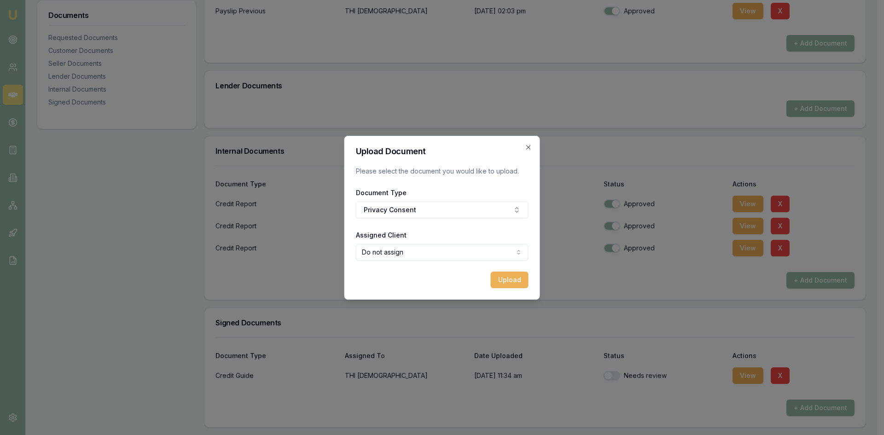
select select "U-SD5W0L8O4I"
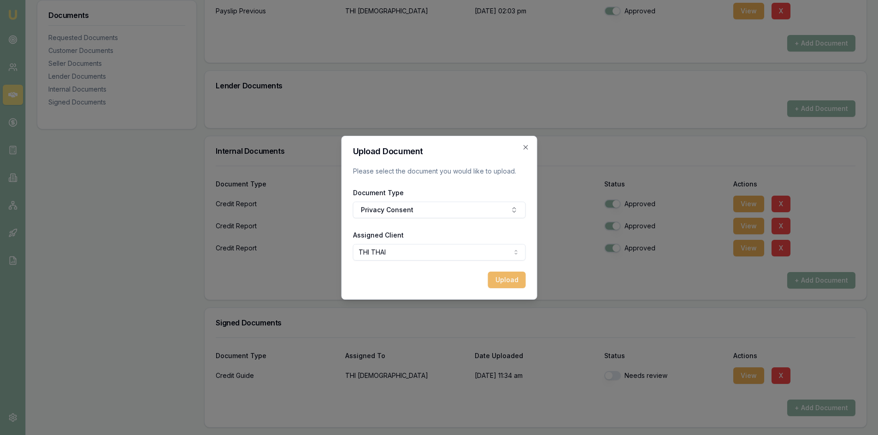
click at [501, 282] on button "Upload" at bounding box center [506, 280] width 38 height 17
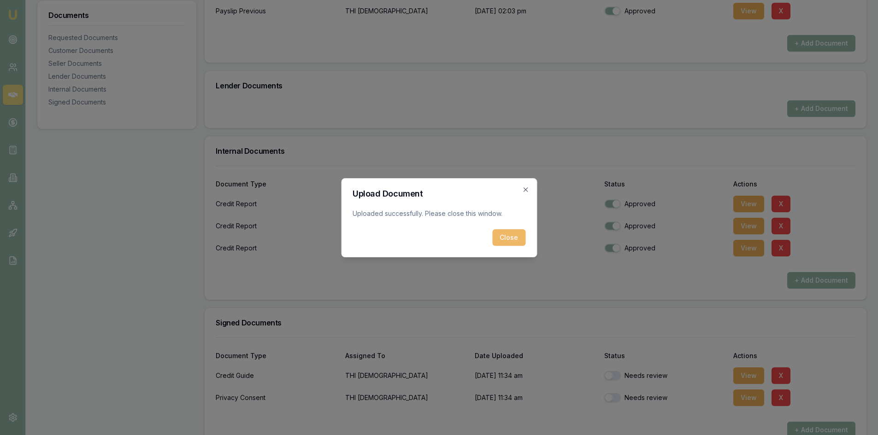
click at [512, 237] on button "Close" at bounding box center [508, 237] width 33 height 17
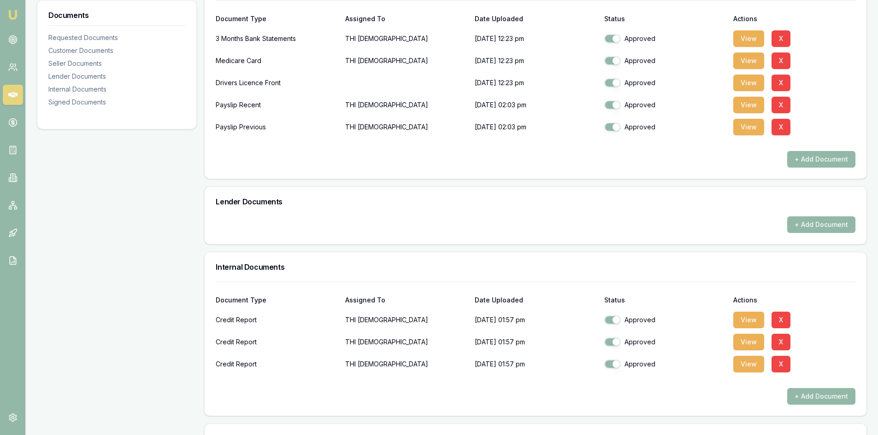
scroll to position [437, 0]
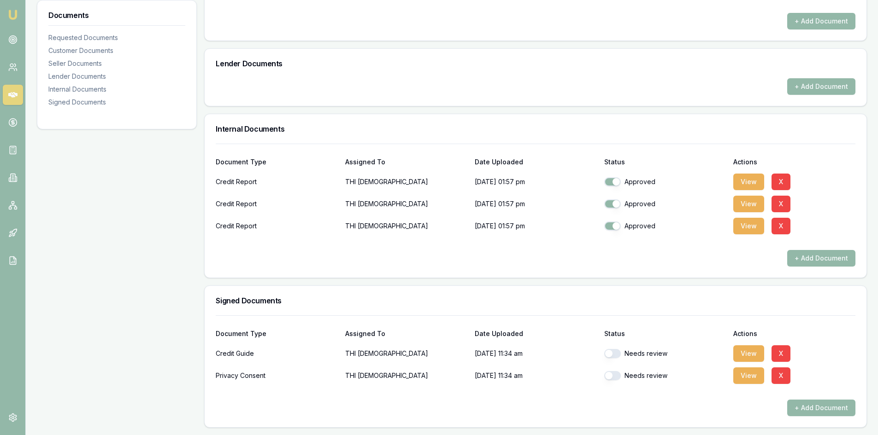
click at [615, 357] on button "button" at bounding box center [612, 353] width 17 height 9
checkbox input "true"
click at [617, 377] on button "button" at bounding box center [612, 375] width 17 height 9
checkbox input "true"
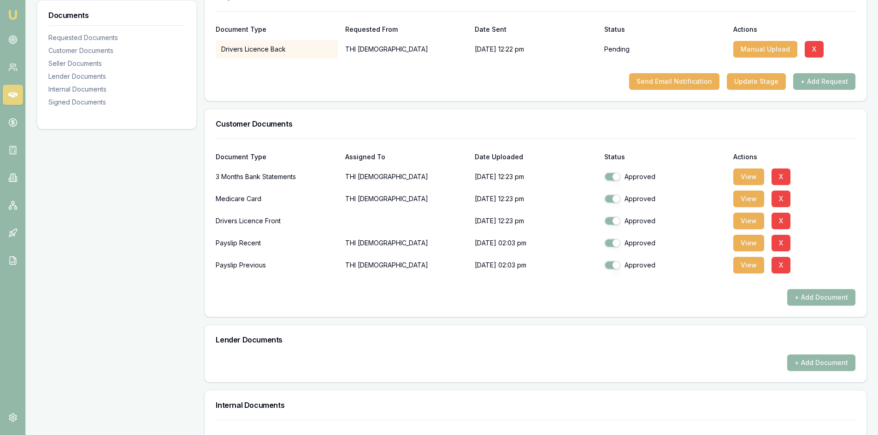
scroll to position [0, 0]
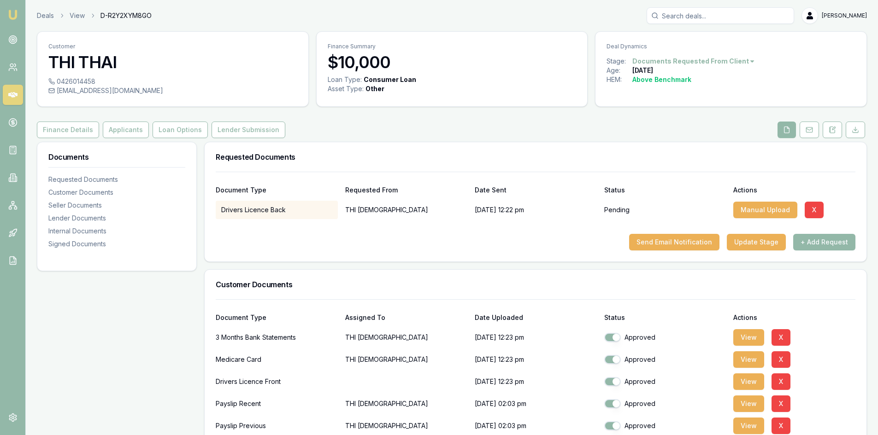
drag, startPoint x: 257, startPoint y: 135, endPoint x: 277, endPoint y: 132, distance: 19.9
click at [258, 134] on button "Lender Submission" at bounding box center [248, 130] width 74 height 17
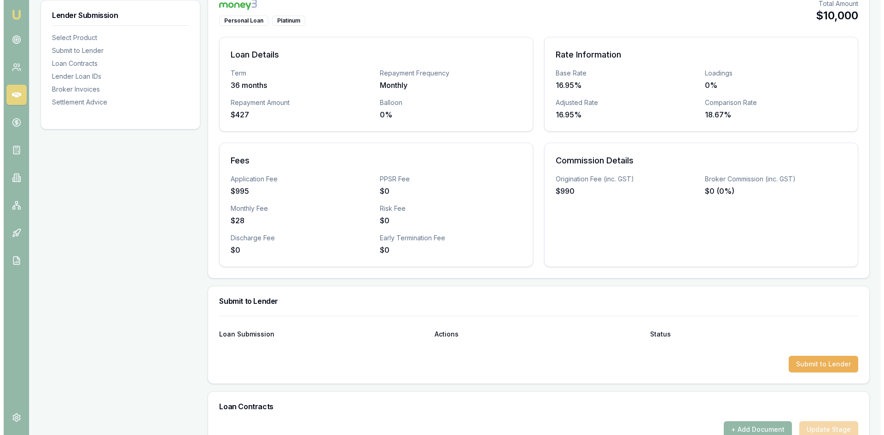
scroll to position [415, 0]
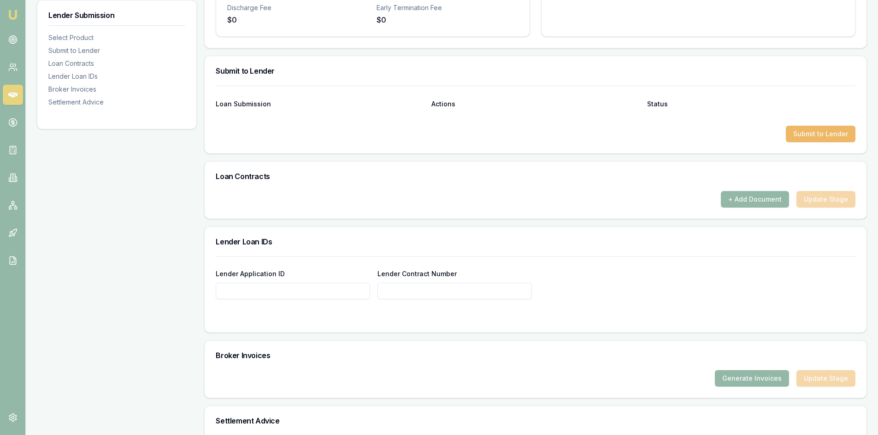
click at [816, 141] on button "Submit to Lender" at bounding box center [820, 134] width 70 height 17
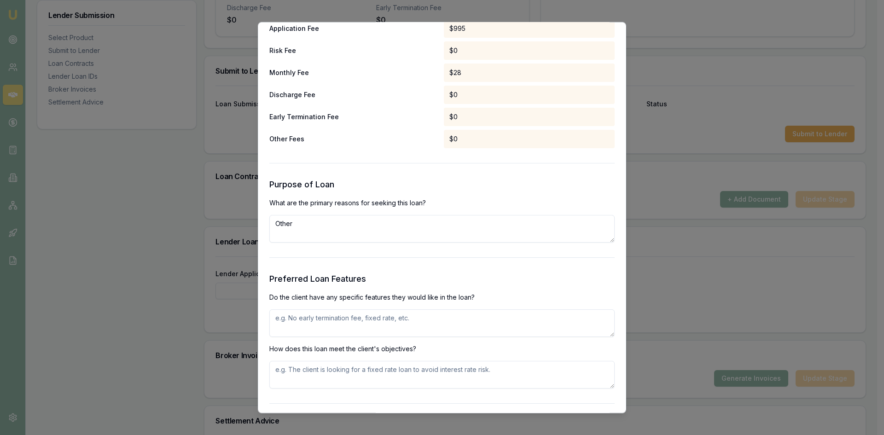
scroll to position [967, 0]
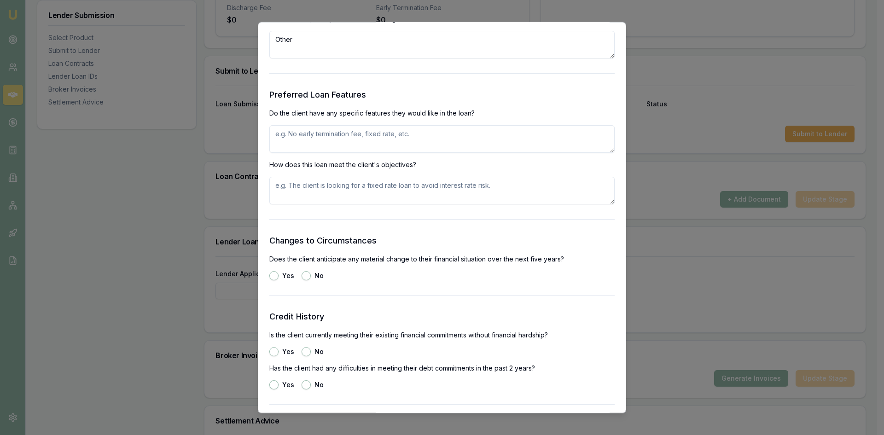
click at [312, 137] on textarea at bounding box center [441, 139] width 345 height 28
type textarea "no"
type textarea "y"
type textarea "c"
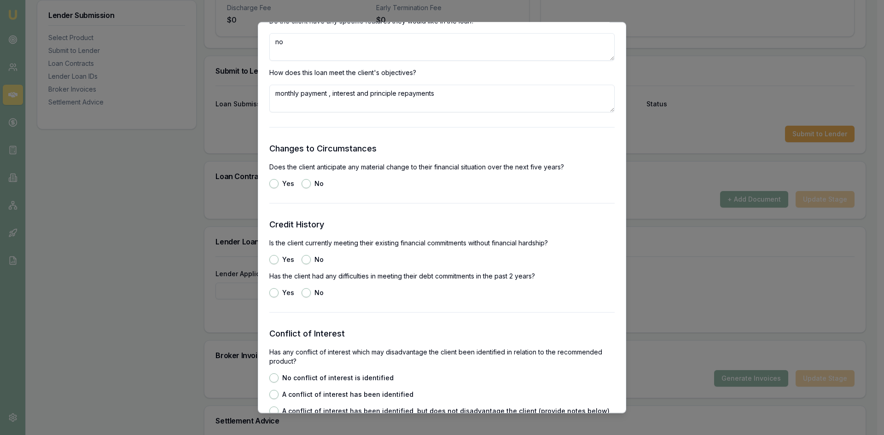
type textarea "monthly payment , interest and principle repayments"
click at [306, 181] on button "No" at bounding box center [306, 183] width 9 height 9
radio input "true"
click at [276, 259] on button "Yes" at bounding box center [273, 259] width 9 height 9
radio input "true"
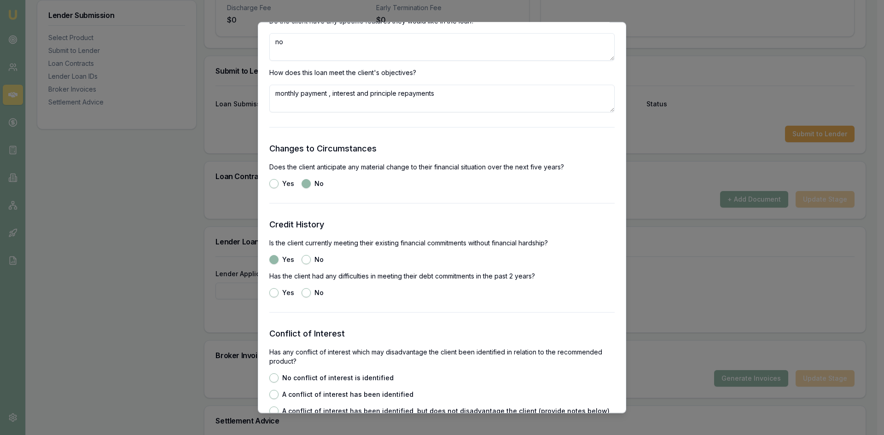
click at [304, 292] on button "No" at bounding box center [306, 292] width 9 height 9
radio input "true"
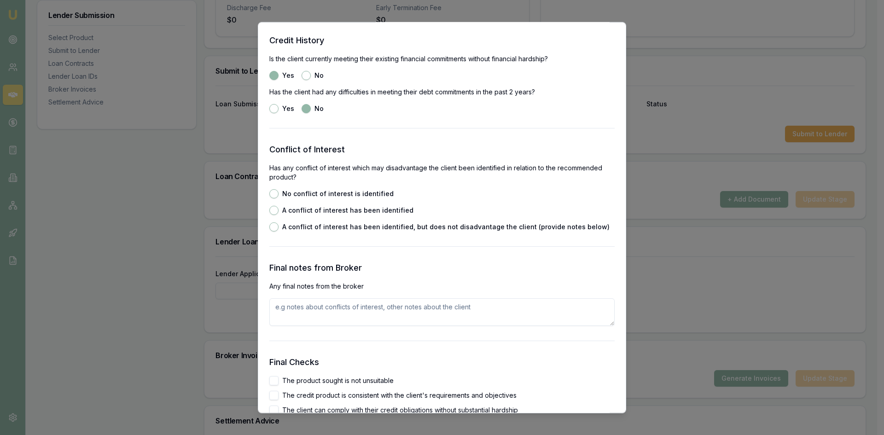
click at [273, 195] on button "No conflict of interest is identified" at bounding box center [273, 193] width 9 height 9
radio input "true"
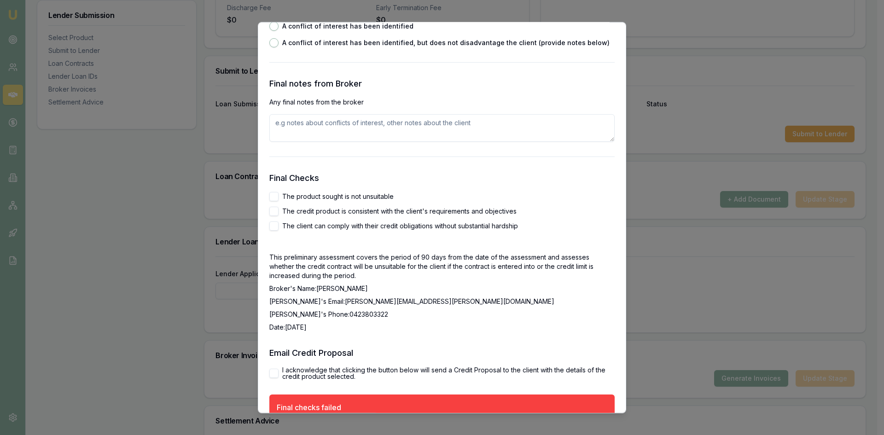
click at [297, 121] on textarea at bounding box center [441, 128] width 345 height 28
click at [274, 196] on button "The product sought is not unsuitable" at bounding box center [273, 196] width 9 height 9
checkbox input "true"
click at [277, 207] on button "The credit product is consistent with the client's requirements and objectives" at bounding box center [273, 210] width 9 height 9
checkbox input "true"
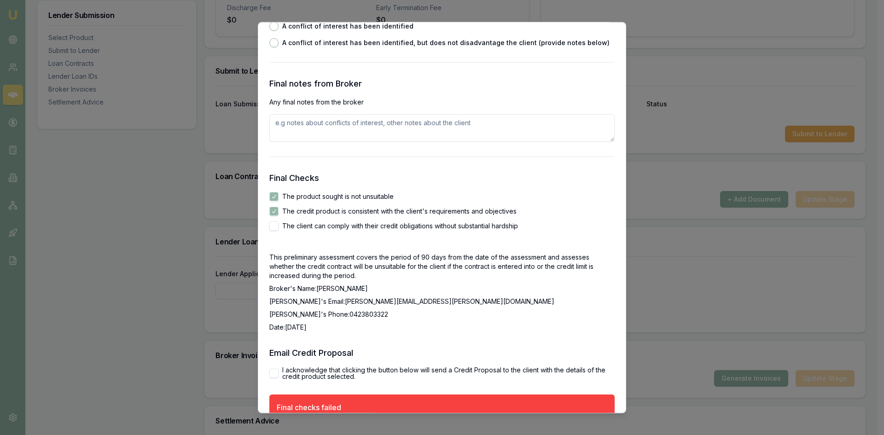
click at [273, 226] on button "The client can comply with their credit obligations without substantial hardship" at bounding box center [273, 225] width 9 height 9
checkbox input "true"
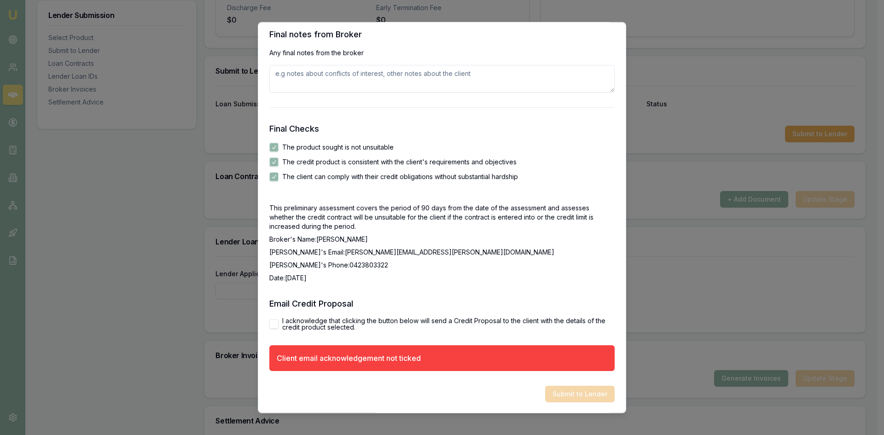
click at [277, 321] on button "I acknowledge that clicking the button below will send a Credit Proposal to the…" at bounding box center [273, 323] width 9 height 9
checkbox input "true"
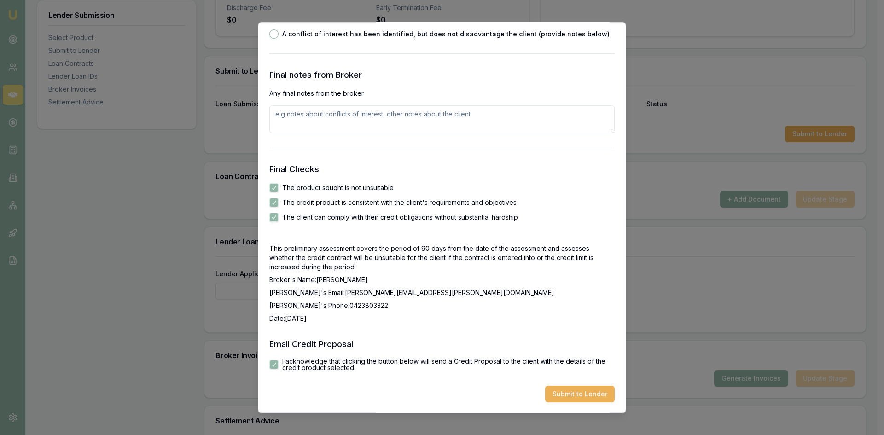
scroll to position [1299, 0]
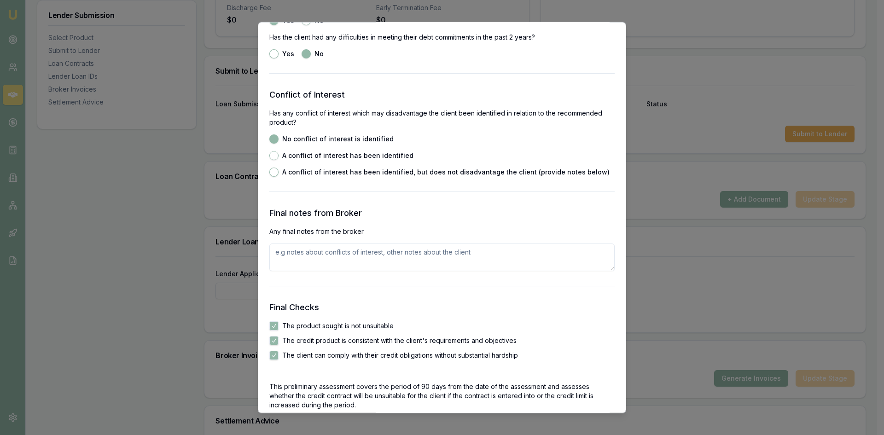
click at [309, 260] on textarea at bounding box center [441, 257] width 345 height 28
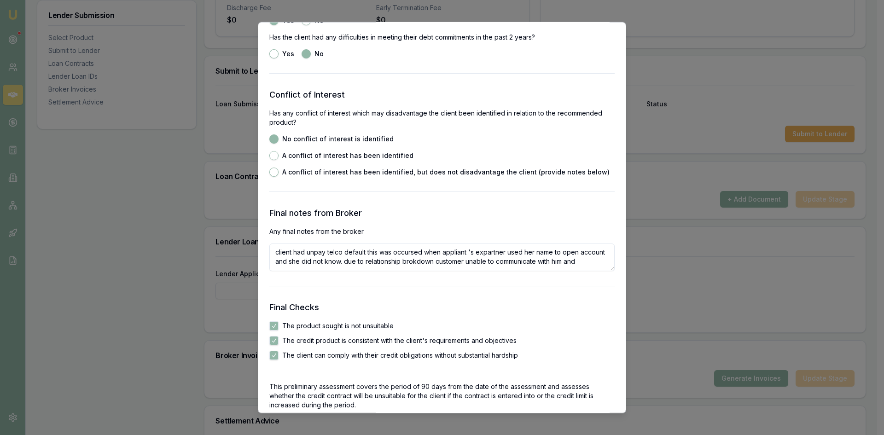
scroll to position [4, 0]
click at [443, 257] on textarea "client had unpay telco default this was occursed when appliant 's expartner use…" at bounding box center [441, 257] width 345 height 28
drag, startPoint x: 319, startPoint y: 249, endPoint x: 350, endPoint y: 263, distance: 34.2
click at [342, 266] on textarea "client had unpay telco default this was occurred when appliant 's expartner use…" at bounding box center [441, 257] width 345 height 28
drag, startPoint x: 485, startPoint y: 246, endPoint x: 412, endPoint y: 266, distance: 75.4
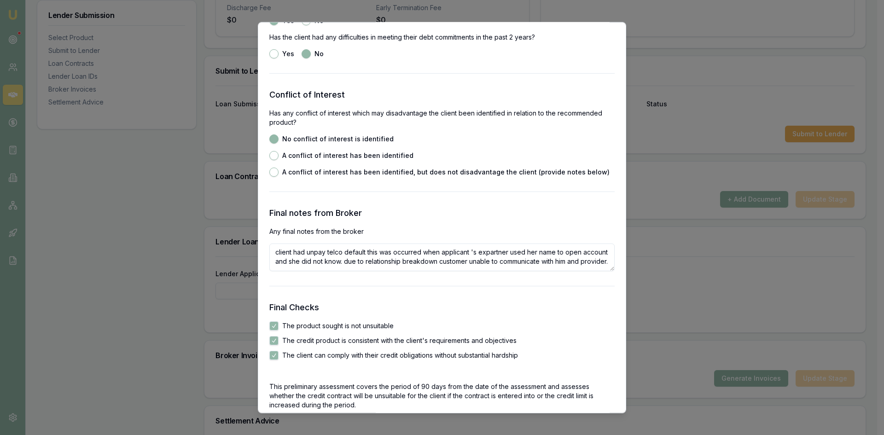
click at [412, 266] on textarea "client had unpay telco default this was occurred when applicant 's expartner us…" at bounding box center [441, 257] width 345 height 28
click at [486, 248] on textarea "client had unpay telco default this was occurred when applicant 's expartner us…" at bounding box center [441, 257] width 345 height 28
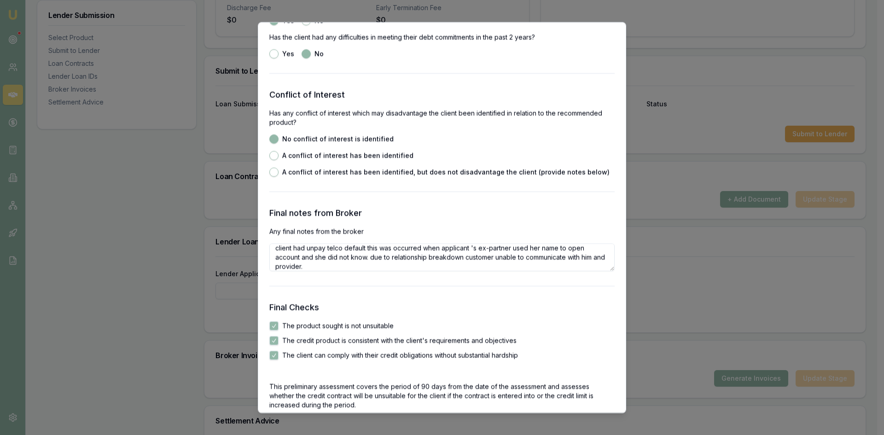
click at [342, 266] on textarea "client had unpay telco default this was occurred when applicant 's ex-partner u…" at bounding box center [441, 257] width 345 height 28
click at [327, 247] on textarea "client had unpay telco default this was occurred when applicant 's ex-partner u…" at bounding box center [441, 257] width 345 height 28
type textarea "client had unpaid telco default this was occurred when applicant 's ex-partner …"
drag, startPoint x: 332, startPoint y: 306, endPoint x: 364, endPoint y: 303, distance: 32.0
click at [350, 304] on h3 "Final Checks" at bounding box center [441, 307] width 345 height 13
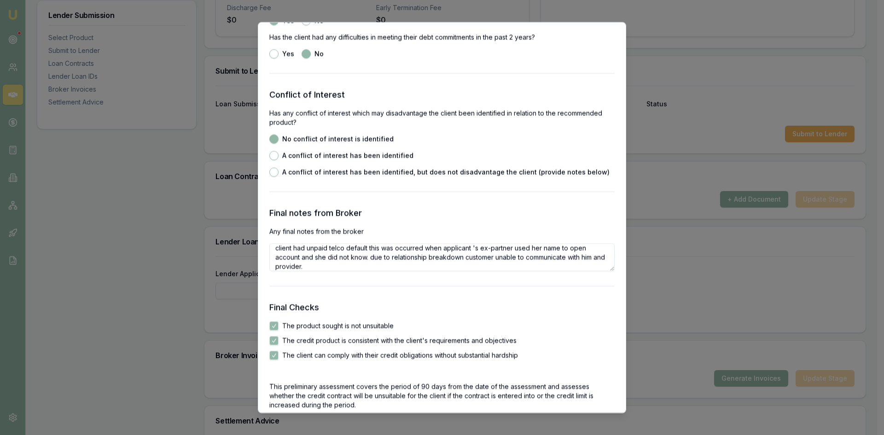
scroll to position [1437, 0]
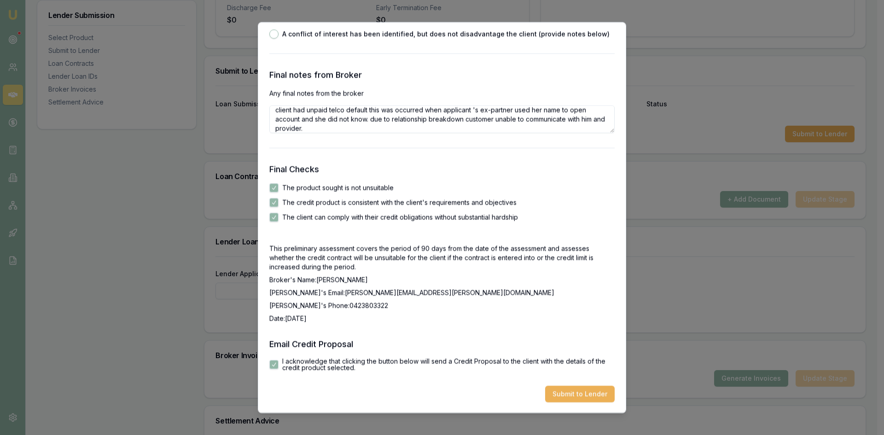
drag, startPoint x: 587, startPoint y: 398, endPoint x: 517, endPoint y: 382, distance: 71.7
click at [587, 398] on button "Submit to Lender" at bounding box center [580, 394] width 70 height 17
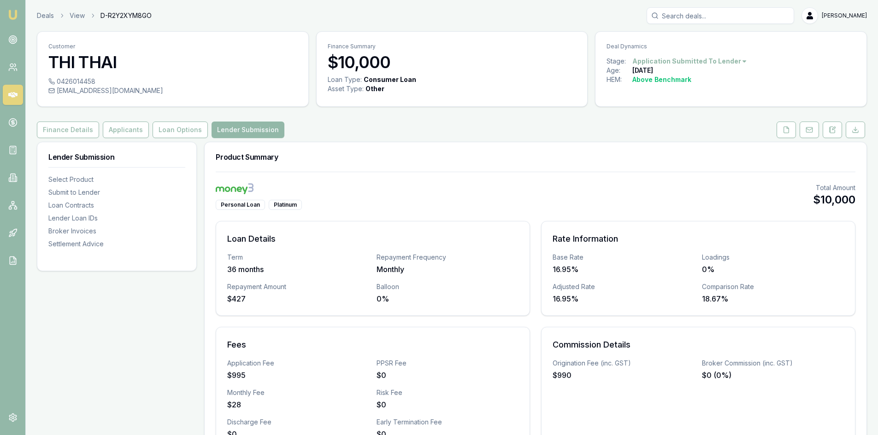
click at [501, 378] on div "$0" at bounding box center [447, 375] width 142 height 11
click at [0, 380] on aside "Emu Broker" at bounding box center [13, 217] width 26 height 435
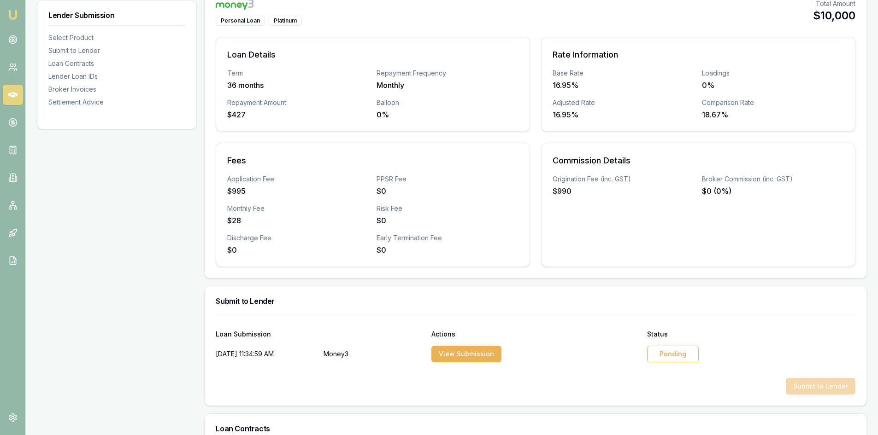
scroll to position [92, 0]
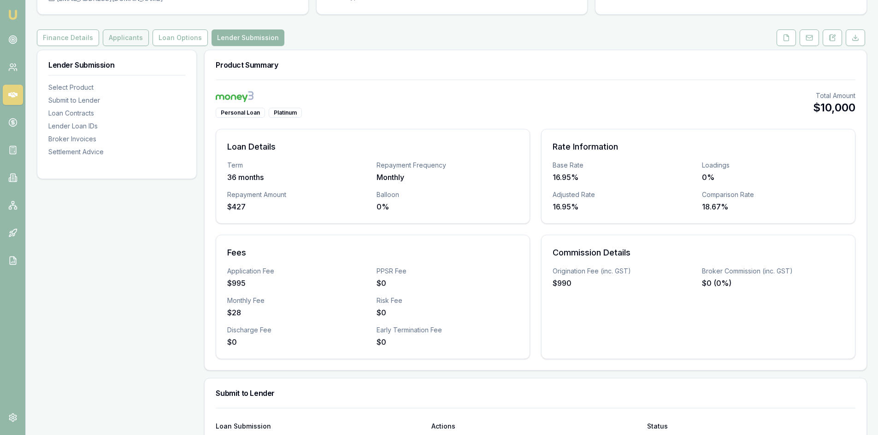
click at [123, 41] on button "Applicants" at bounding box center [126, 37] width 46 height 17
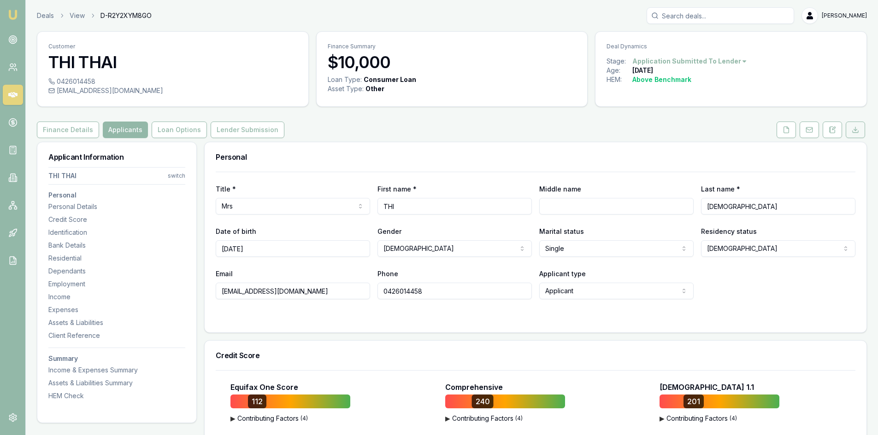
click at [853, 134] on button at bounding box center [854, 130] width 19 height 17
click at [786, 135] on button at bounding box center [785, 130] width 19 height 17
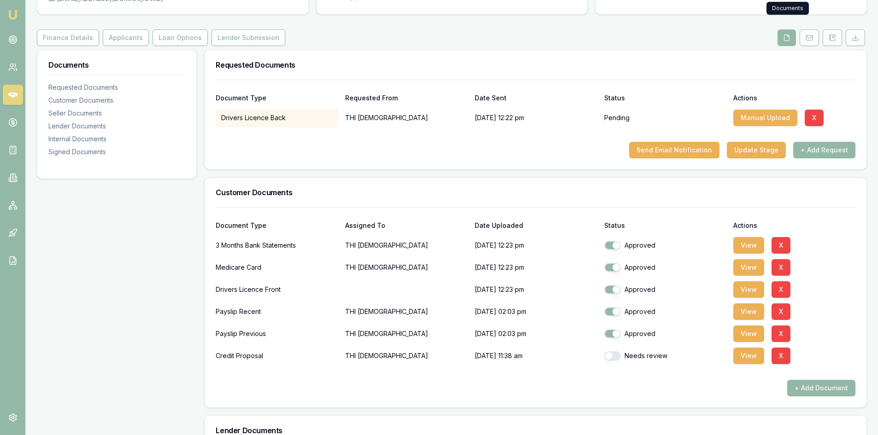
scroll to position [138, 0]
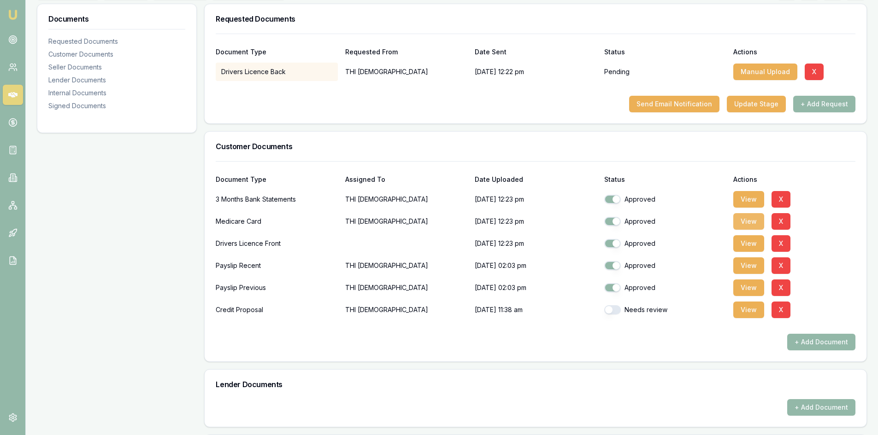
click at [752, 223] on button "View" at bounding box center [748, 221] width 31 height 17
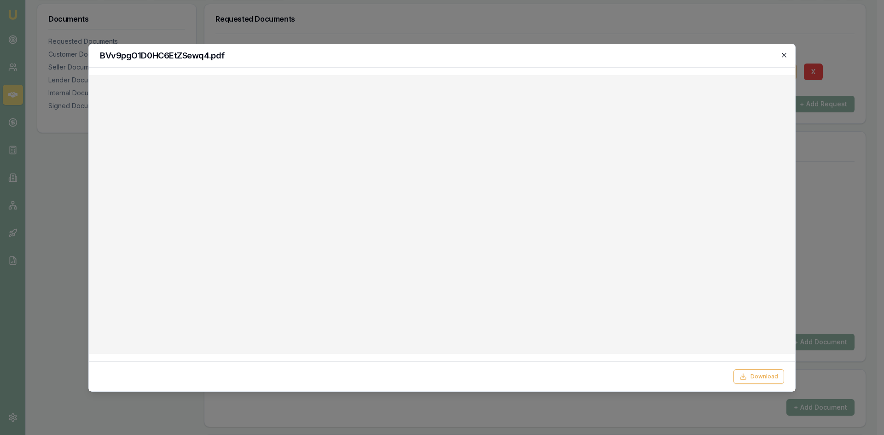
click at [784, 57] on icon "button" at bounding box center [784, 55] width 7 height 7
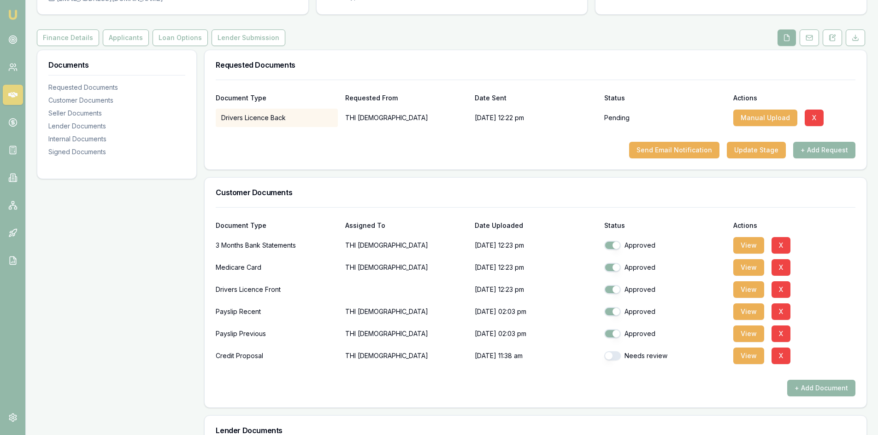
scroll to position [0, 0]
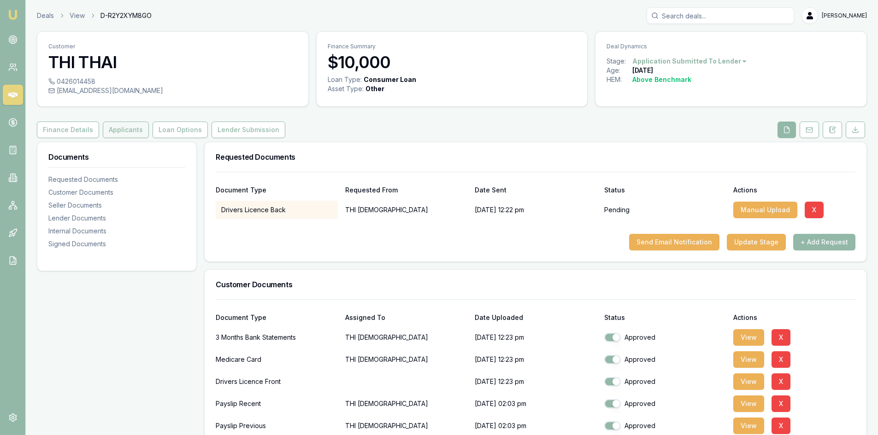
click at [126, 129] on button "Applicants" at bounding box center [126, 130] width 46 height 17
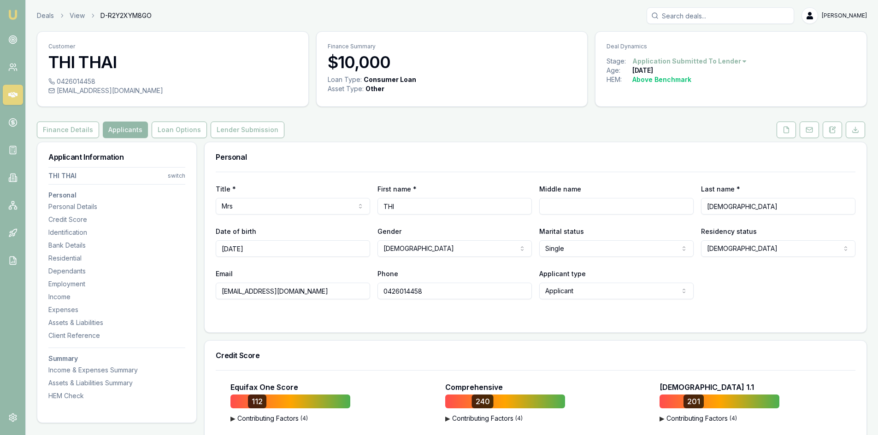
click at [588, 252] on html "Emu Broker Deals View D-R2Y2XYM8GO Steven Nguyen Toggle Menu Customer THI THAI …" at bounding box center [439, 217] width 878 height 435
click at [769, 298] on html "Emu Broker Deals View D-R2Y2XYM8GO Steven Nguyen Toggle Menu Customer THI THAI …" at bounding box center [439, 217] width 878 height 435
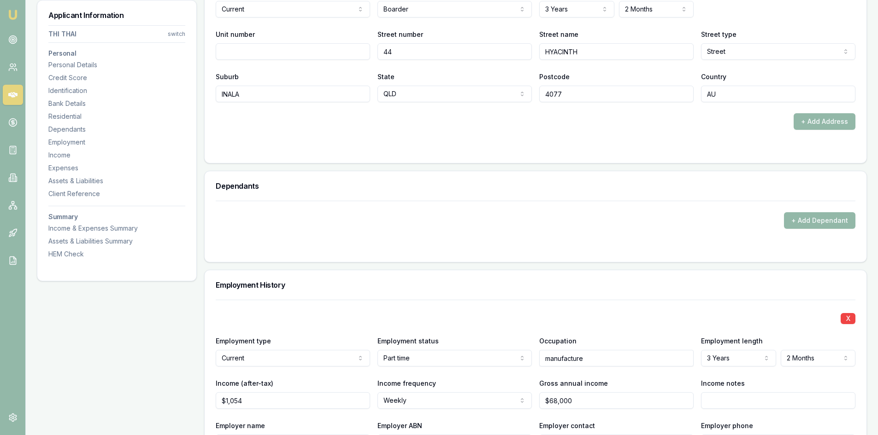
scroll to position [829, 0]
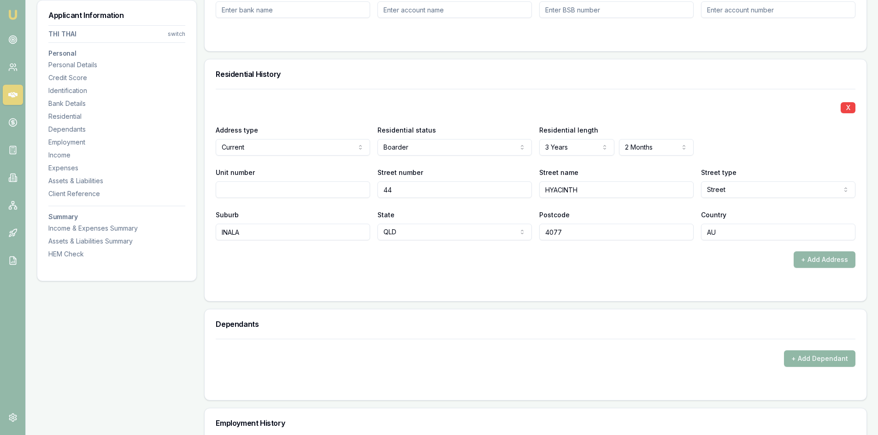
click at [819, 361] on button "+ Add Dependant" at bounding box center [819, 359] width 71 height 17
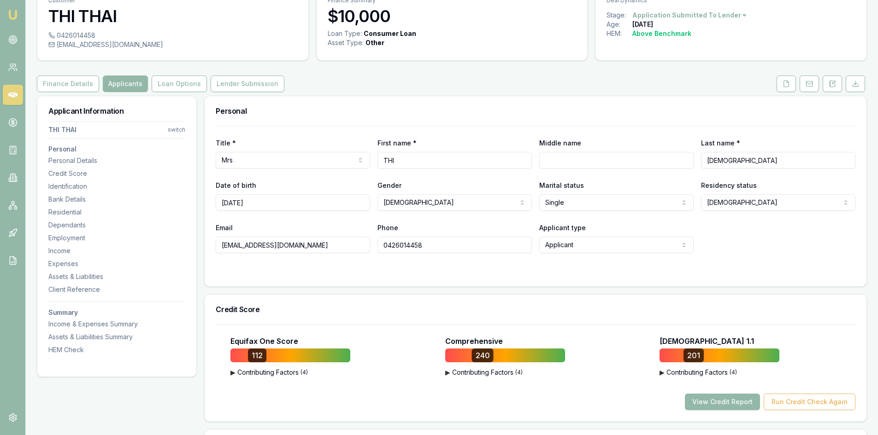
scroll to position [92, 0]
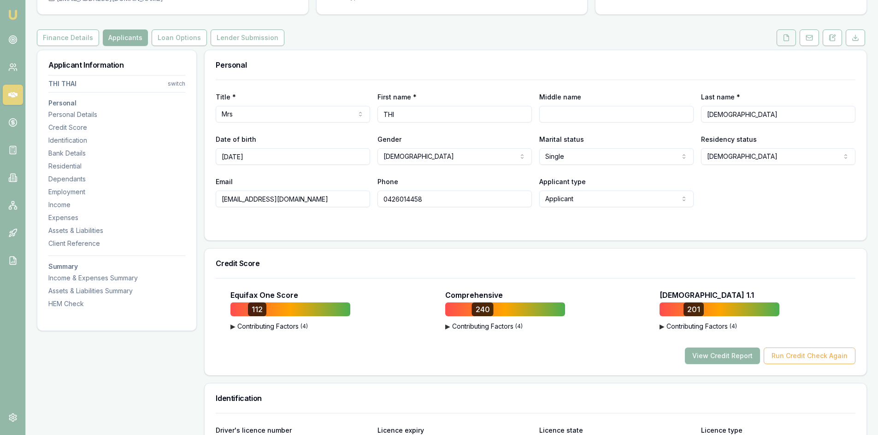
type input "2"
click at [787, 40] on icon at bounding box center [785, 37] width 7 height 7
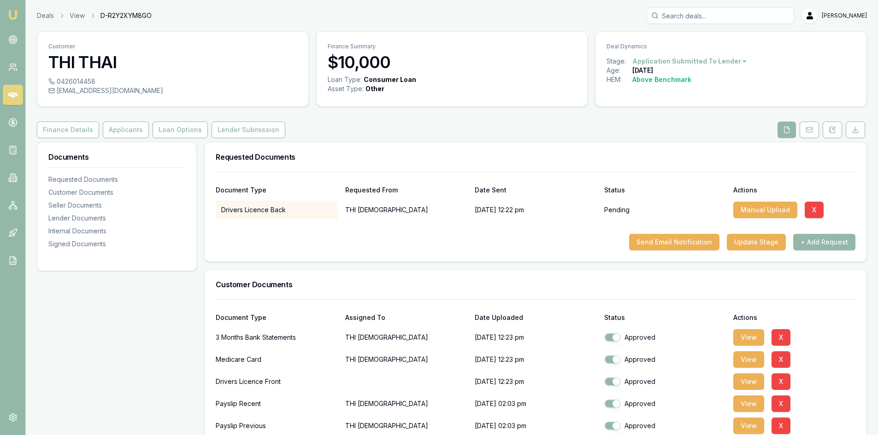
scroll to position [46, 0]
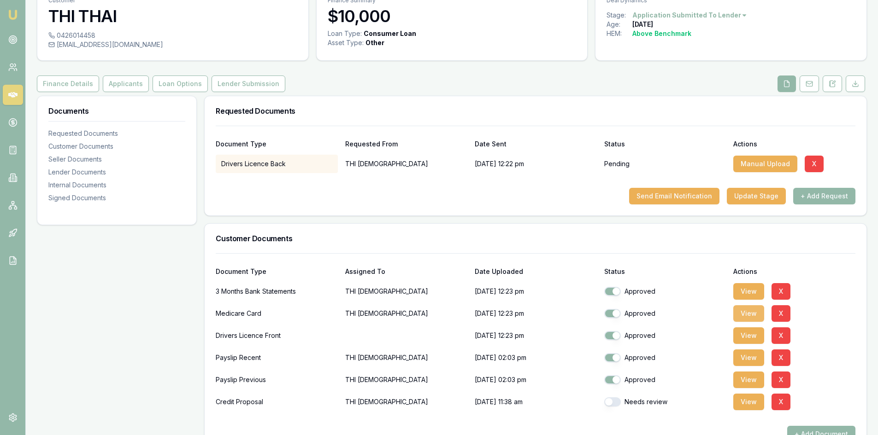
click at [752, 316] on button "View" at bounding box center [748, 313] width 31 height 17
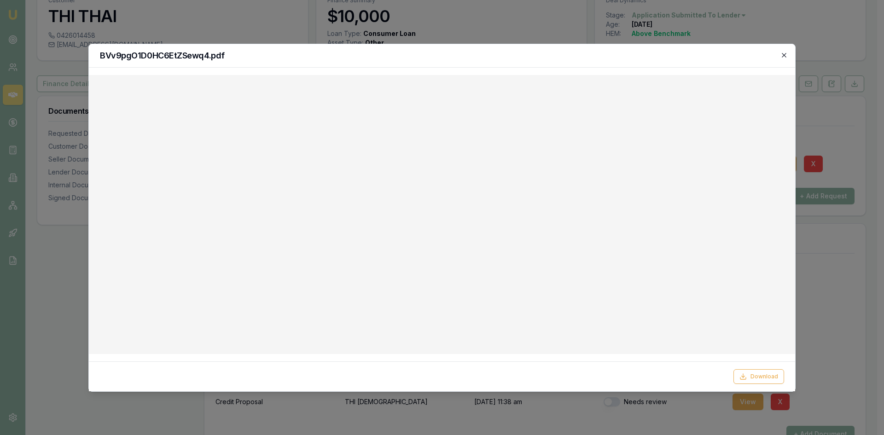
click at [783, 56] on icon "button" at bounding box center [784, 55] width 7 height 7
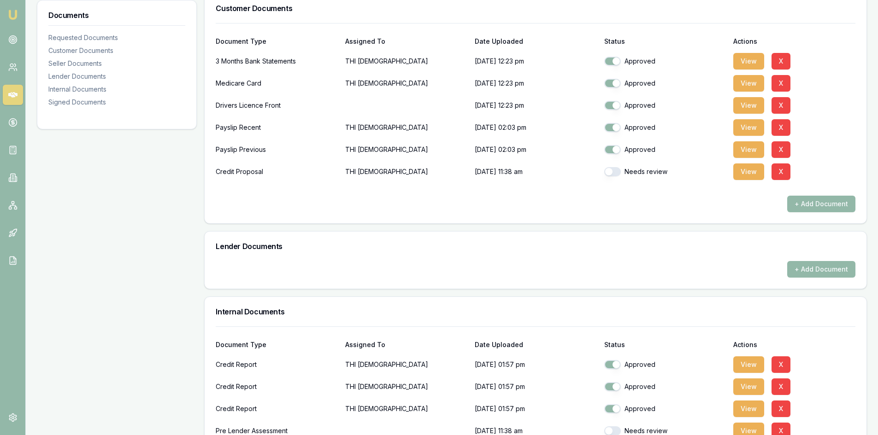
scroll to position [415, 0]
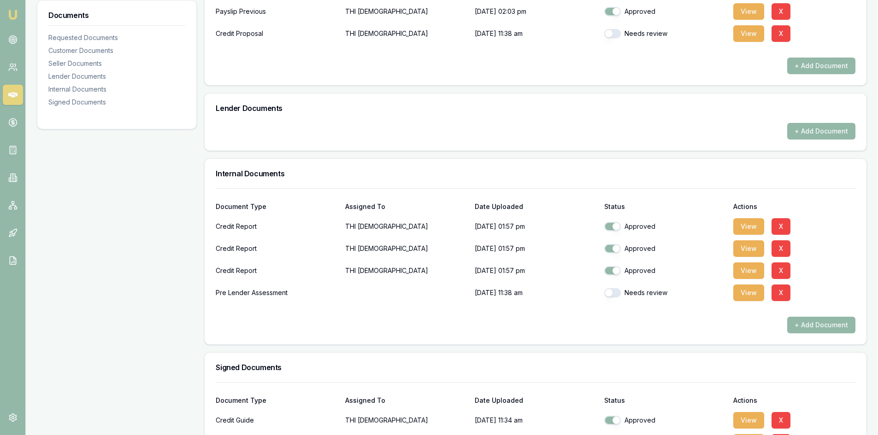
click at [616, 295] on button "button" at bounding box center [612, 292] width 17 height 9
checkbox input "true"
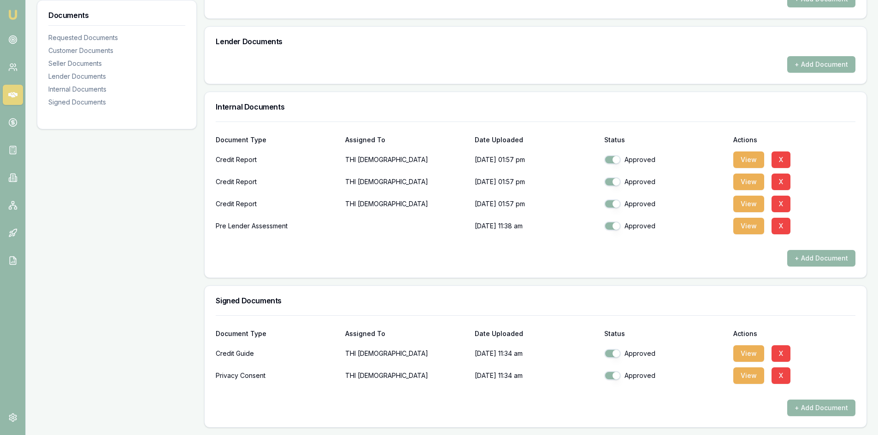
scroll to position [389, 0]
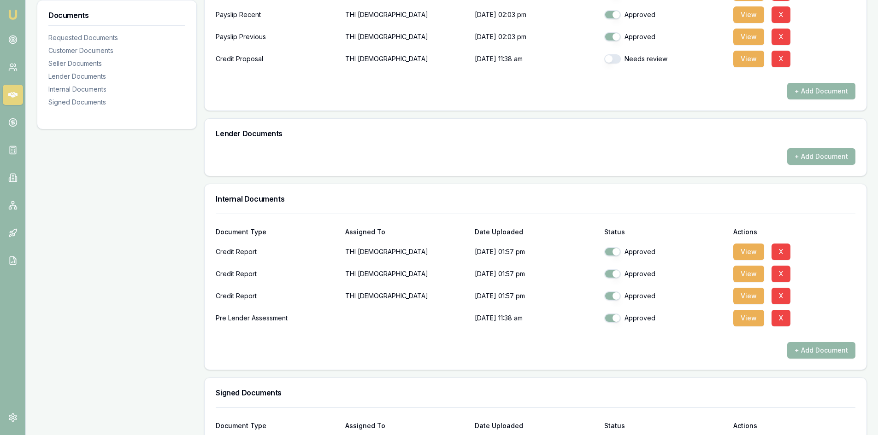
click at [613, 59] on button "button" at bounding box center [612, 58] width 17 height 9
checkbox input "true"
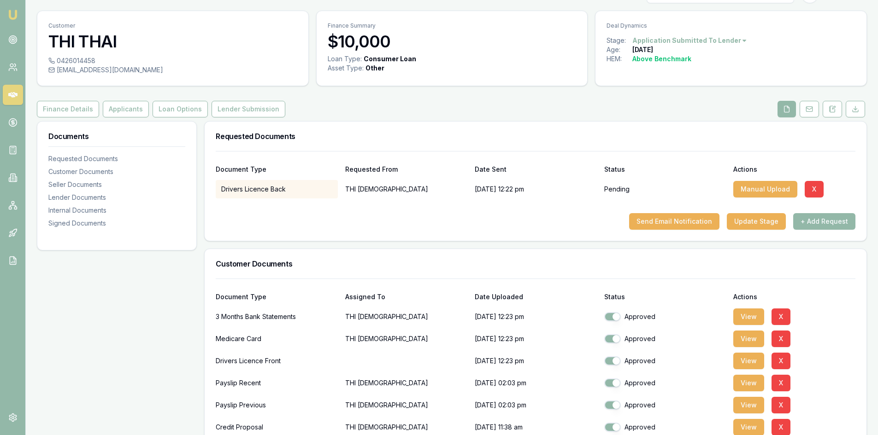
scroll to position [113, 0]
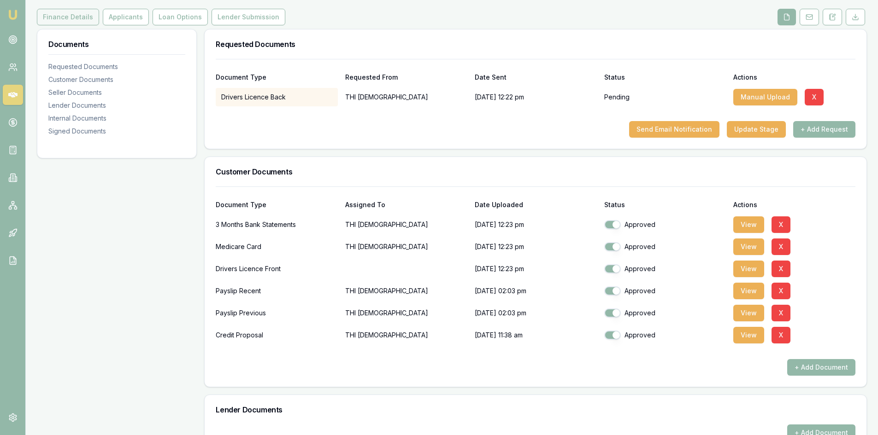
drag, startPoint x: 80, startPoint y: 16, endPoint x: 75, endPoint y: 16, distance: 5.1
click at [80, 16] on button "Finance Details" at bounding box center [68, 17] width 62 height 17
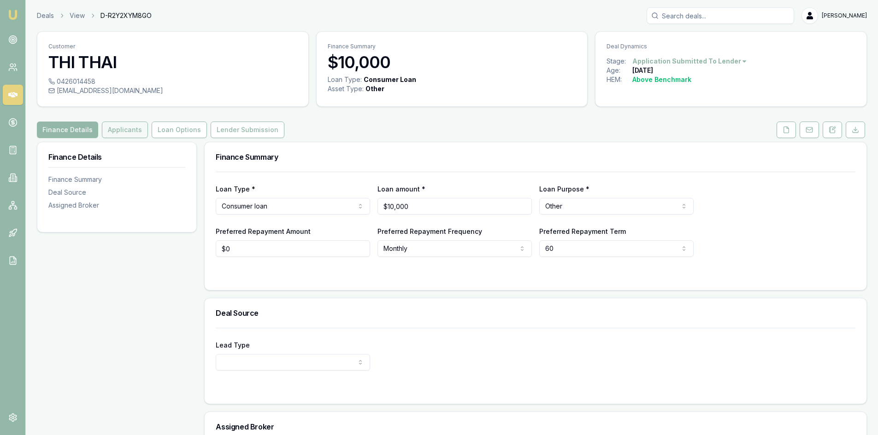
click at [111, 134] on button "Applicants" at bounding box center [125, 130] width 46 height 17
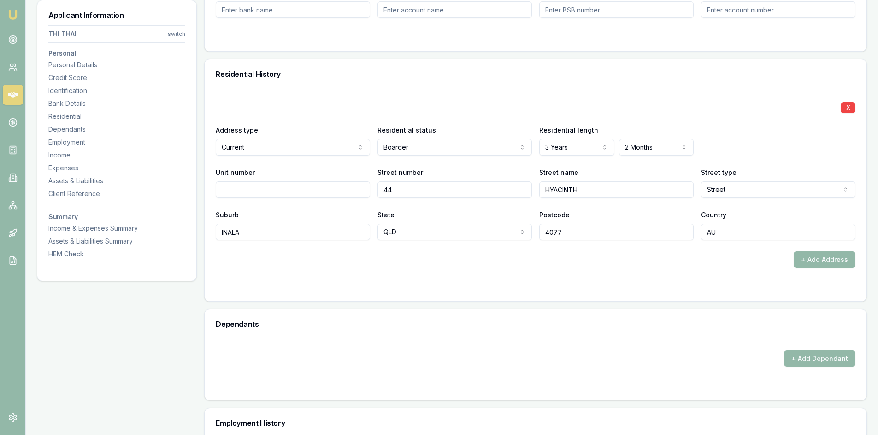
scroll to position [875, 0]
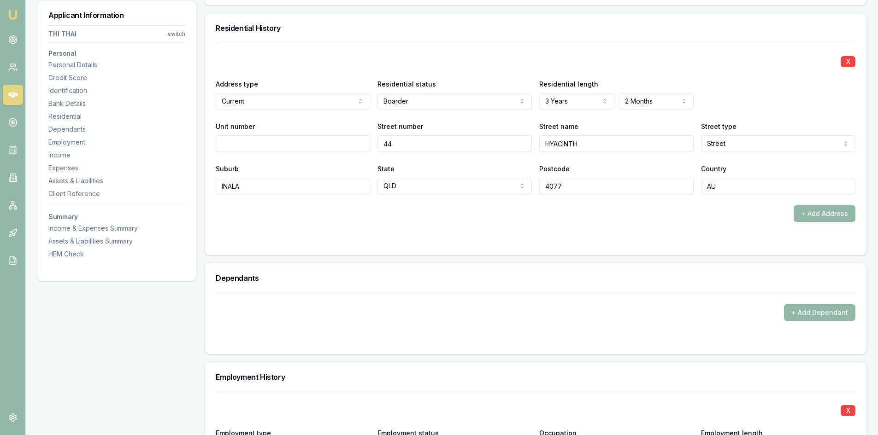
click at [828, 313] on button "+ Add Dependant" at bounding box center [819, 312] width 71 height 17
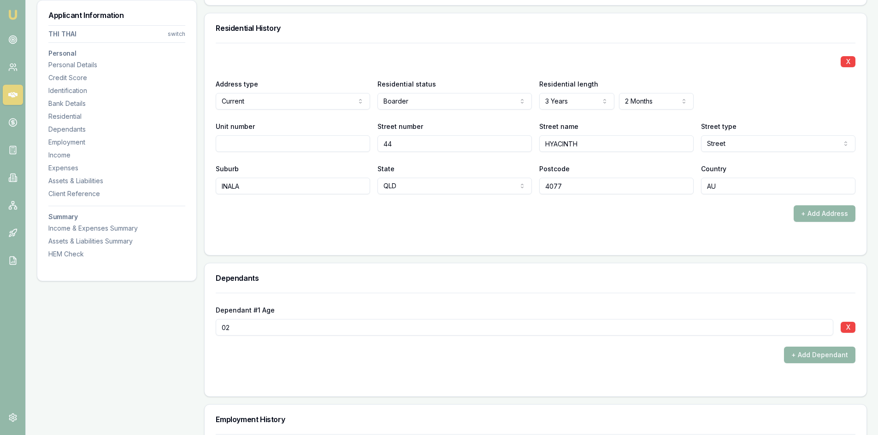
type input "02"
click at [372, 369] on form "Dependant #1 Age 02 X + Add Dependant" at bounding box center [535, 339] width 639 height 93
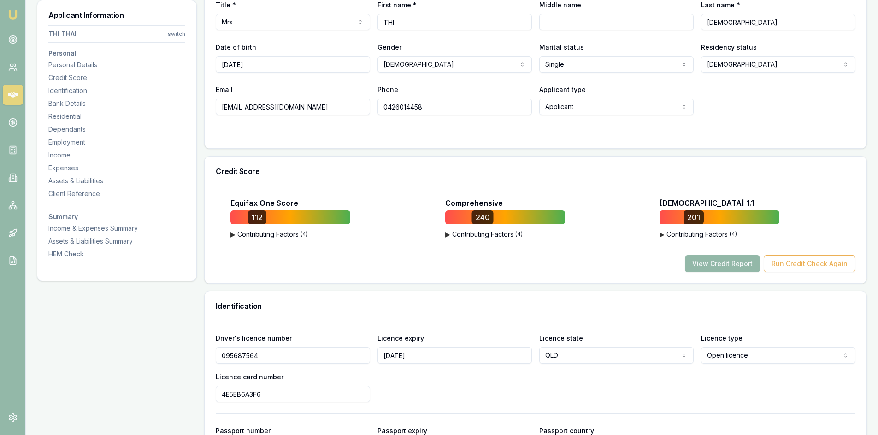
scroll to position [46, 0]
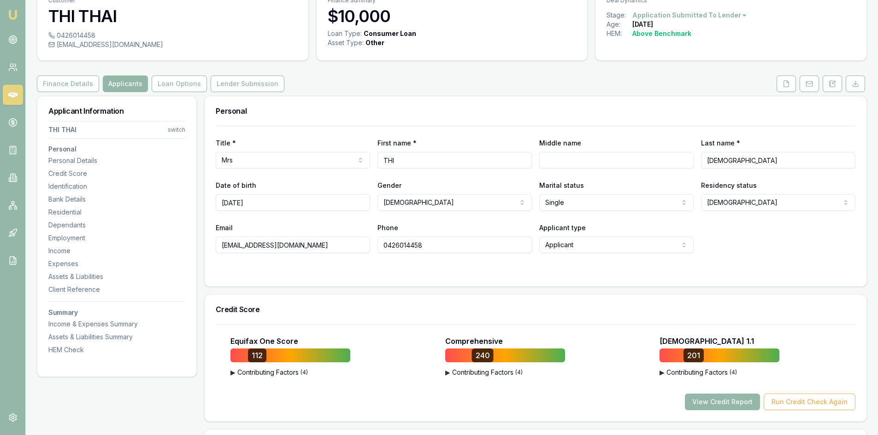
click at [14, 98] on icon at bounding box center [12, 94] width 9 height 9
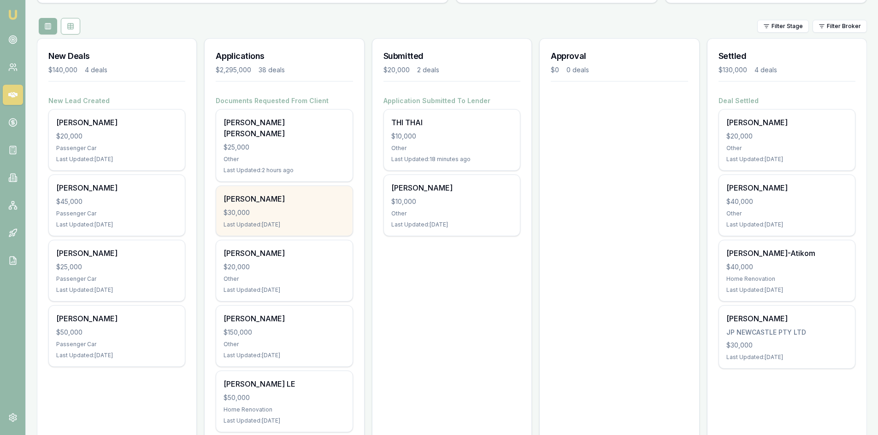
scroll to position [138, 0]
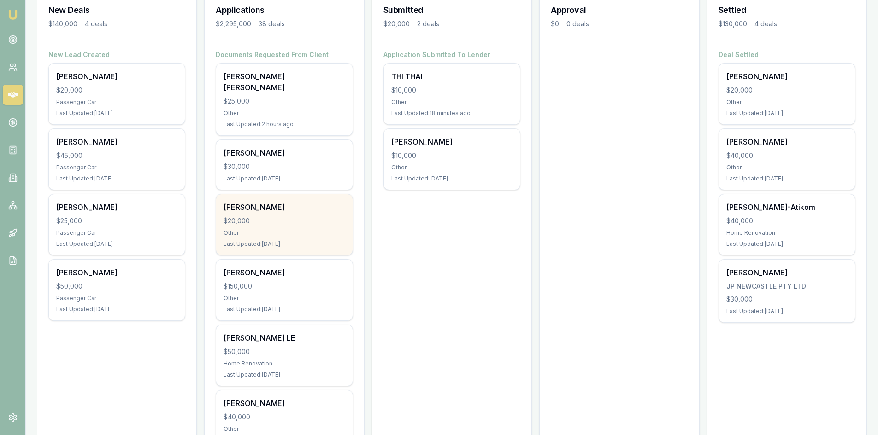
click at [278, 202] on div "NGOC NGUYEN" at bounding box center [283, 207] width 121 height 11
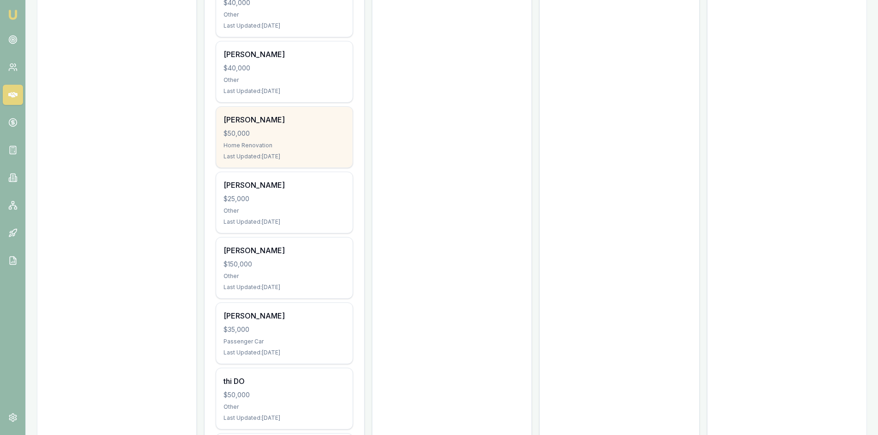
scroll to position [599, 0]
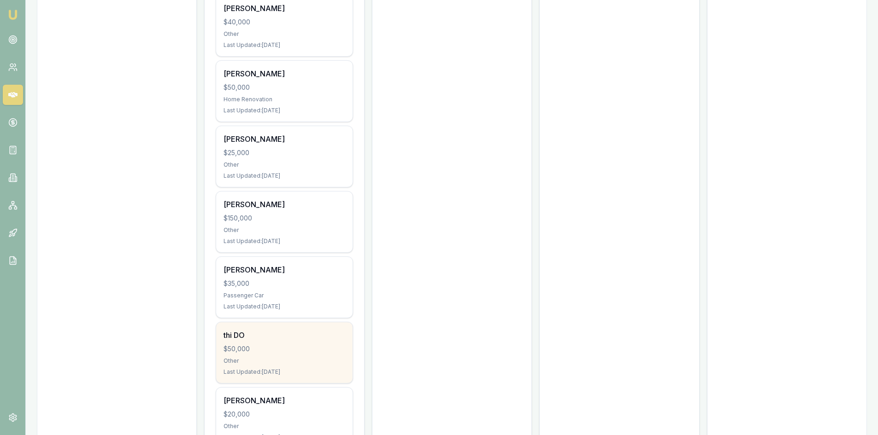
click at [274, 345] on div "$50,000" at bounding box center [283, 349] width 121 height 9
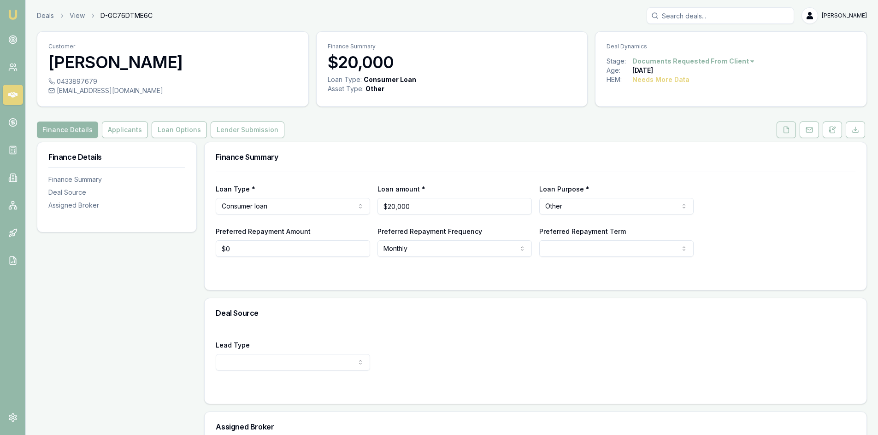
click at [788, 132] on icon at bounding box center [786, 130] width 5 height 6
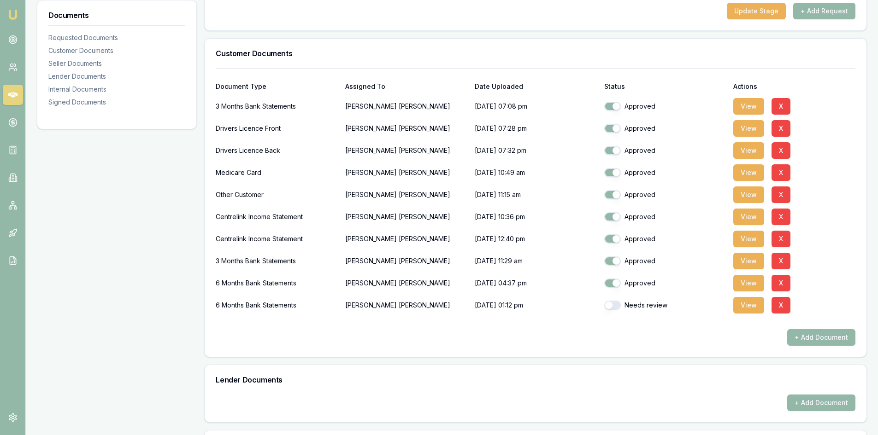
scroll to position [230, 0]
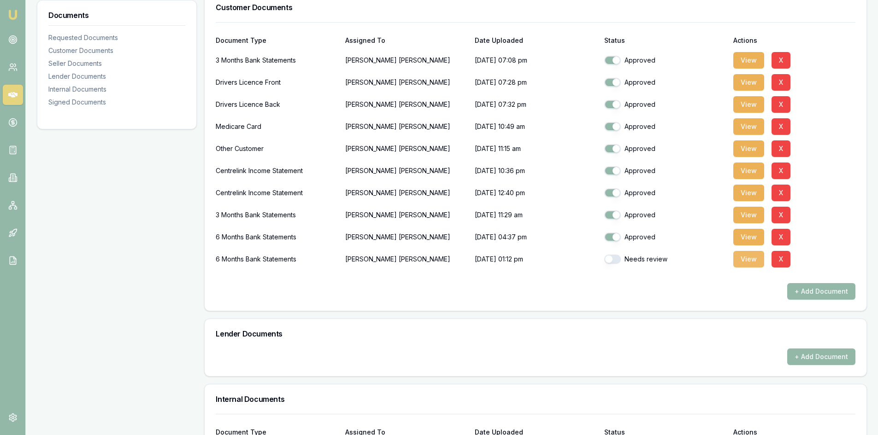
click at [746, 263] on button "View" at bounding box center [748, 259] width 31 height 17
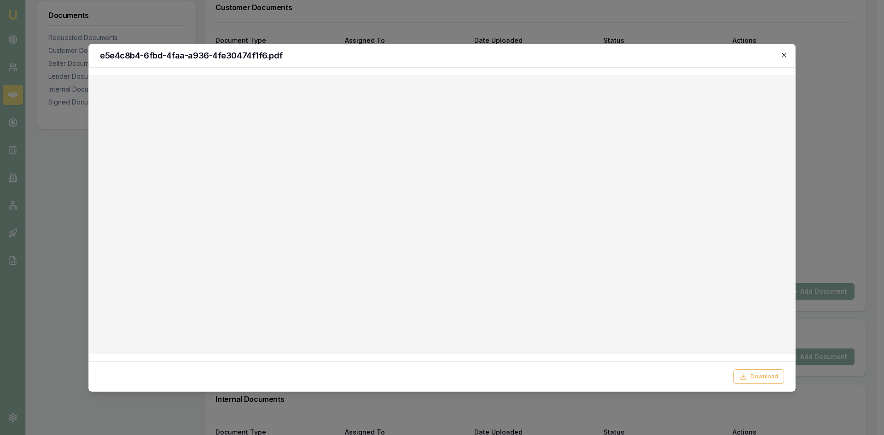
click at [785, 54] on icon "button" at bounding box center [784, 55] width 4 height 4
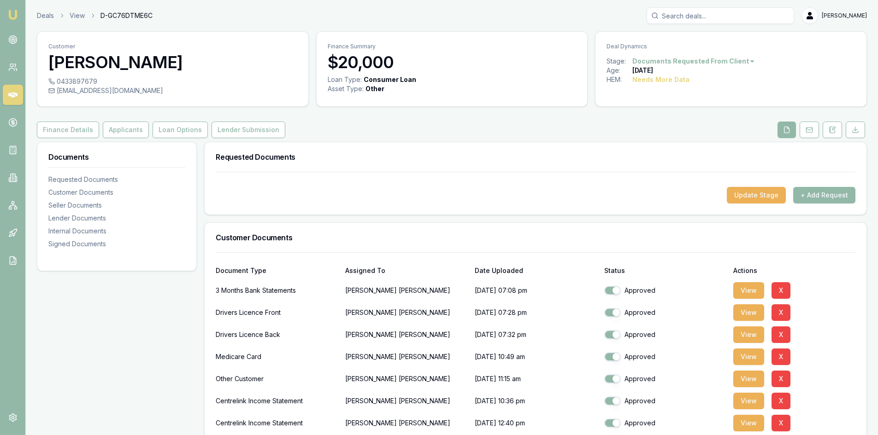
scroll to position [46, 0]
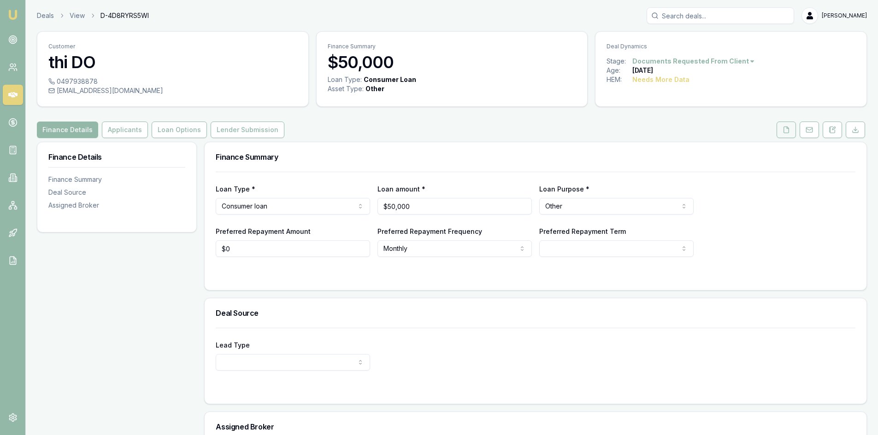
click at [783, 134] on button at bounding box center [785, 130] width 19 height 17
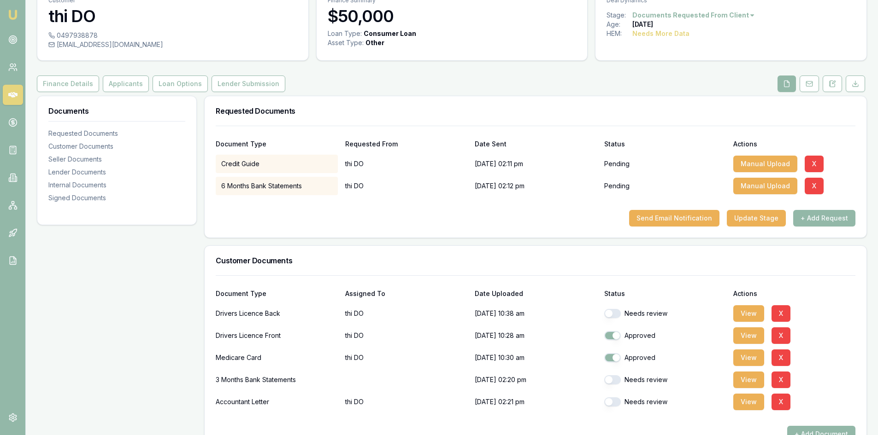
scroll to position [92, 0]
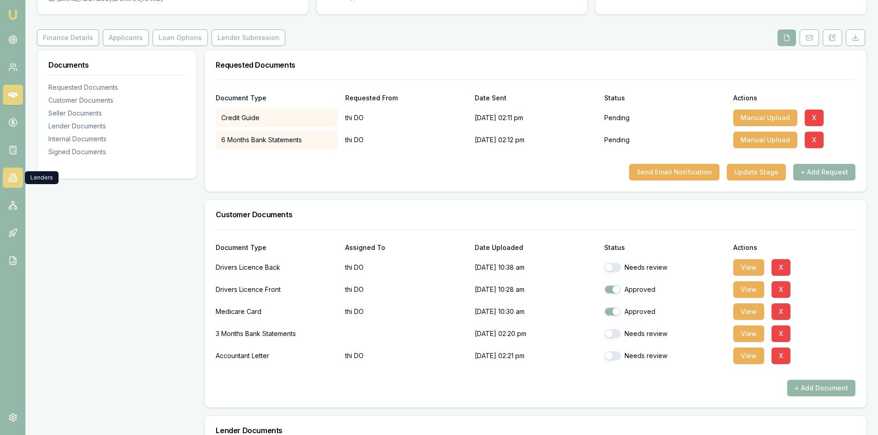
click at [13, 181] on icon at bounding box center [12, 177] width 9 height 9
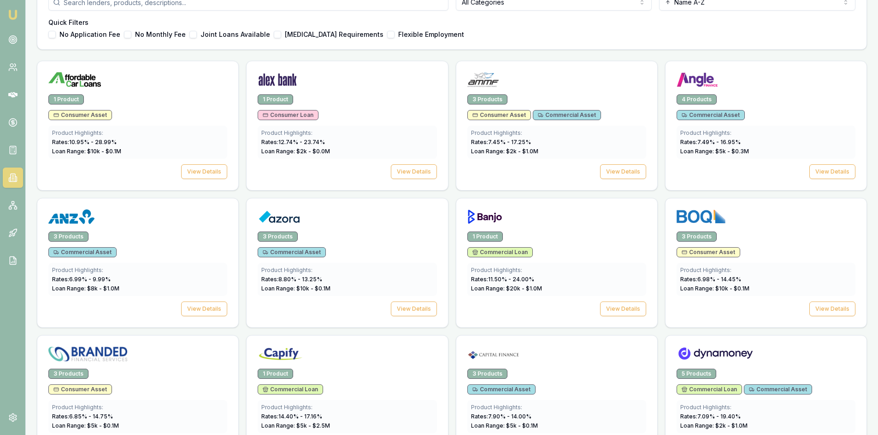
scroll to position [230, 0]
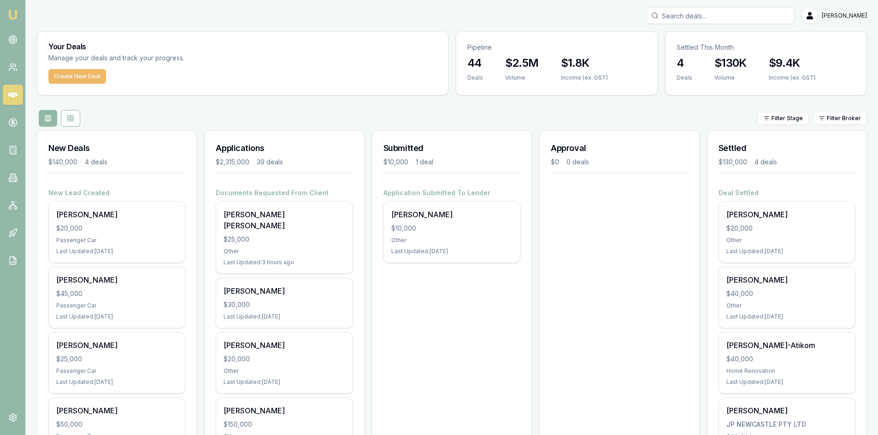
click at [63, 77] on button "Create New Deal" at bounding box center [77, 76] width 58 height 15
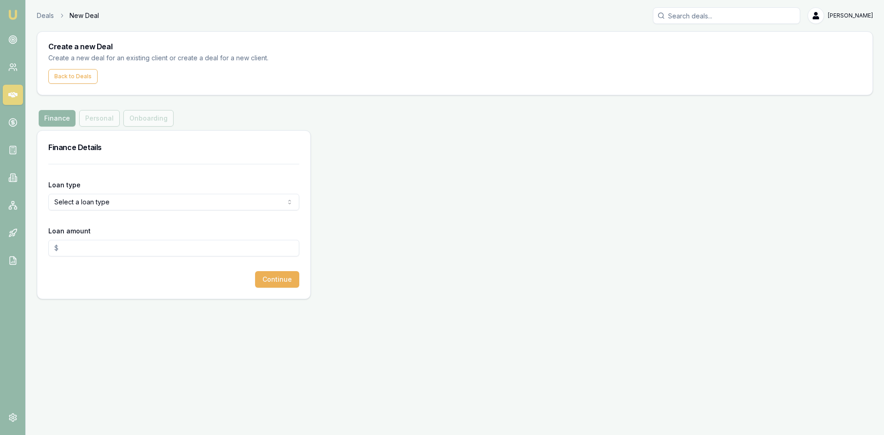
click at [119, 198] on html "Emu Broker Deals New Deal Steven Nguyen Toggle Menu Create a new Deal Create a …" at bounding box center [442, 217] width 884 height 435
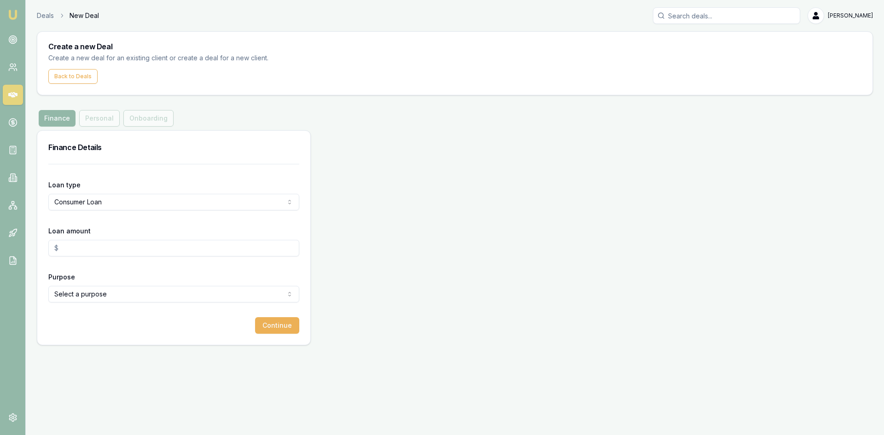
click at [95, 249] on input "Loan amount" at bounding box center [173, 248] width 251 height 17
type input "$30,000.00"
drag, startPoint x: 133, startPoint y: 350, endPoint x: 134, endPoint y: 340, distance: 9.3
click at [133, 346] on div "Deals New Deal Steven Nguyen Toggle Menu Create a new Deal Create a new deal fo…" at bounding box center [442, 176] width 884 height 353
click at [136, 294] on html "Emu Broker Deals New Deal Steven Nguyen Toggle Menu Create a new Deal Create a …" at bounding box center [442, 217] width 884 height 435
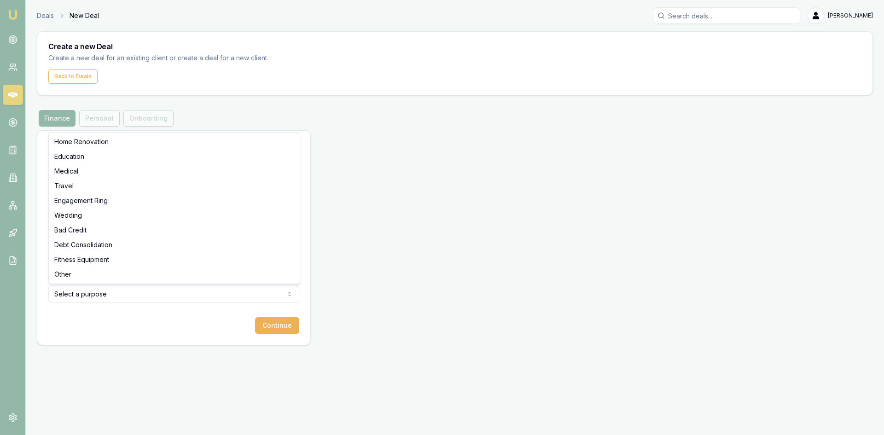
select select "OTHER"
drag, startPoint x: 110, startPoint y: 250, endPoint x: 0, endPoint y: 256, distance: 109.8
click at [0, 256] on div "Emu Broker Deals New Deal Steven Nguyen Toggle Menu Create a new Deal Create a …" at bounding box center [442, 217] width 884 height 435
drag, startPoint x: 83, startPoint y: 353, endPoint x: 255, endPoint y: 352, distance: 171.4
click at [87, 353] on div "Emu Broker Deals New Deal Steven Nguyen Toggle Menu Create a new Deal Create a …" at bounding box center [442, 217] width 884 height 435
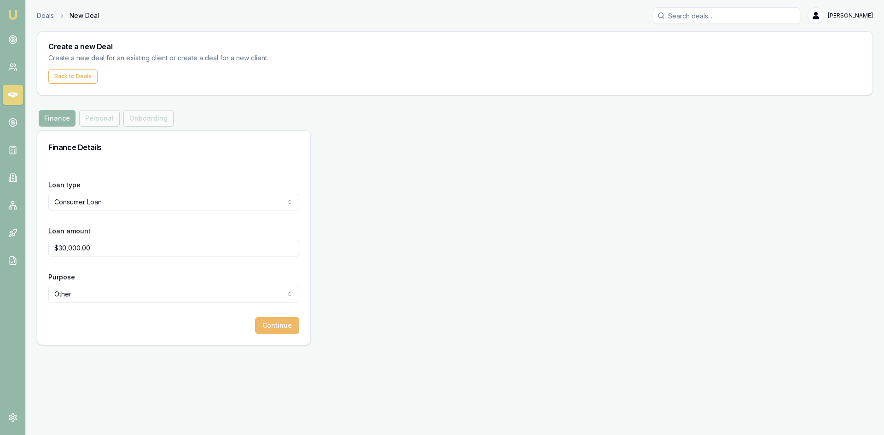
click at [279, 328] on button "Continue" at bounding box center [277, 325] width 44 height 17
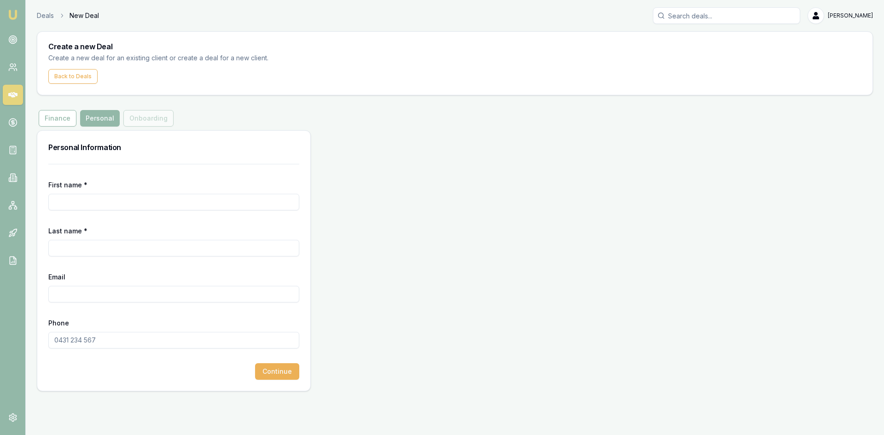
click at [140, 205] on input "First name *" at bounding box center [173, 202] width 251 height 17
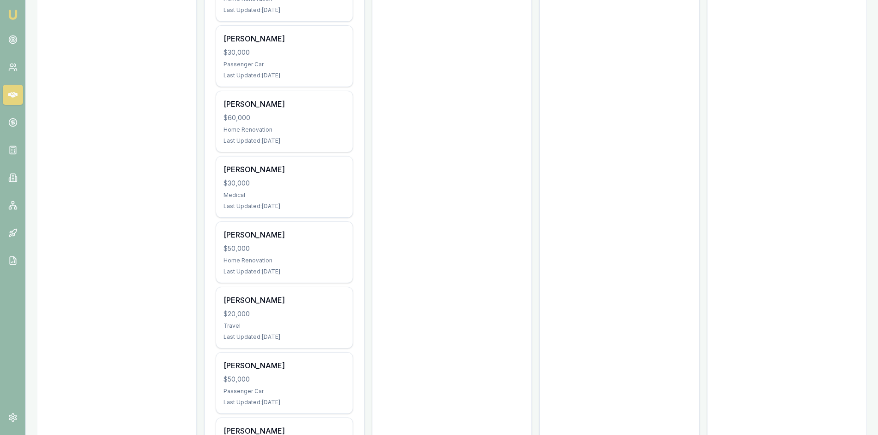
scroll to position [2119, 0]
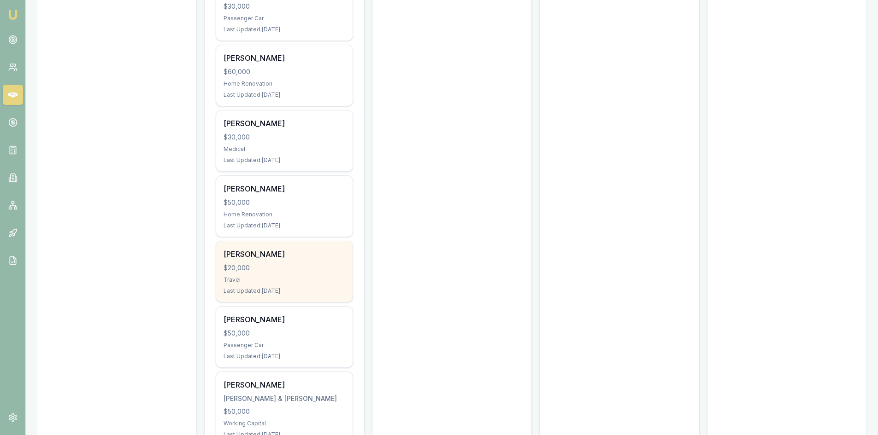
click at [310, 263] on div "[PERSON_NAME] $20,000 Travel Last Updated: [DATE]" at bounding box center [284, 271] width 136 height 61
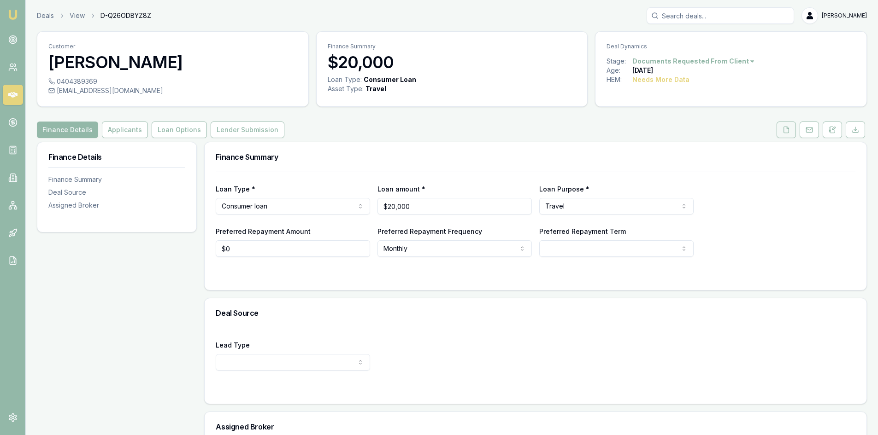
click at [784, 134] on button at bounding box center [785, 130] width 19 height 17
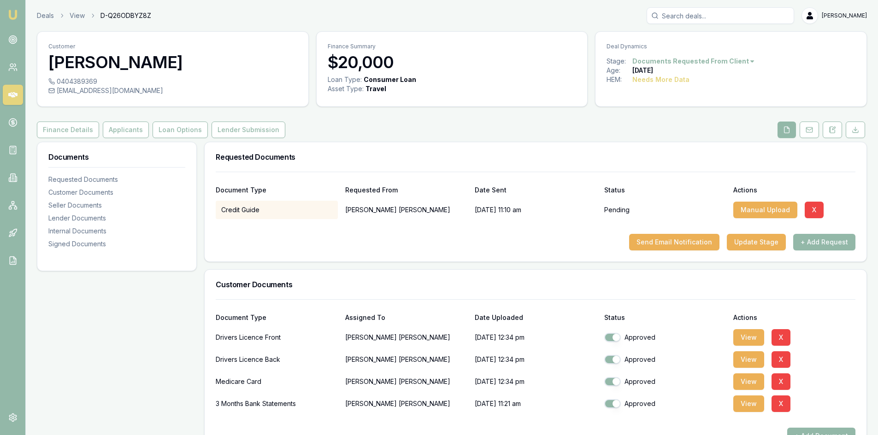
scroll to position [46, 0]
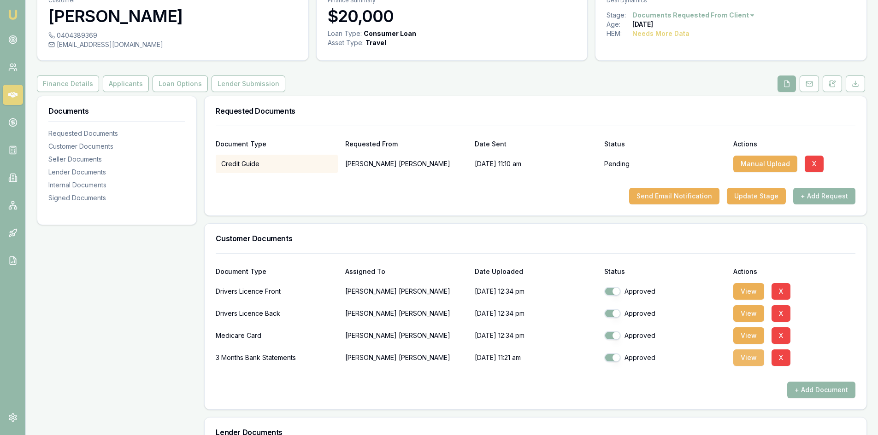
click at [751, 361] on button "View" at bounding box center [748, 358] width 31 height 17
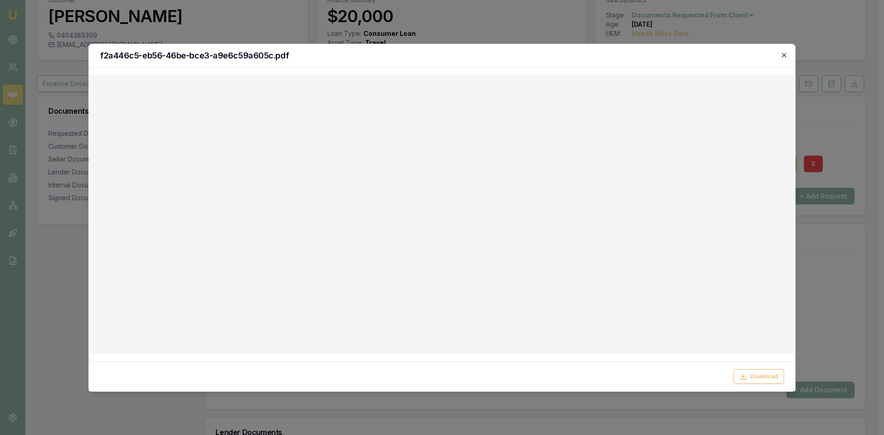
click at [782, 55] on icon "button" at bounding box center [784, 55] width 7 height 7
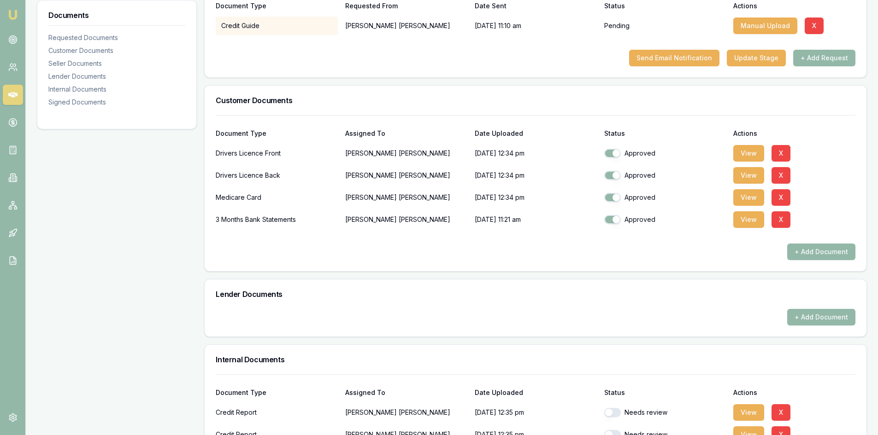
scroll to position [92, 0]
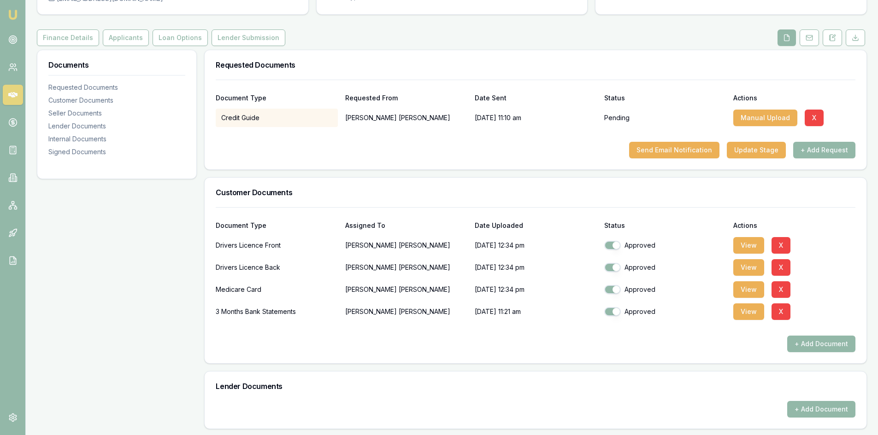
drag, startPoint x: 697, startPoint y: 144, endPoint x: 668, endPoint y: 223, distance: 83.8
click at [686, 223] on div "Requested Documents Document Type Requested From Date Sent Status Actions Credi…" at bounding box center [535, 378] width 662 height 657
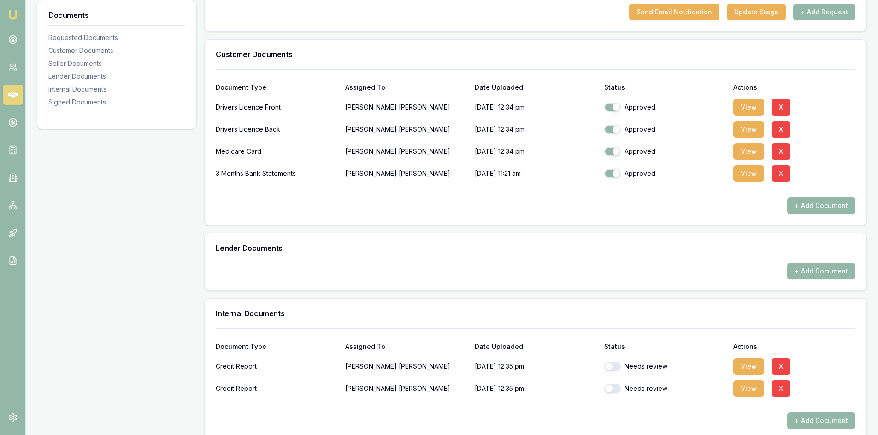
scroll to position [322, 0]
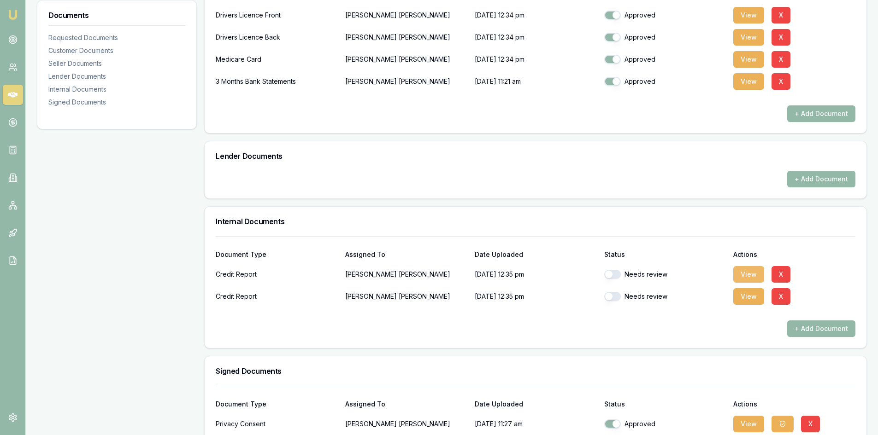
click at [747, 274] on button "View" at bounding box center [748, 274] width 31 height 17
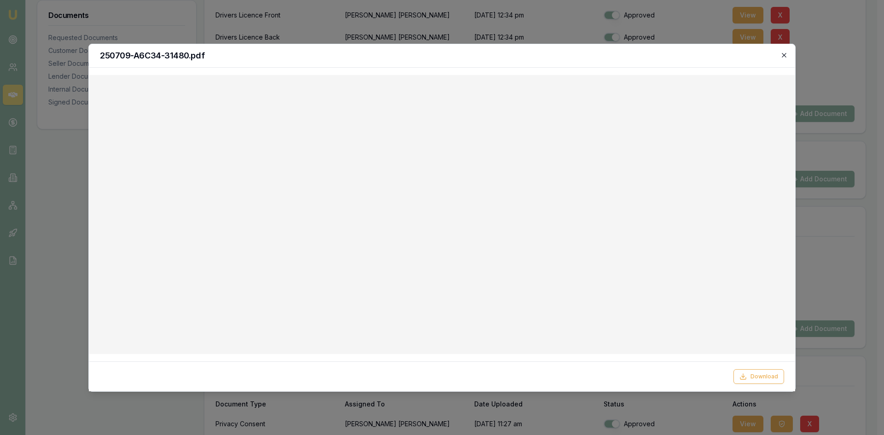
click at [786, 57] on icon "button" at bounding box center [784, 55] width 4 height 4
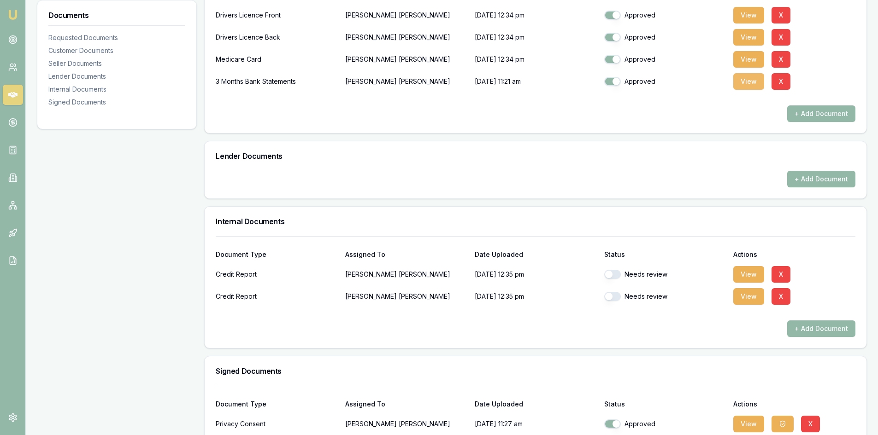
click at [746, 86] on button "View" at bounding box center [748, 81] width 31 height 17
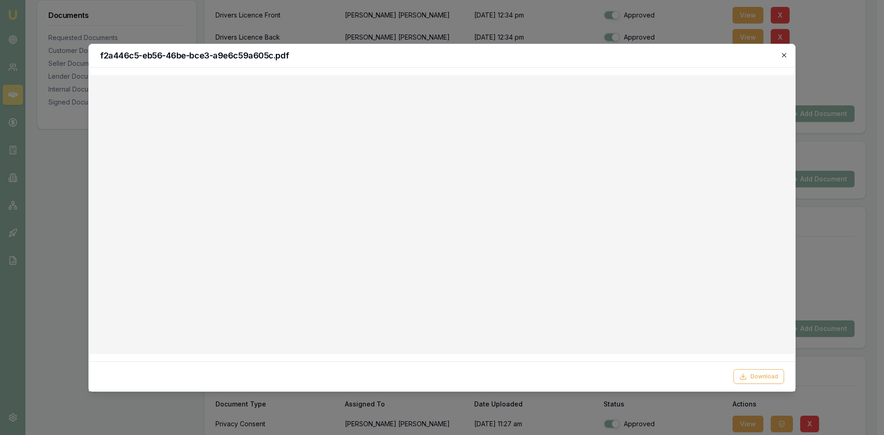
click at [787, 56] on icon "button" at bounding box center [784, 55] width 7 height 7
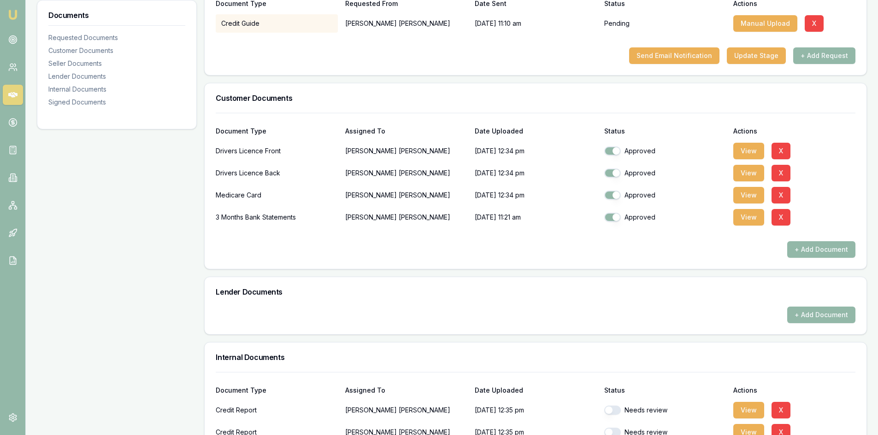
scroll to position [48, 0]
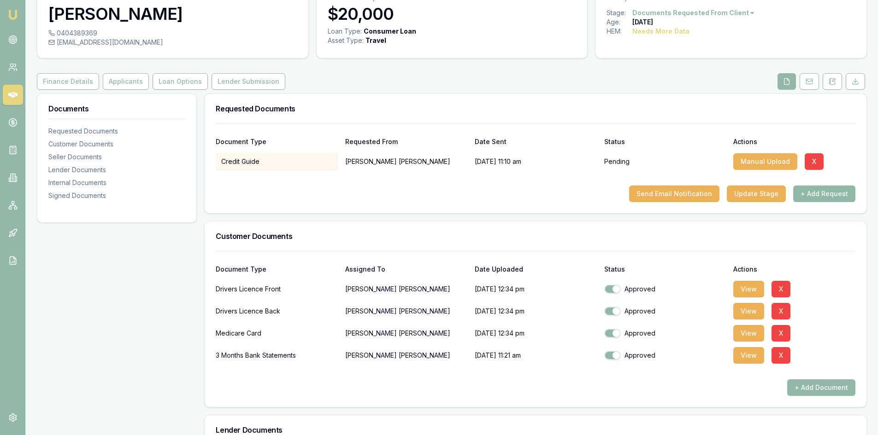
click at [822, 196] on button "+ Add Request" at bounding box center [824, 194] width 62 height 17
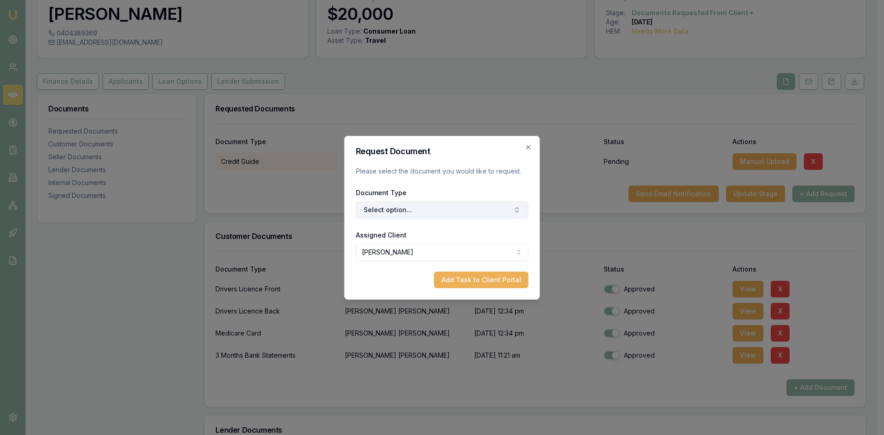
click at [424, 206] on button "Select option..." at bounding box center [442, 210] width 173 height 17
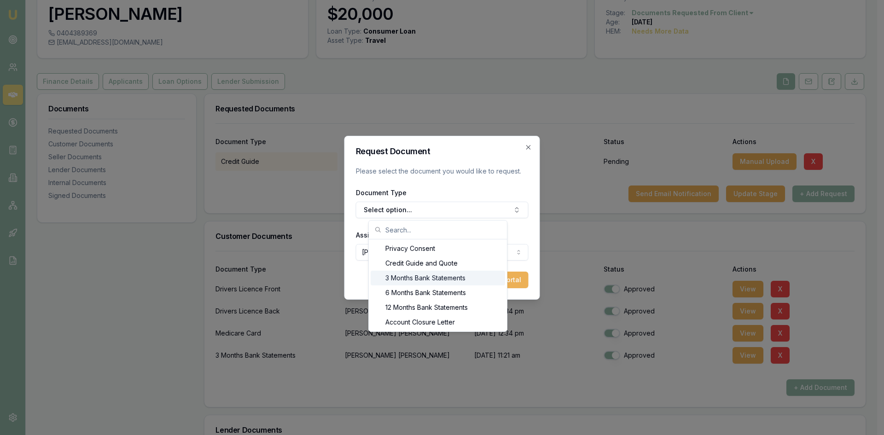
click at [425, 275] on div "3 Months Bank Statements" at bounding box center [438, 278] width 135 height 15
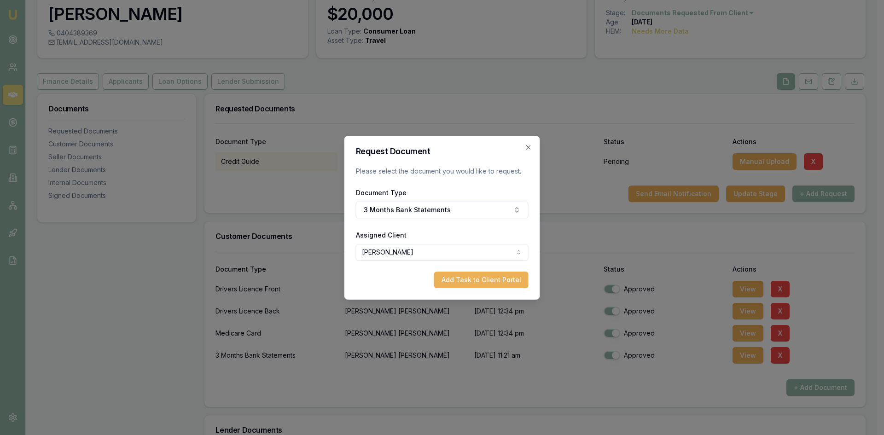
click at [432, 256] on body "Emu Broker Deals View D-Q26ODBYZ8Z [PERSON_NAME] Toggle Menu Customer [PERSON_N…" at bounding box center [439, 169] width 878 height 435
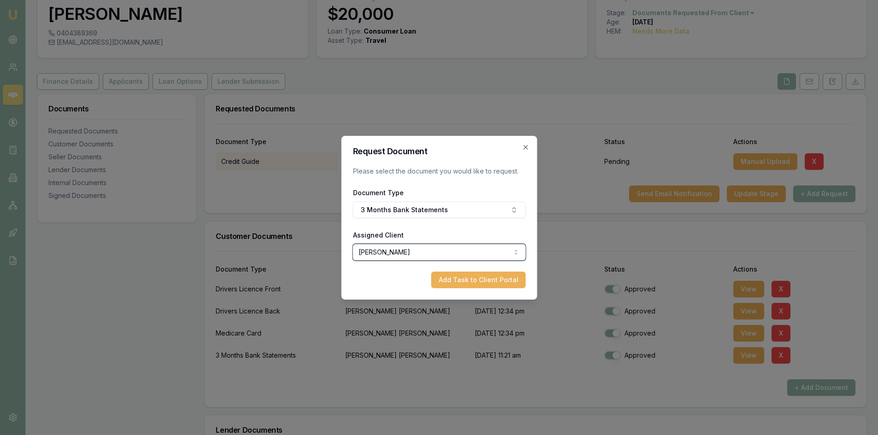
drag, startPoint x: 376, startPoint y: 299, endPoint x: 427, endPoint y: 297, distance: 50.3
click at [377, 299] on body "Emu Broker Deals View D-Q26ODBYZ8Z [PERSON_NAME] Toggle Menu Customer [PERSON_N…" at bounding box center [439, 169] width 878 height 435
click at [453, 284] on button "Add Task to Client Portal" at bounding box center [478, 280] width 94 height 17
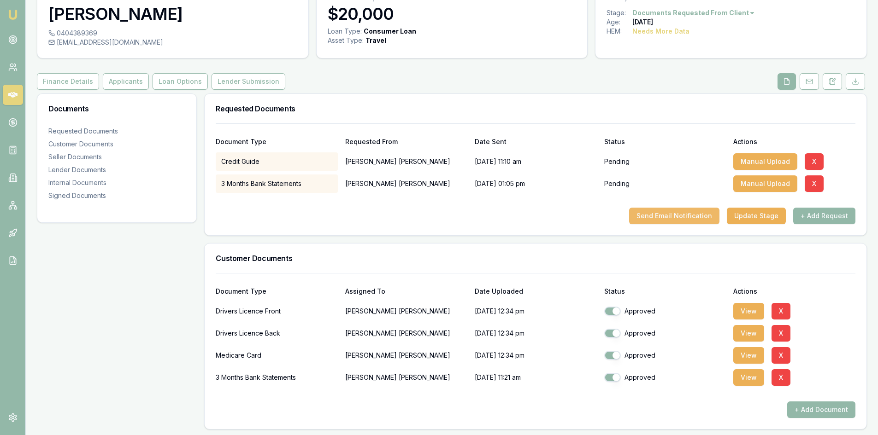
click at [669, 215] on button "Send Email Notification" at bounding box center [674, 216] width 90 height 17
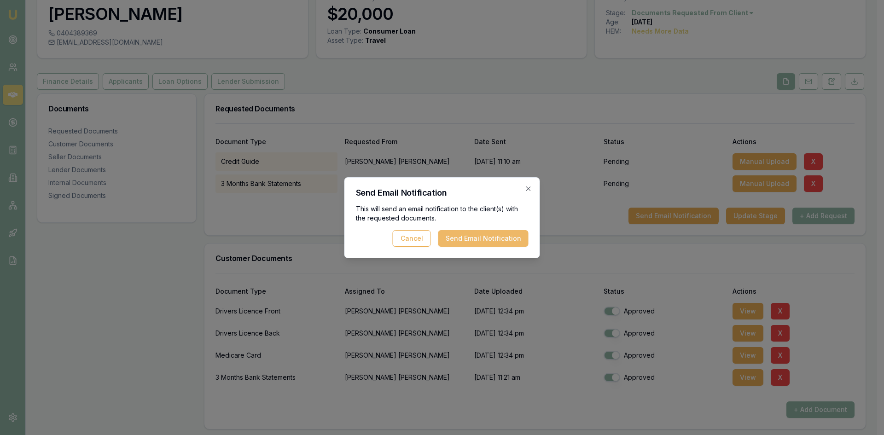
click at [479, 242] on button "Send Email Notification" at bounding box center [484, 238] width 90 height 17
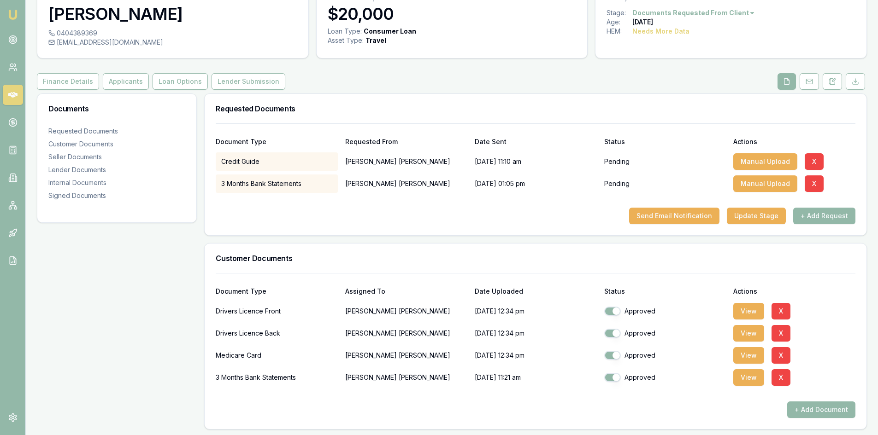
scroll to position [0, 0]
